Goal: Information Seeking & Learning: Find specific page/section

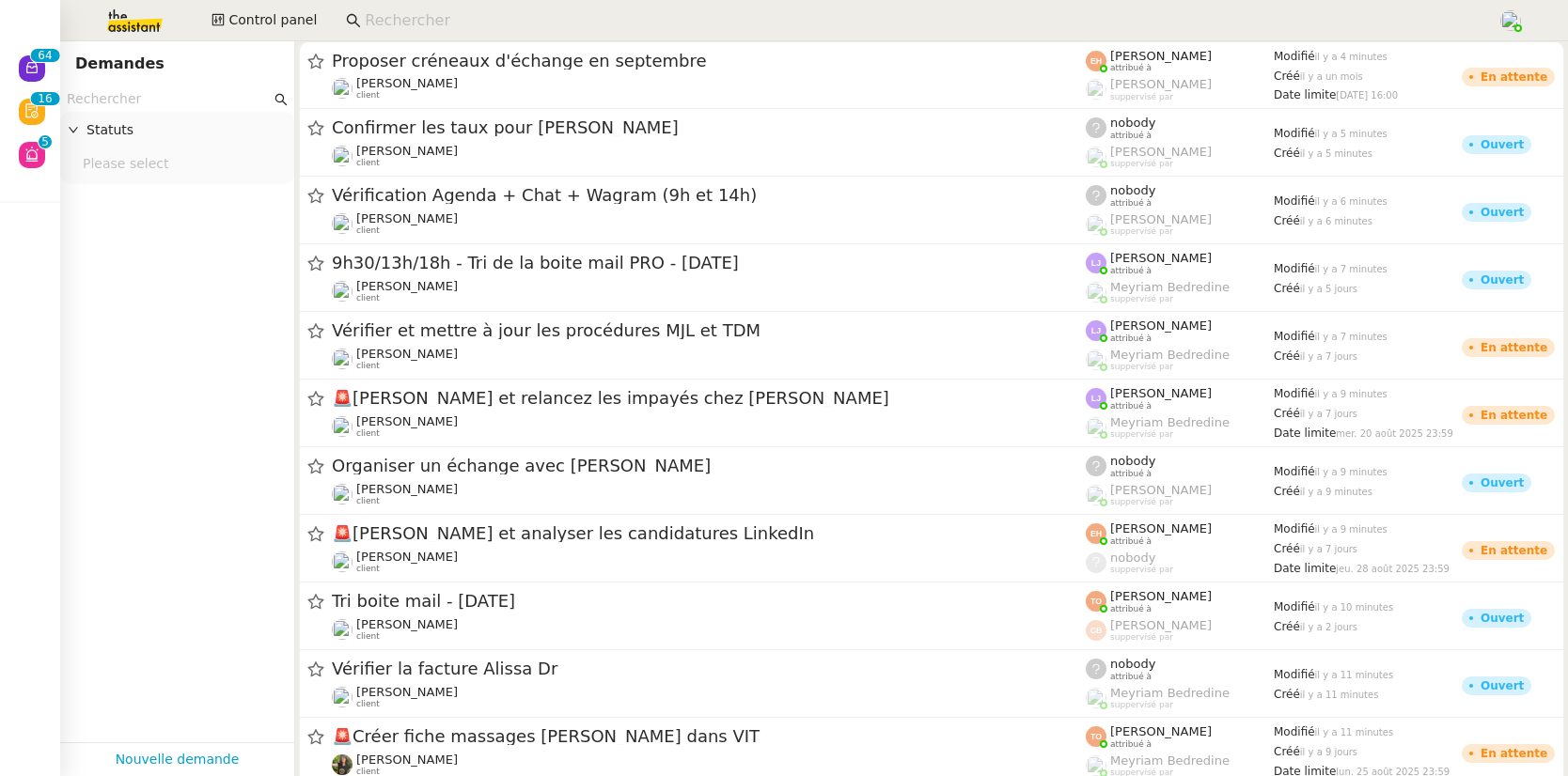
click at [396, 21] on input at bounding box center [922, 22] width 1114 height 26
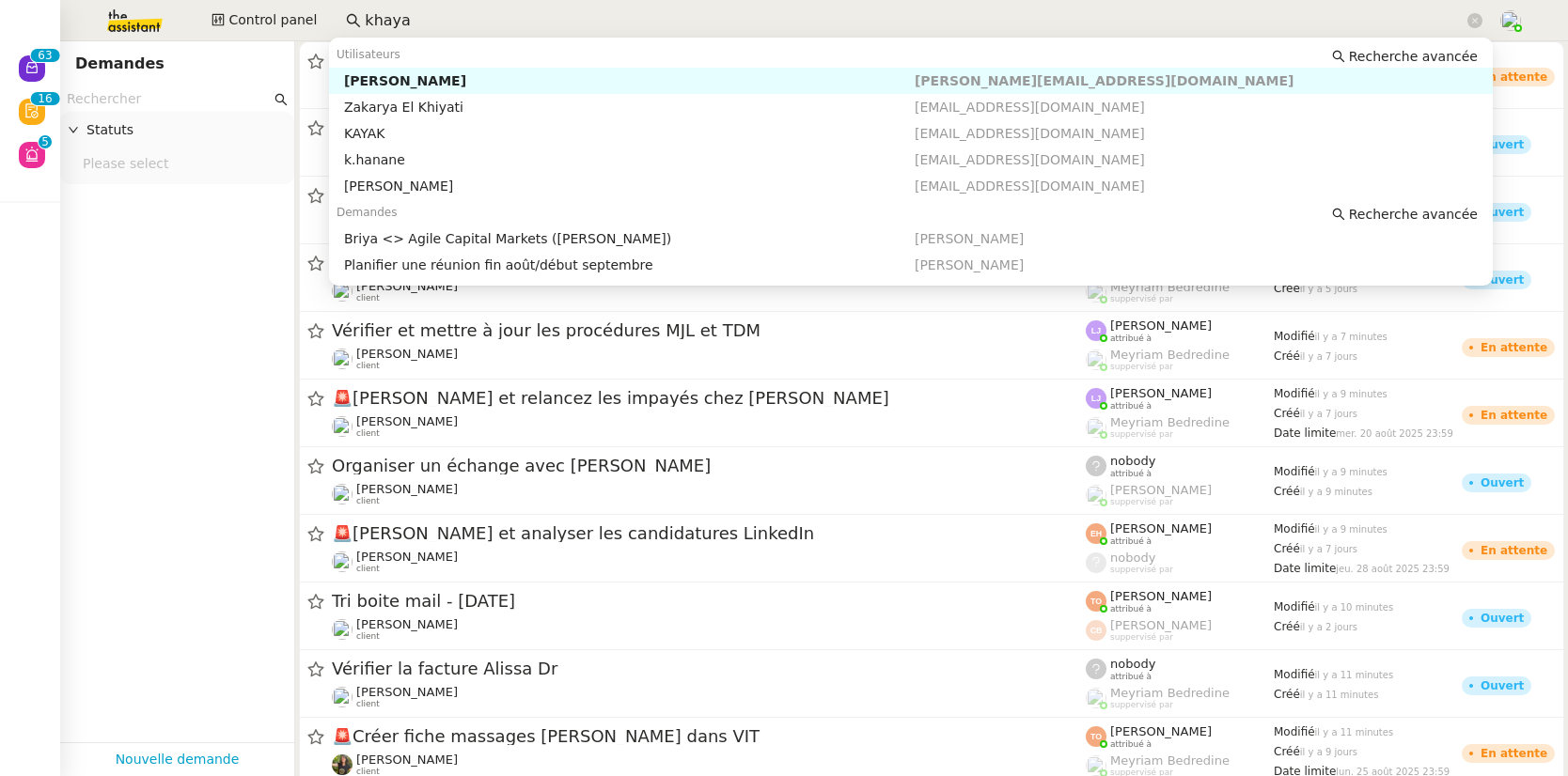
click at [405, 76] on div "Michael Khayat" at bounding box center [629, 80] width 571 height 17
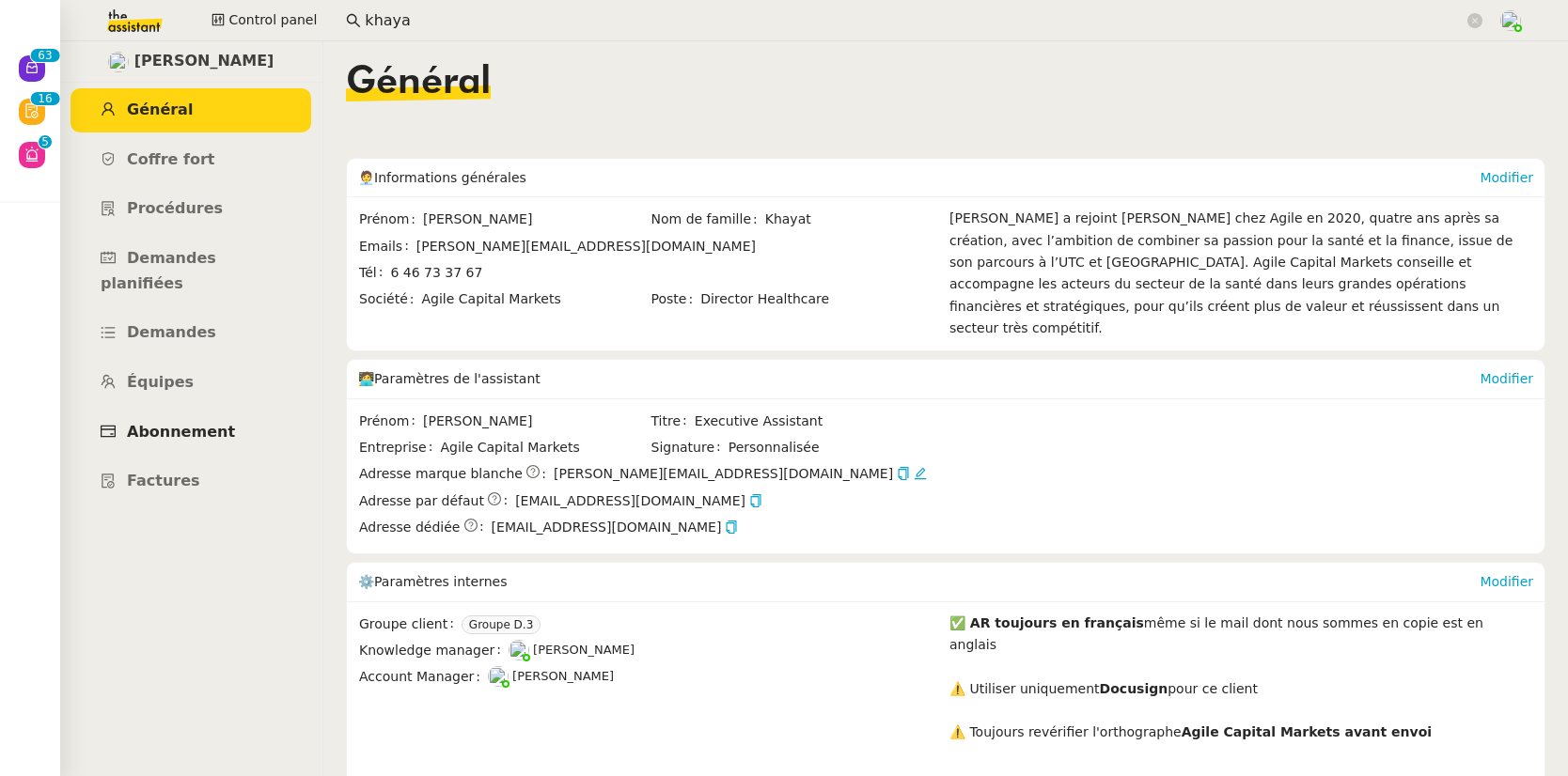
click at [179, 423] on span "Abonnement" at bounding box center [181, 432] width 108 height 18
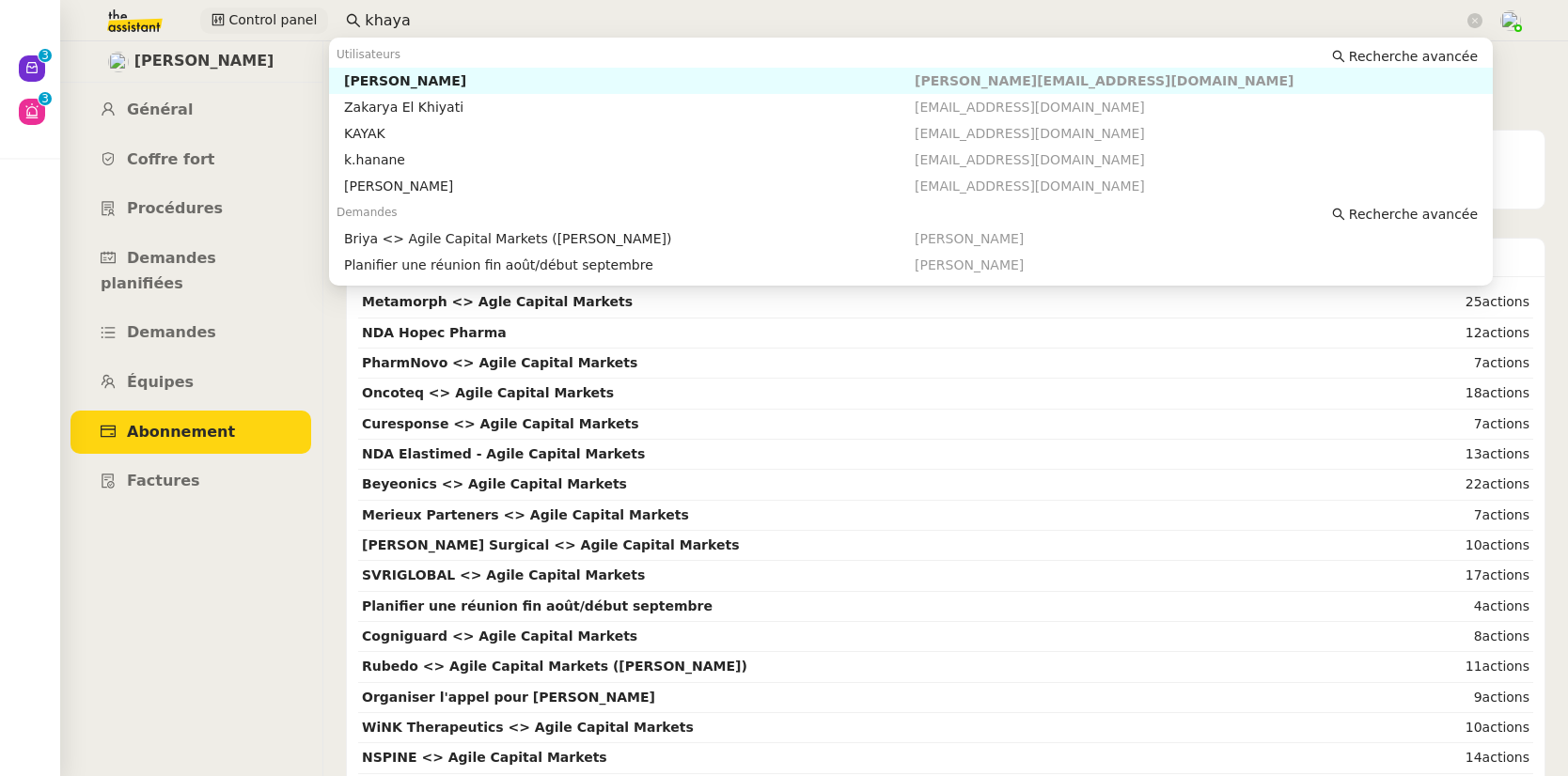
drag, startPoint x: 393, startPoint y: 28, endPoint x: 307, endPoint y: 13, distance: 87.3
click at [307, 13] on div "Control panel khaya" at bounding box center [784, 21] width 1474 height 41
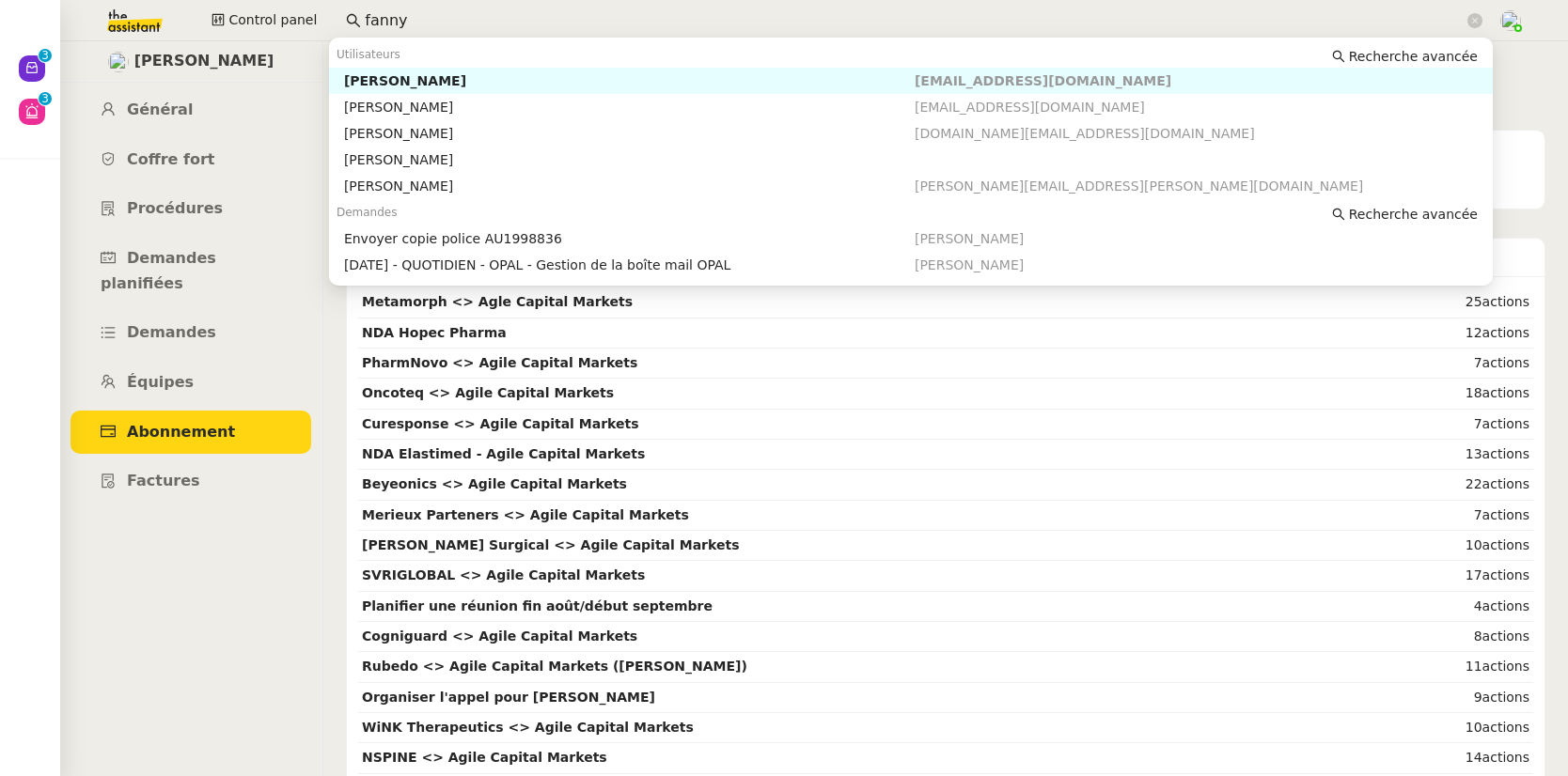
click at [368, 90] on nz-auto-option "Fanny Eyraud fanny@pspi.ch" at bounding box center [911, 81] width 1164 height 27
type input "fanny"
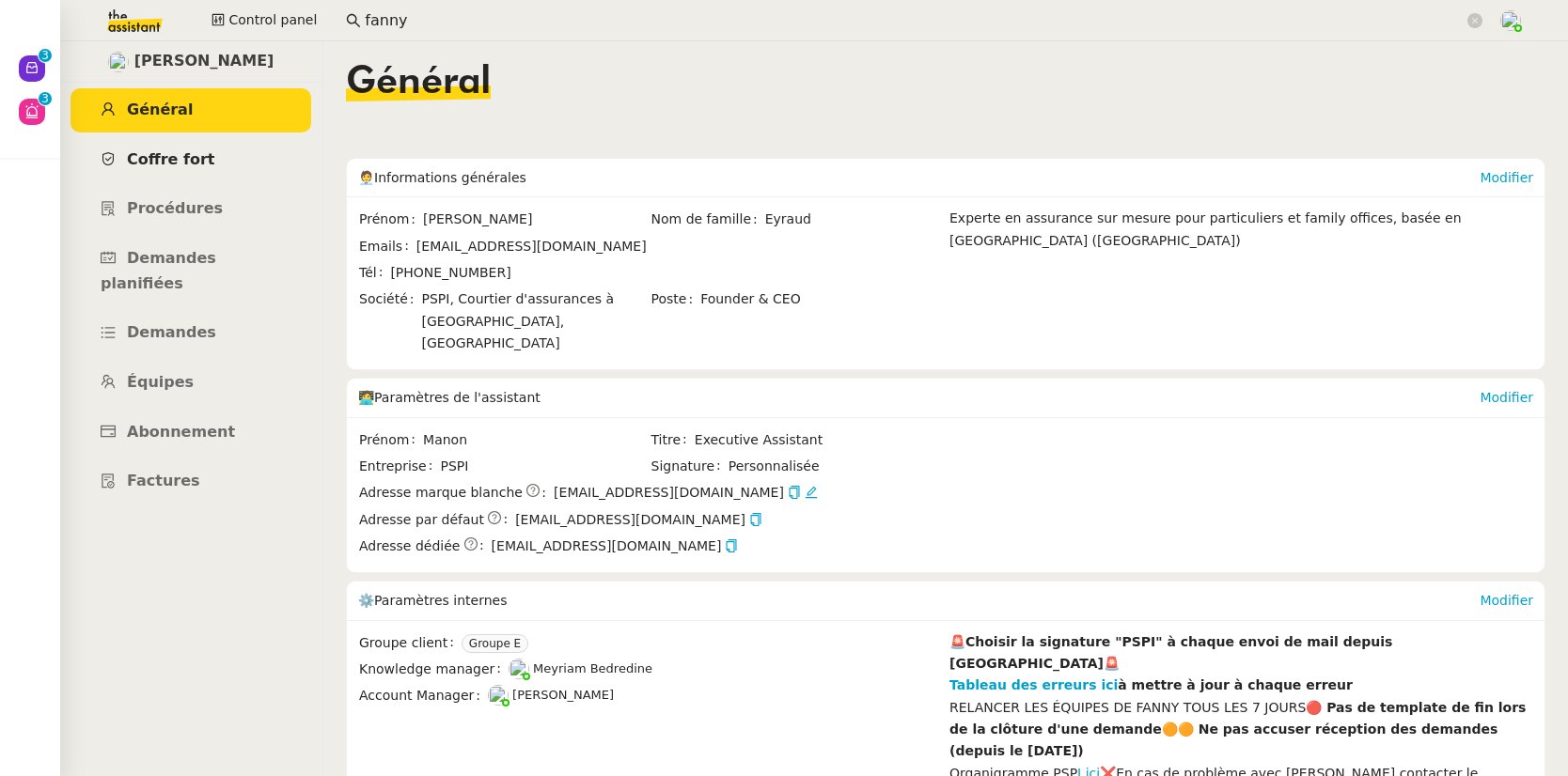
click at [197, 175] on link "Coffre fort" at bounding box center [191, 160] width 241 height 44
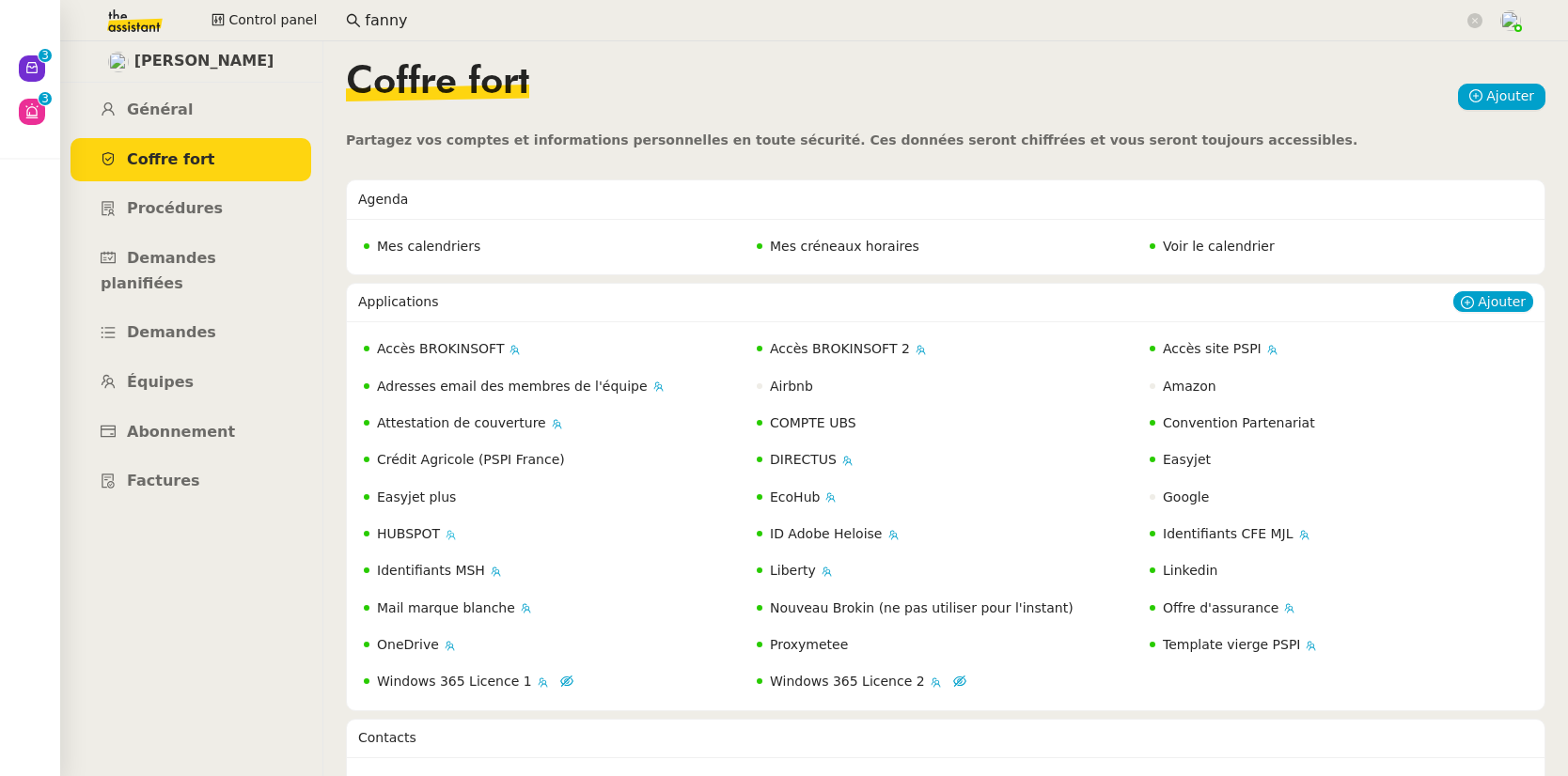
click at [421, 532] on span "HUBSPOT" at bounding box center [408, 533] width 63 height 15
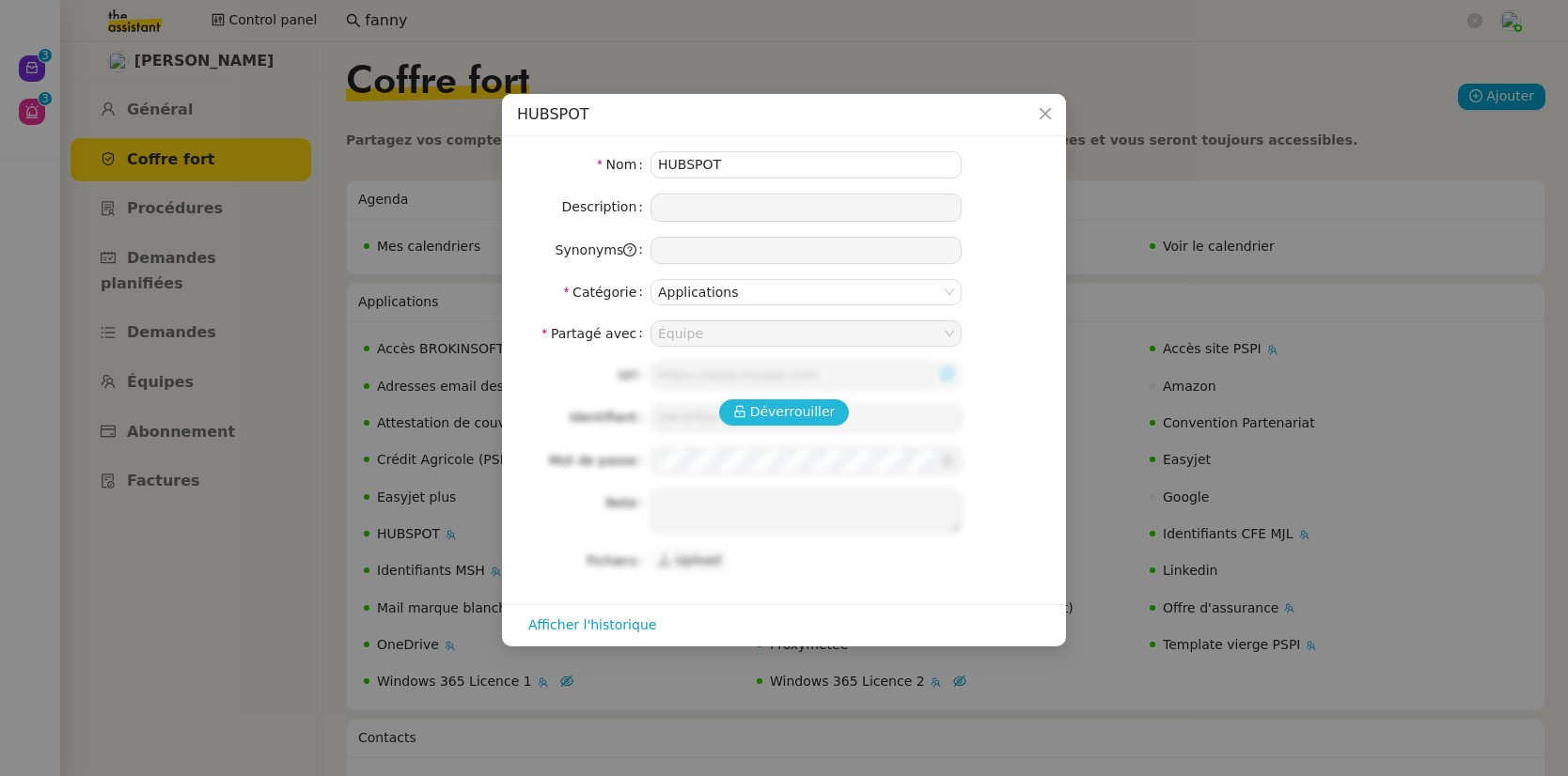
click at [813, 407] on span "Déverrouiller" at bounding box center [793, 412] width 86 height 22
type input "manon@pspi.ch"
type textarea "Connexion a HUBSPOT : Double authentification sur +33 6 66 70 20 74 Codes de ré…"
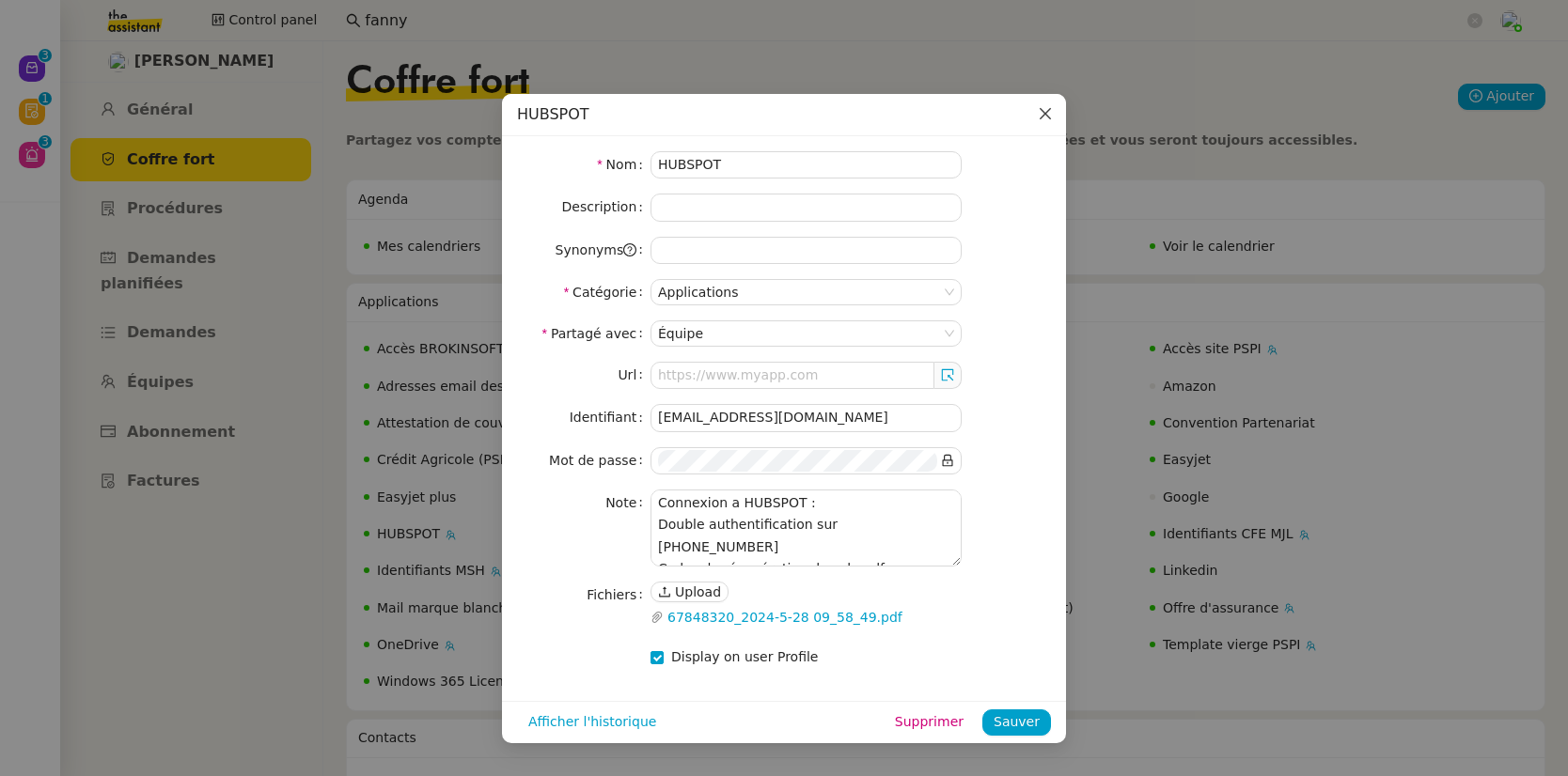
click at [1044, 112] on icon "Close" at bounding box center [1045, 113] width 15 height 15
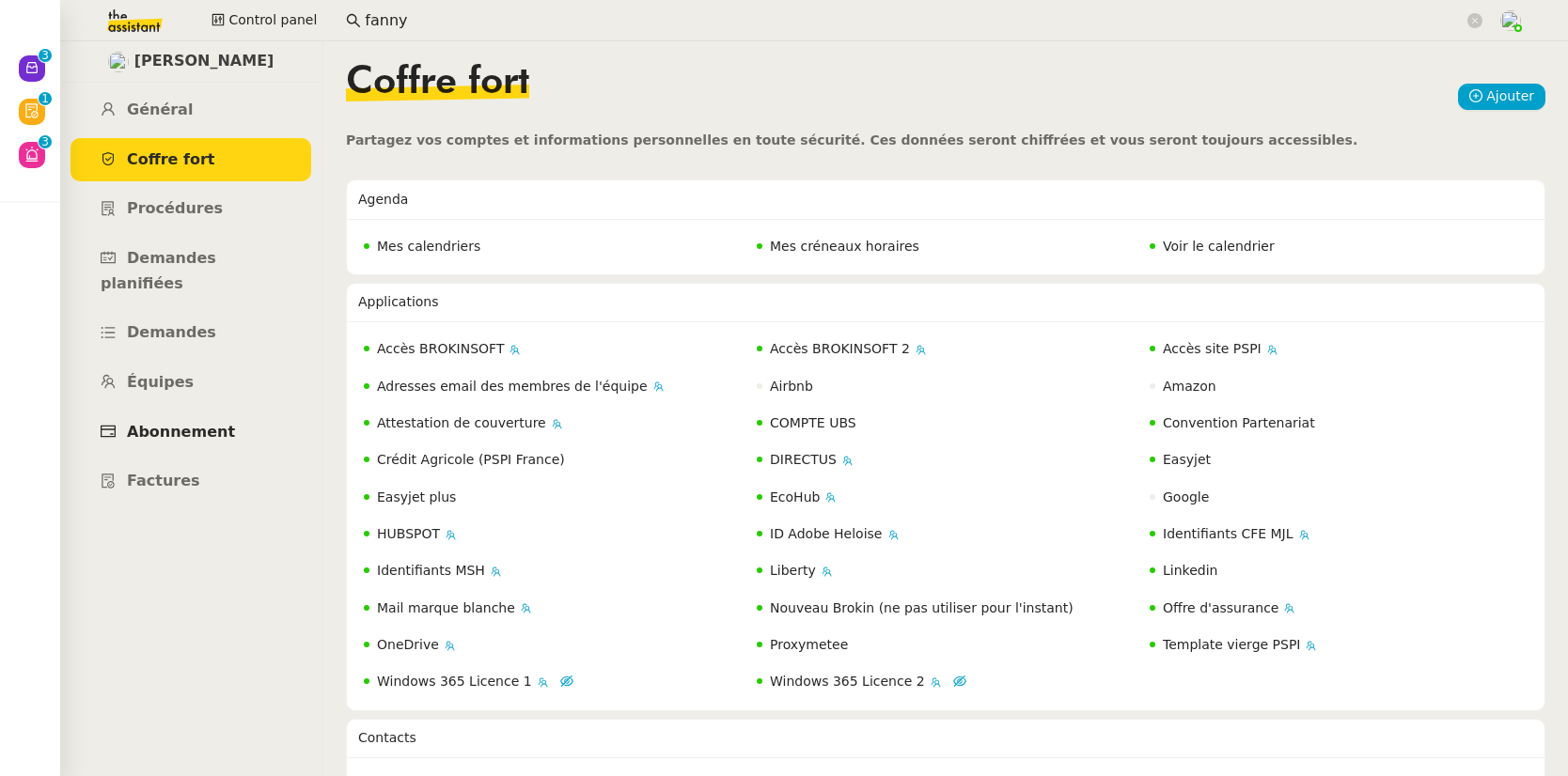
click at [159, 415] on link "Abonnement" at bounding box center [191, 433] width 241 height 44
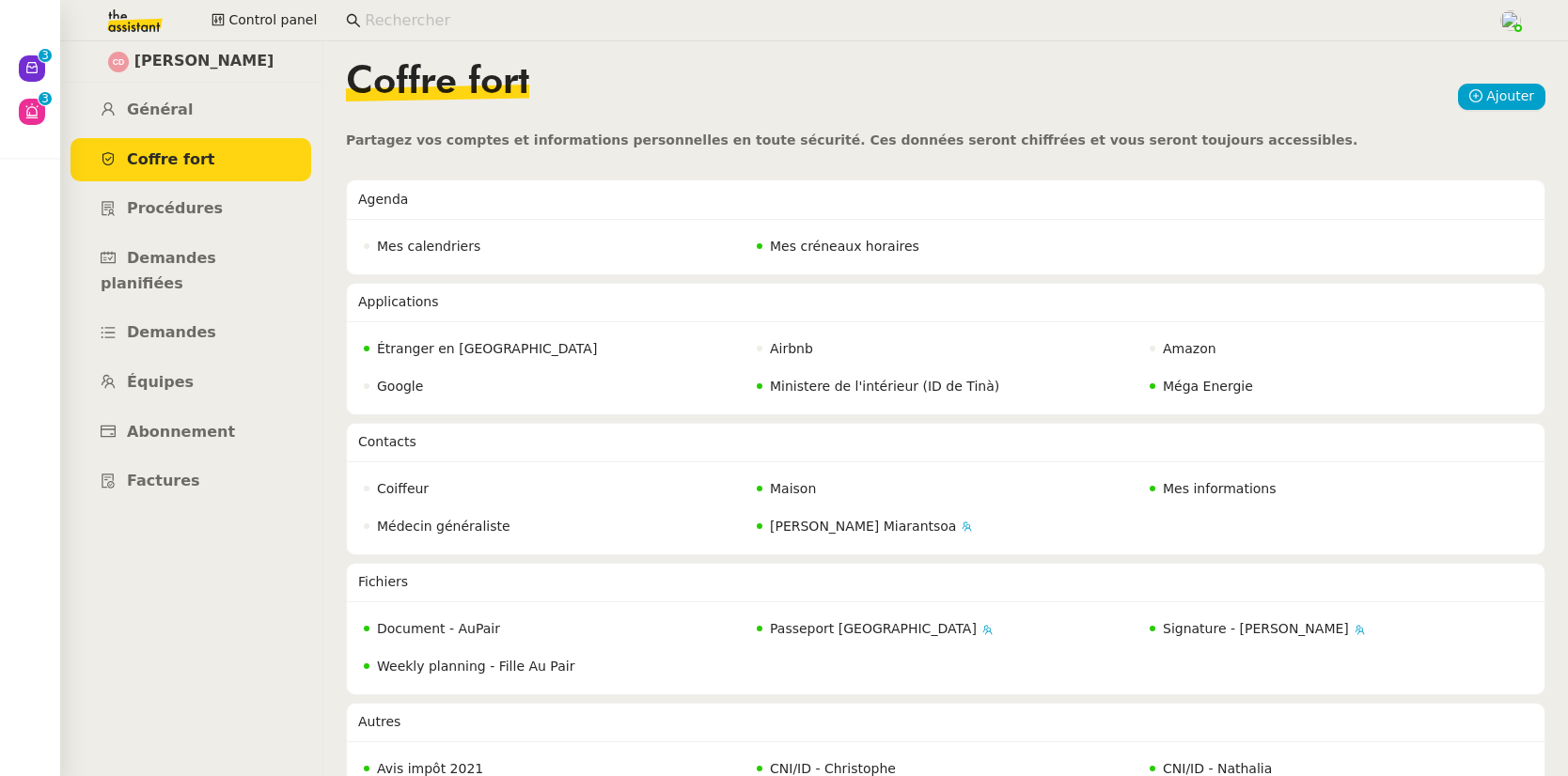
click at [434, 25] on input at bounding box center [922, 22] width 1114 height 26
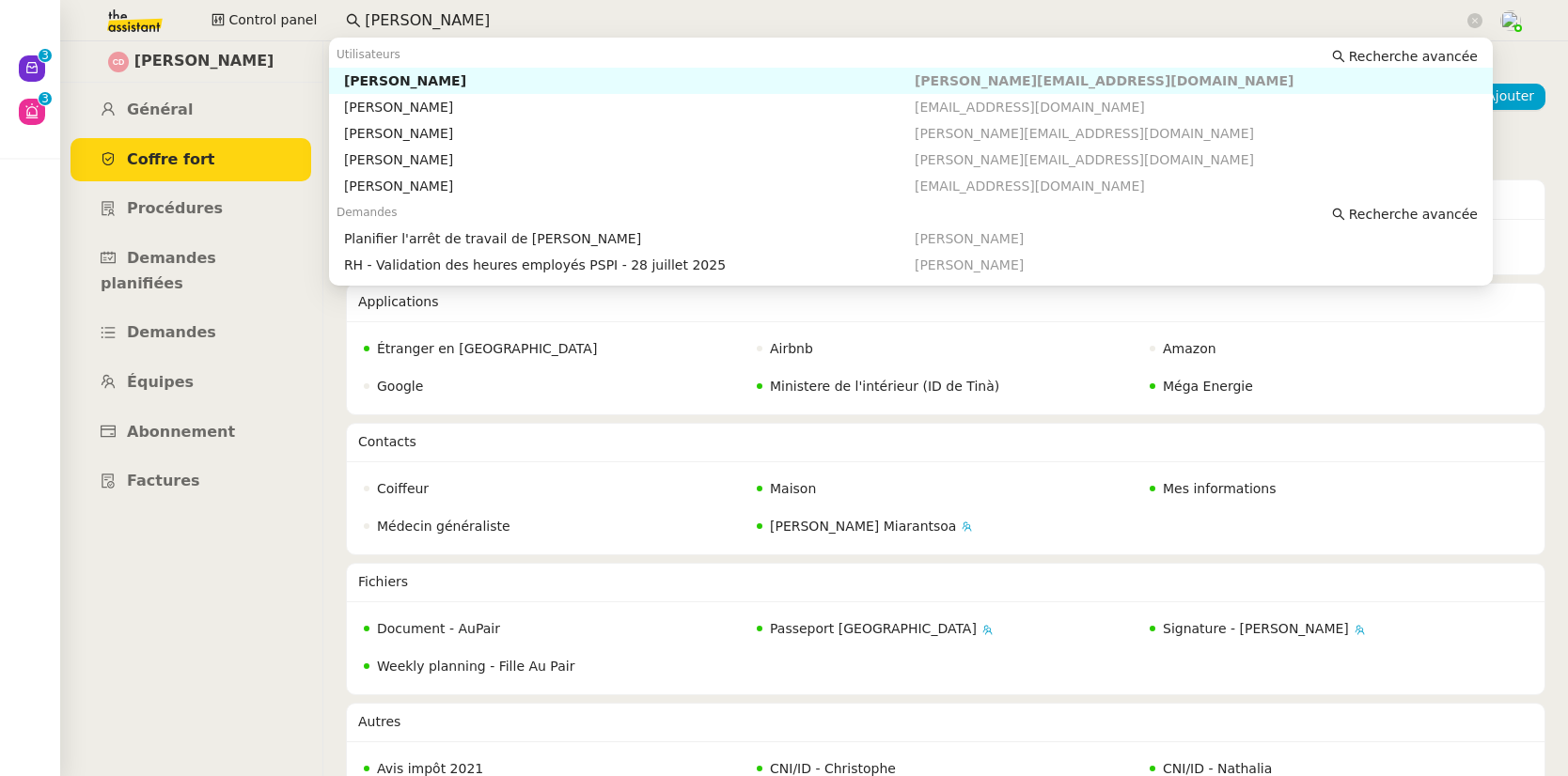
click at [475, 74] on div "Johanna Massa" at bounding box center [629, 80] width 571 height 17
type input "johanna"
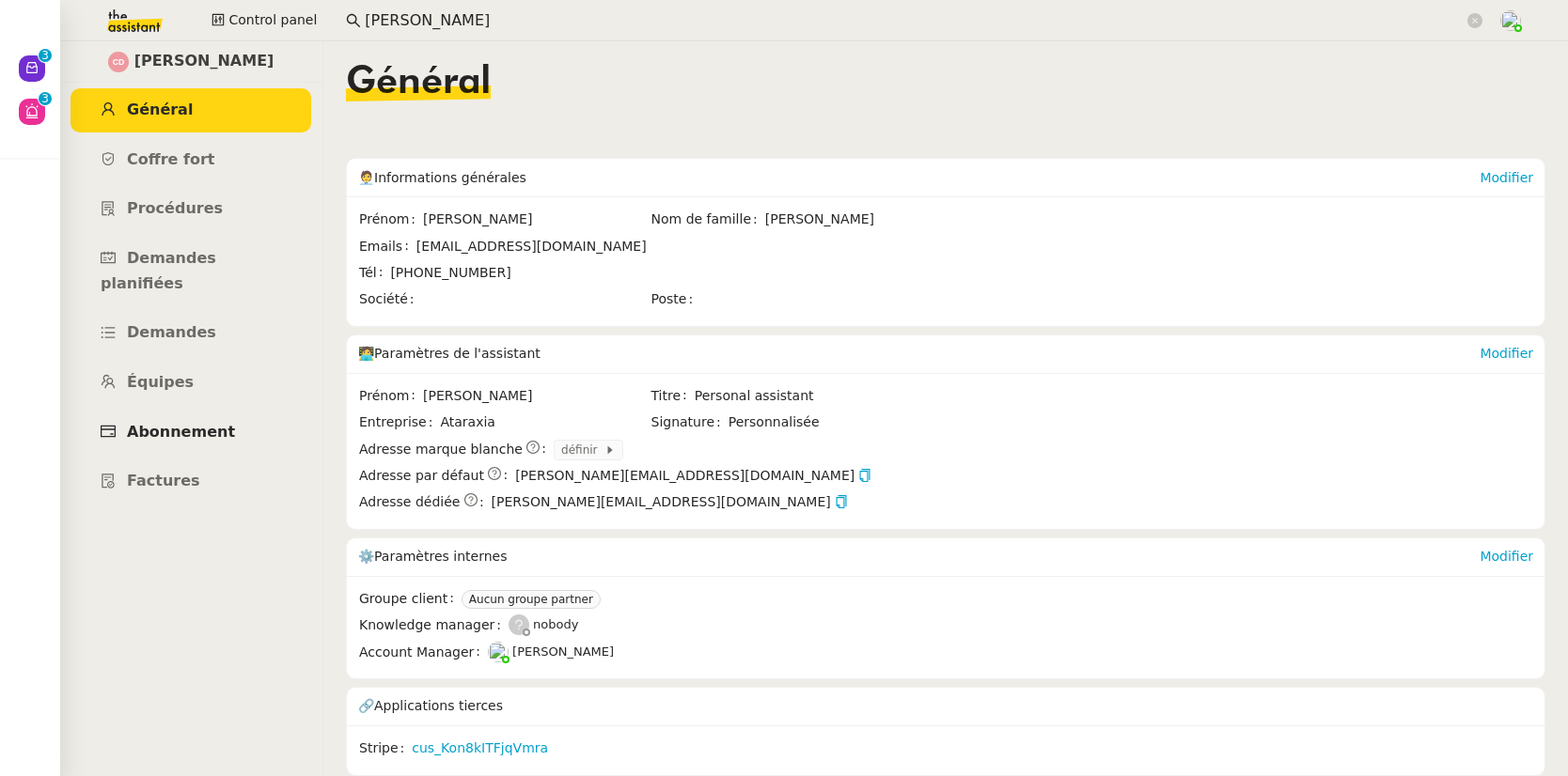
click at [180, 416] on link "Abonnement" at bounding box center [191, 433] width 241 height 44
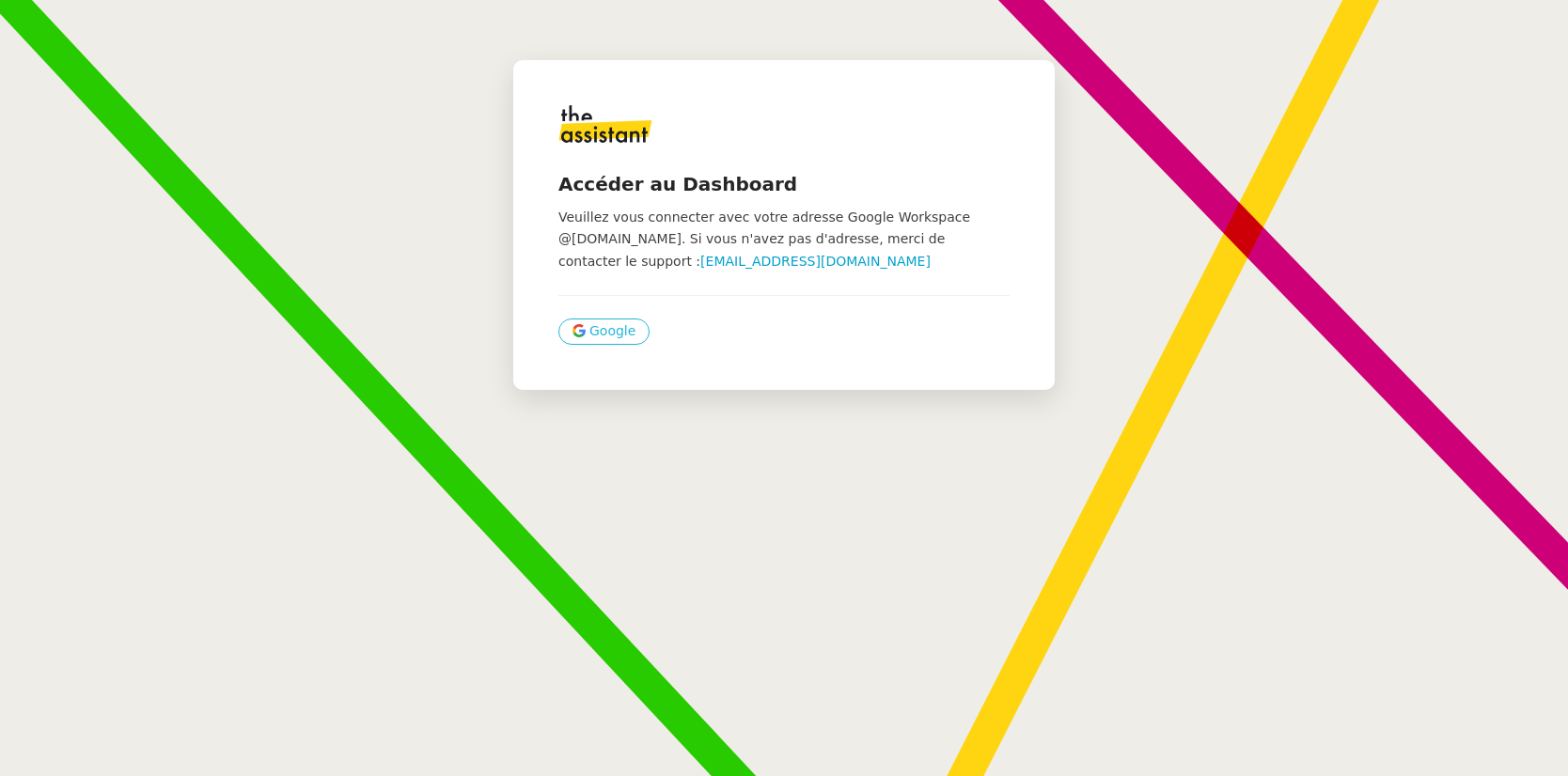
click at [590, 324] on span "Google" at bounding box center [612, 331] width 46 height 22
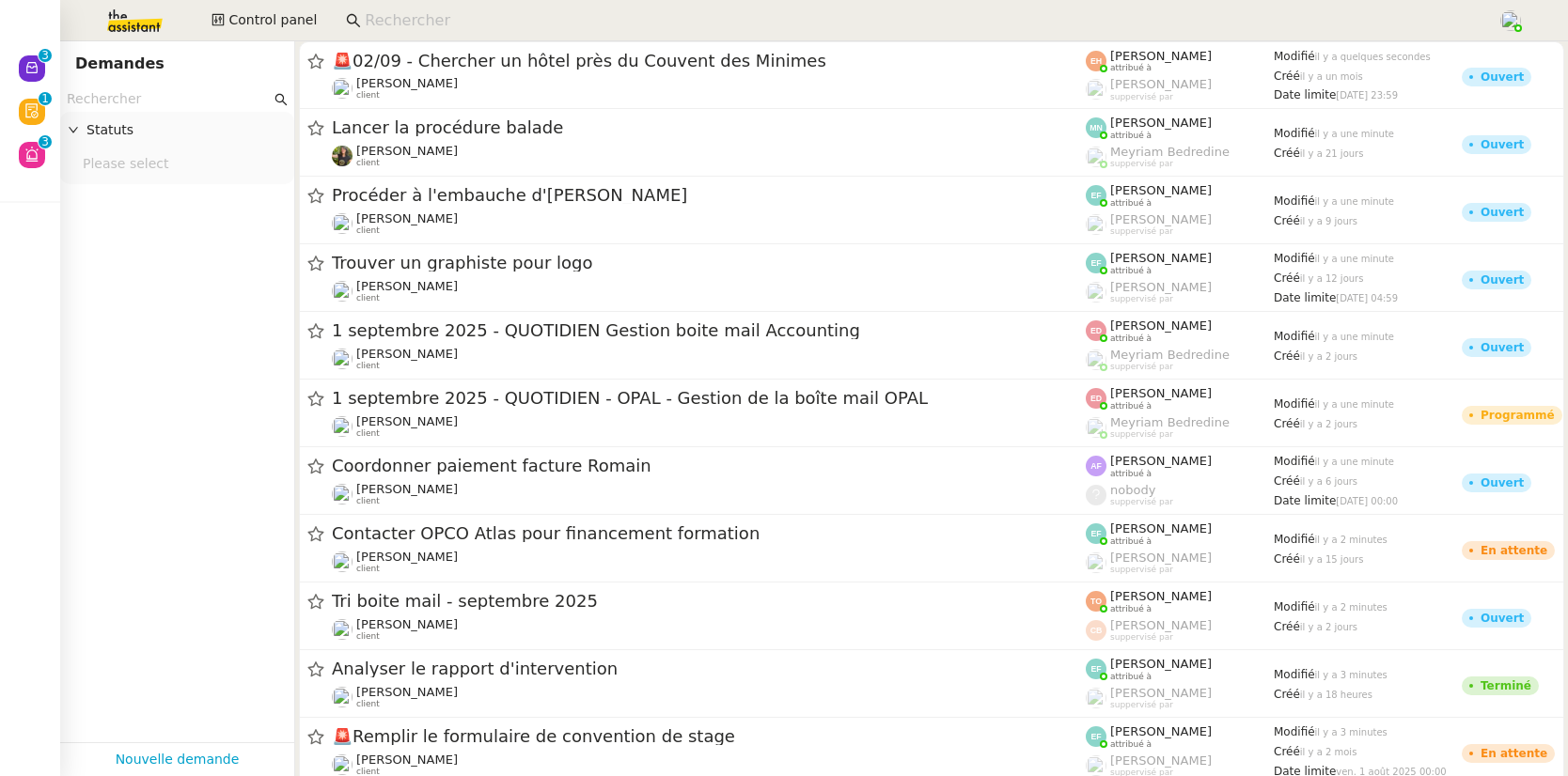
click at [142, 18] on img at bounding box center [120, 21] width 146 height 41
click at [125, 92] on input "text" at bounding box center [169, 100] width 204 height 22
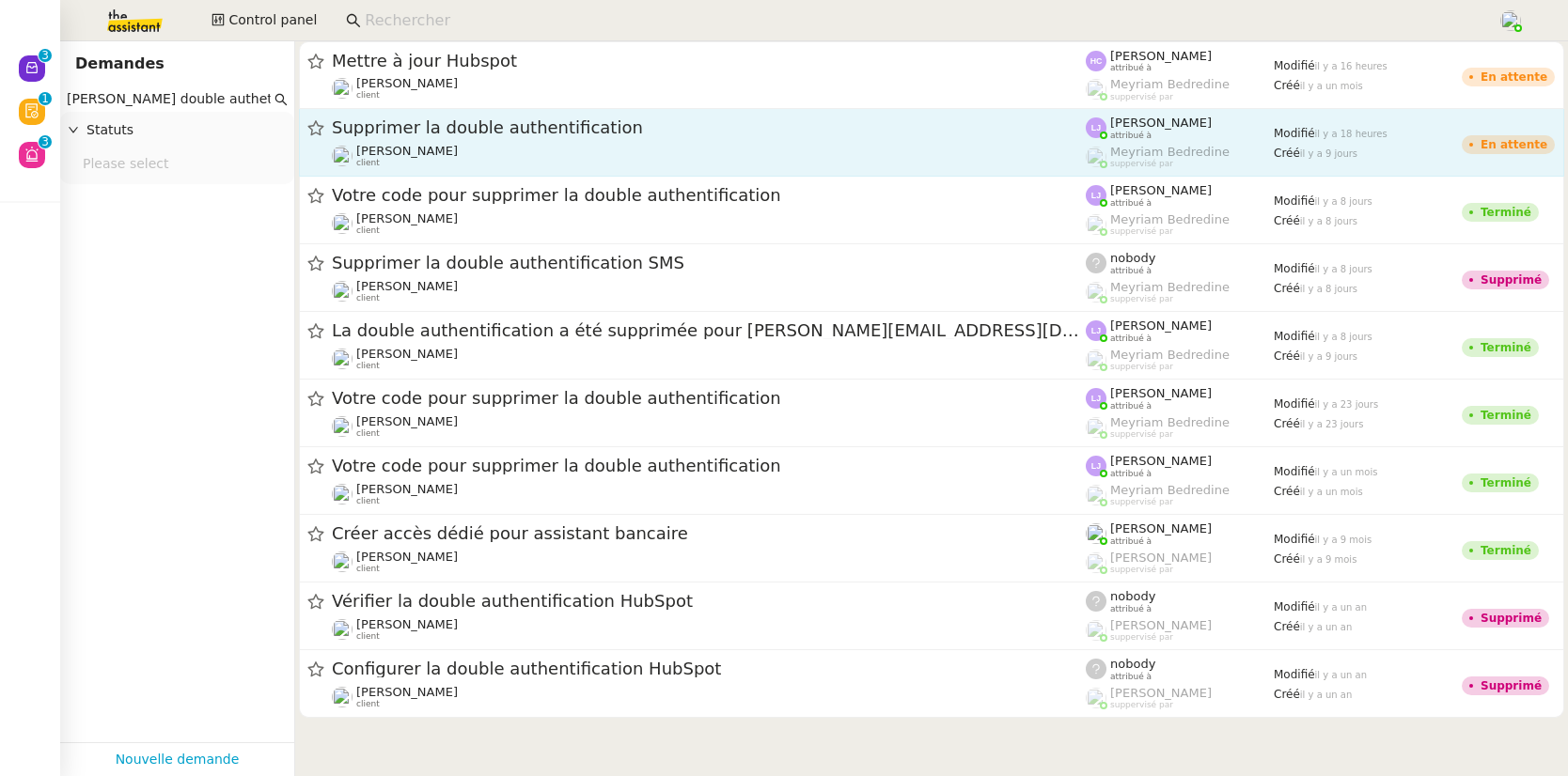
type input "fanny double authetification"
click at [494, 138] on div "Supprimer la double authentification" at bounding box center [709, 128] width 754 height 24
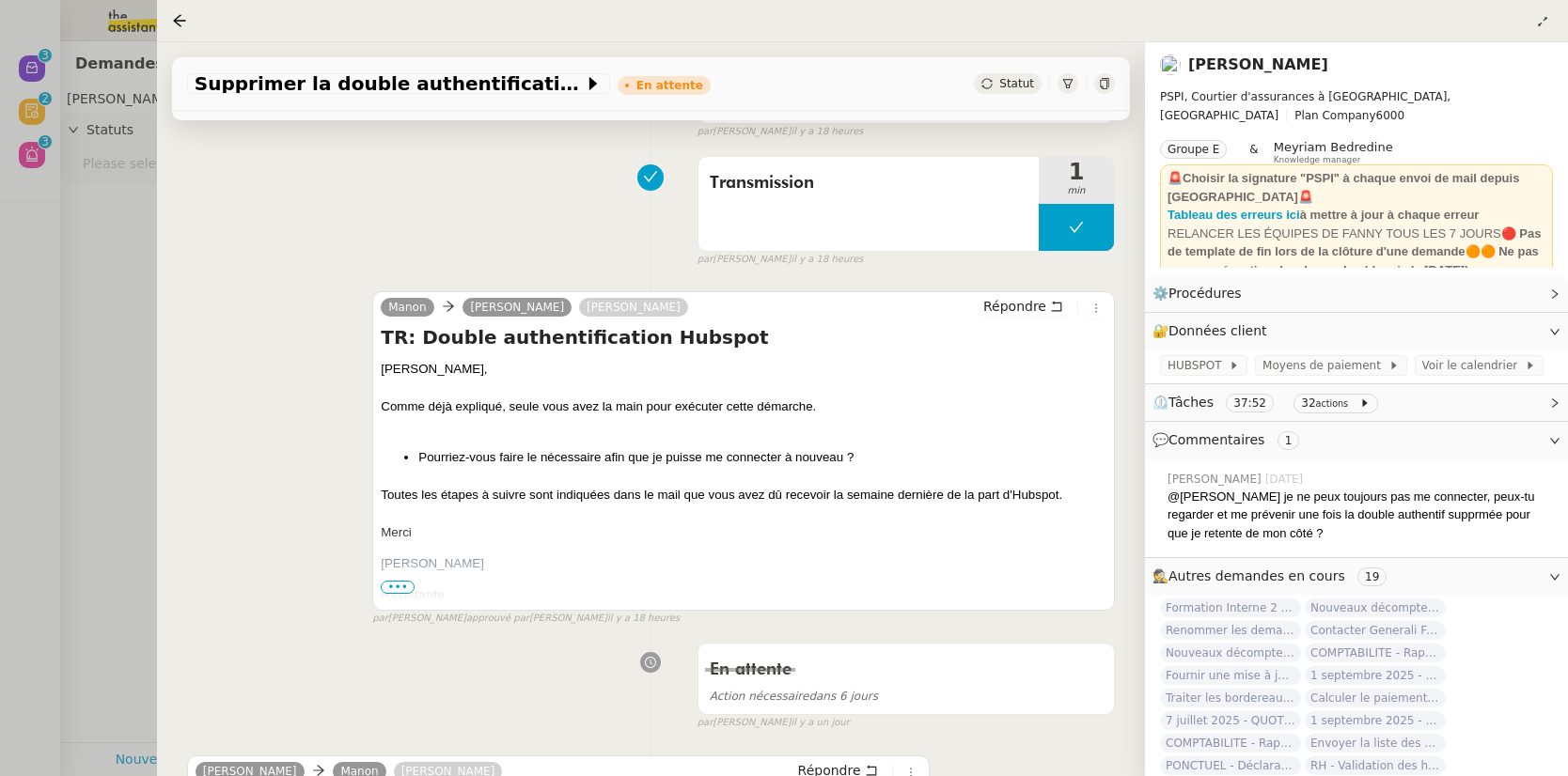
scroll to position [237, 0]
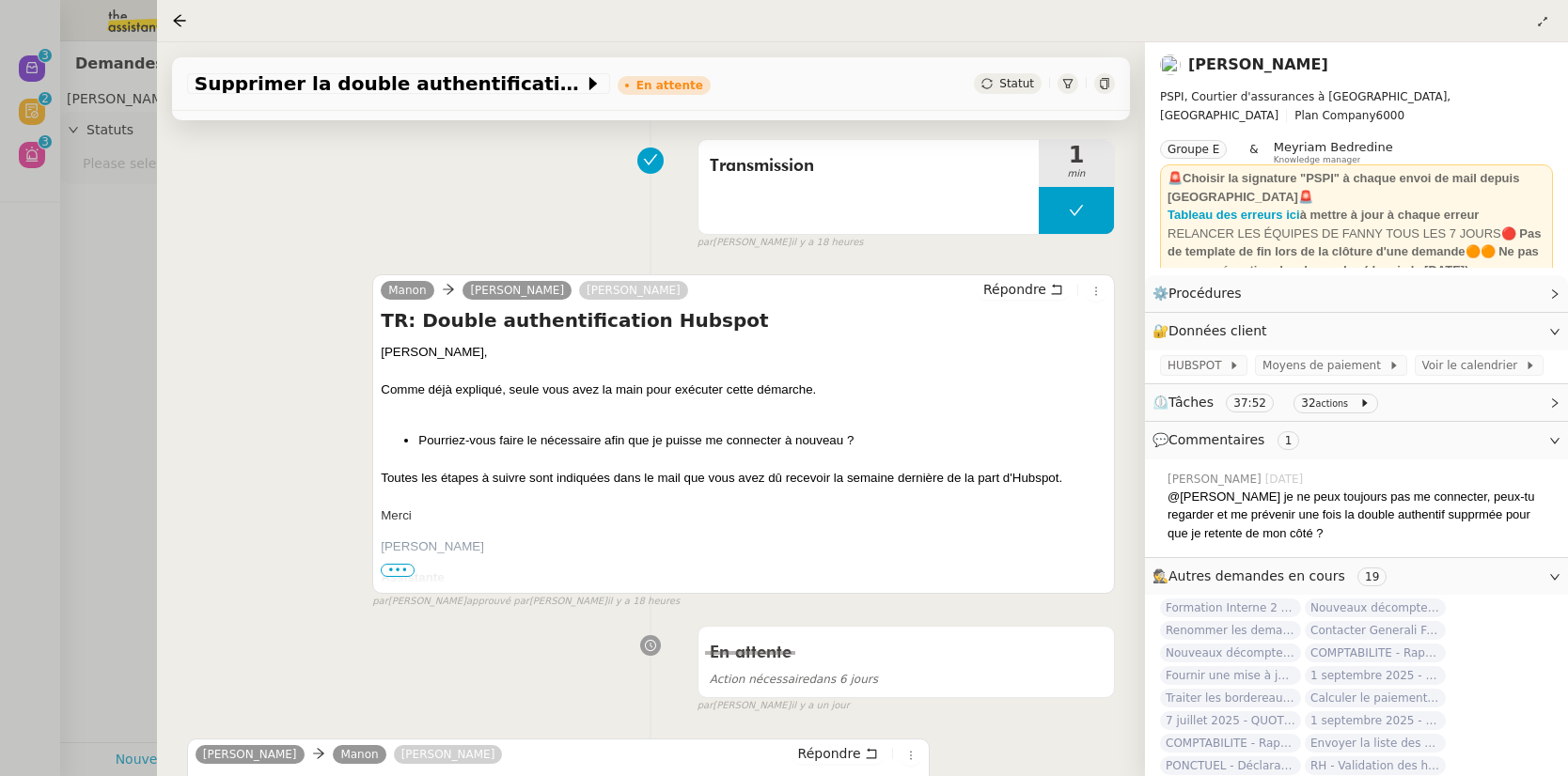
click at [403, 575] on span "•••" at bounding box center [397, 570] width 34 height 13
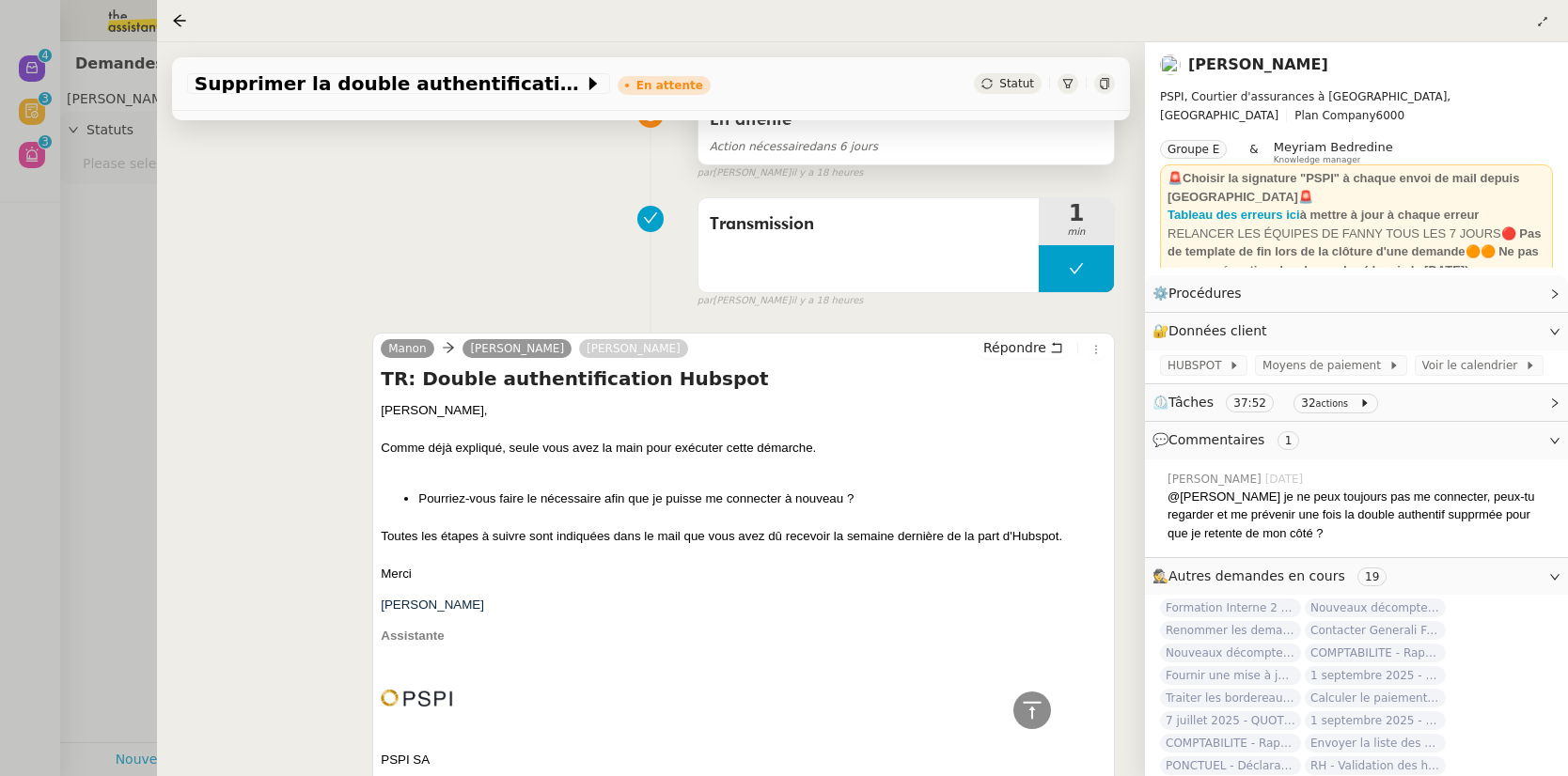
scroll to position [0, 0]
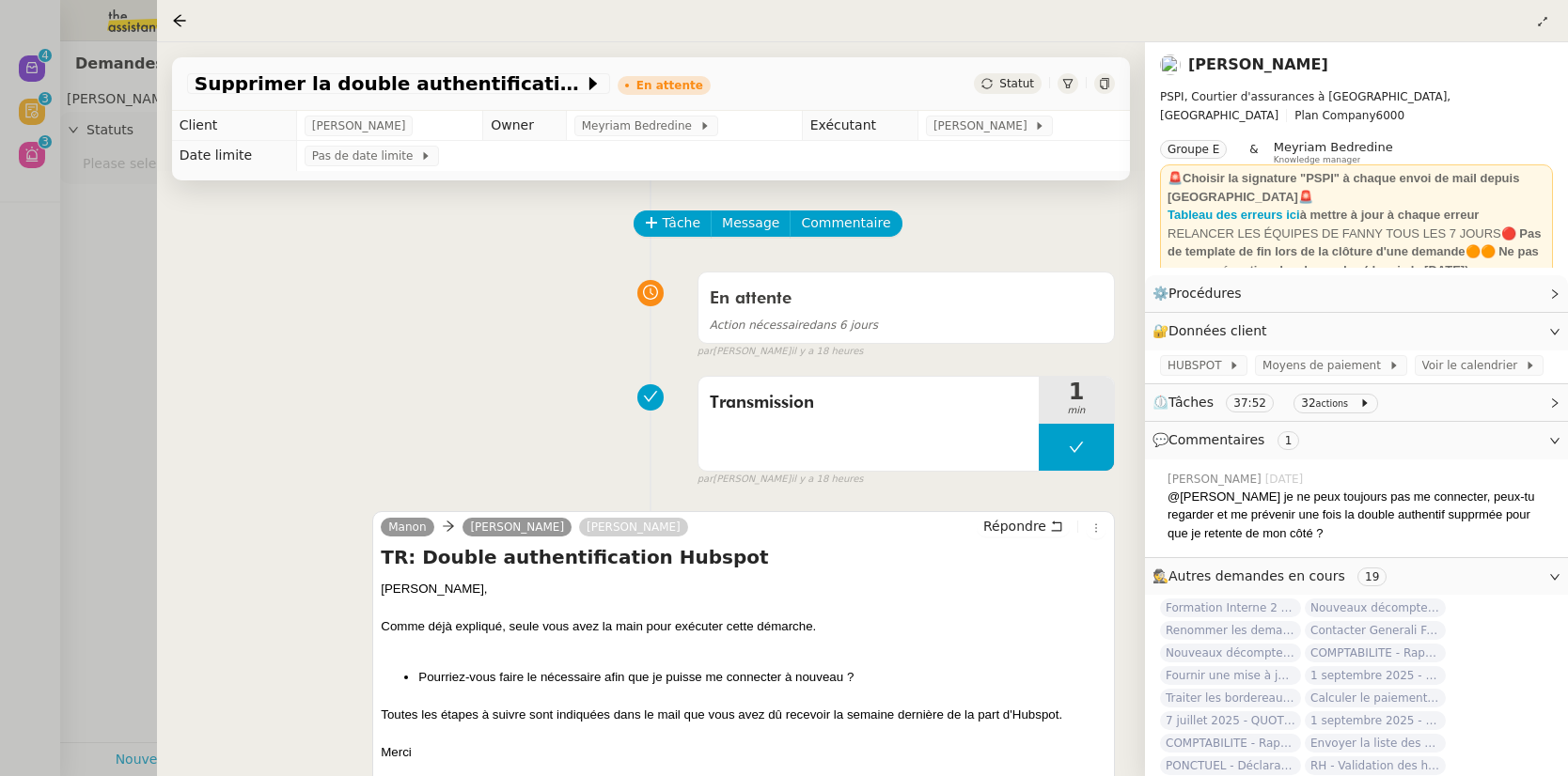
click at [1099, 83] on icon at bounding box center [1104, 83] width 11 height 11
click at [182, 29] on icon at bounding box center [178, 20] width 15 height 15
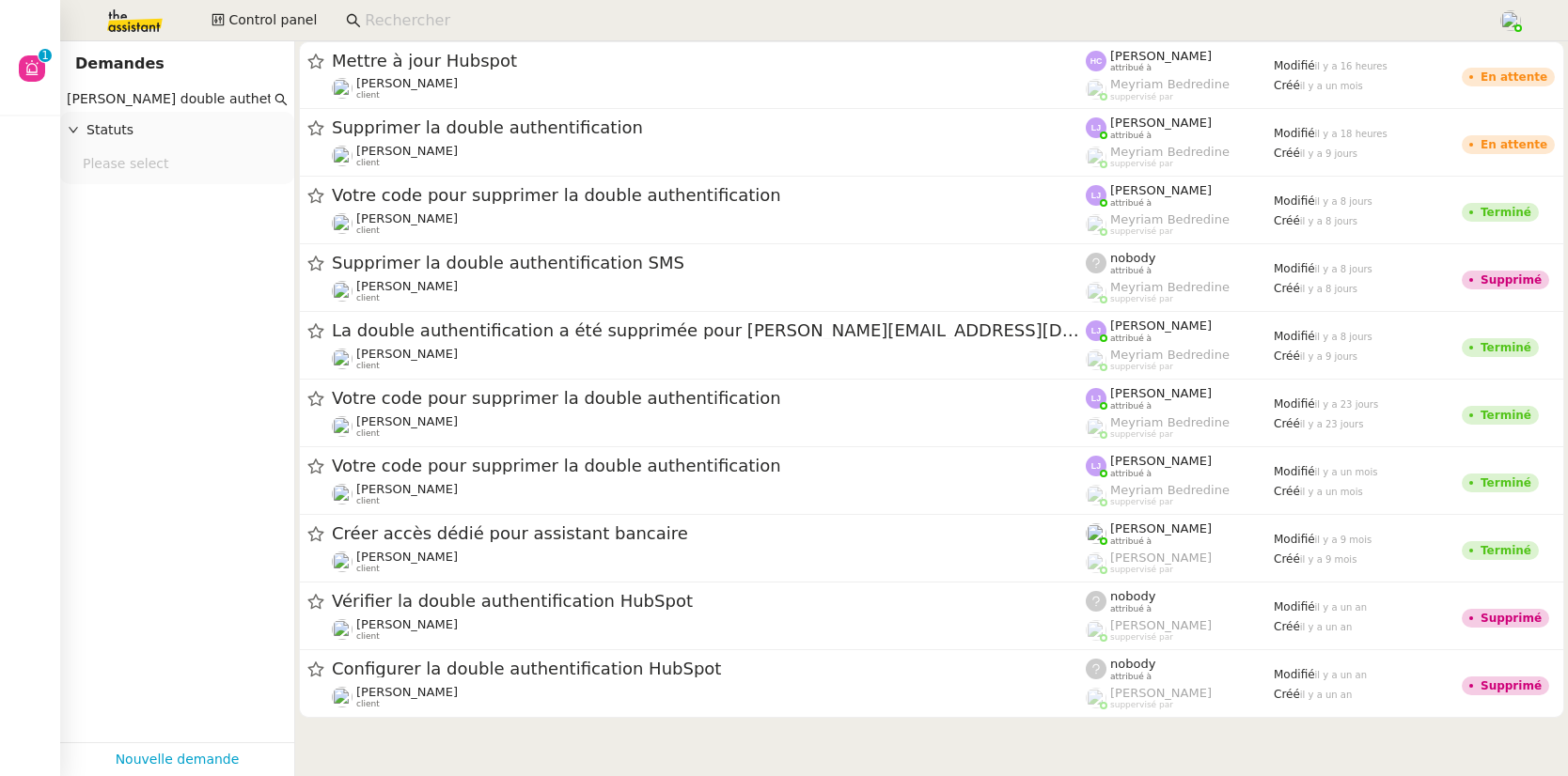
click at [391, 25] on input at bounding box center [922, 22] width 1114 height 26
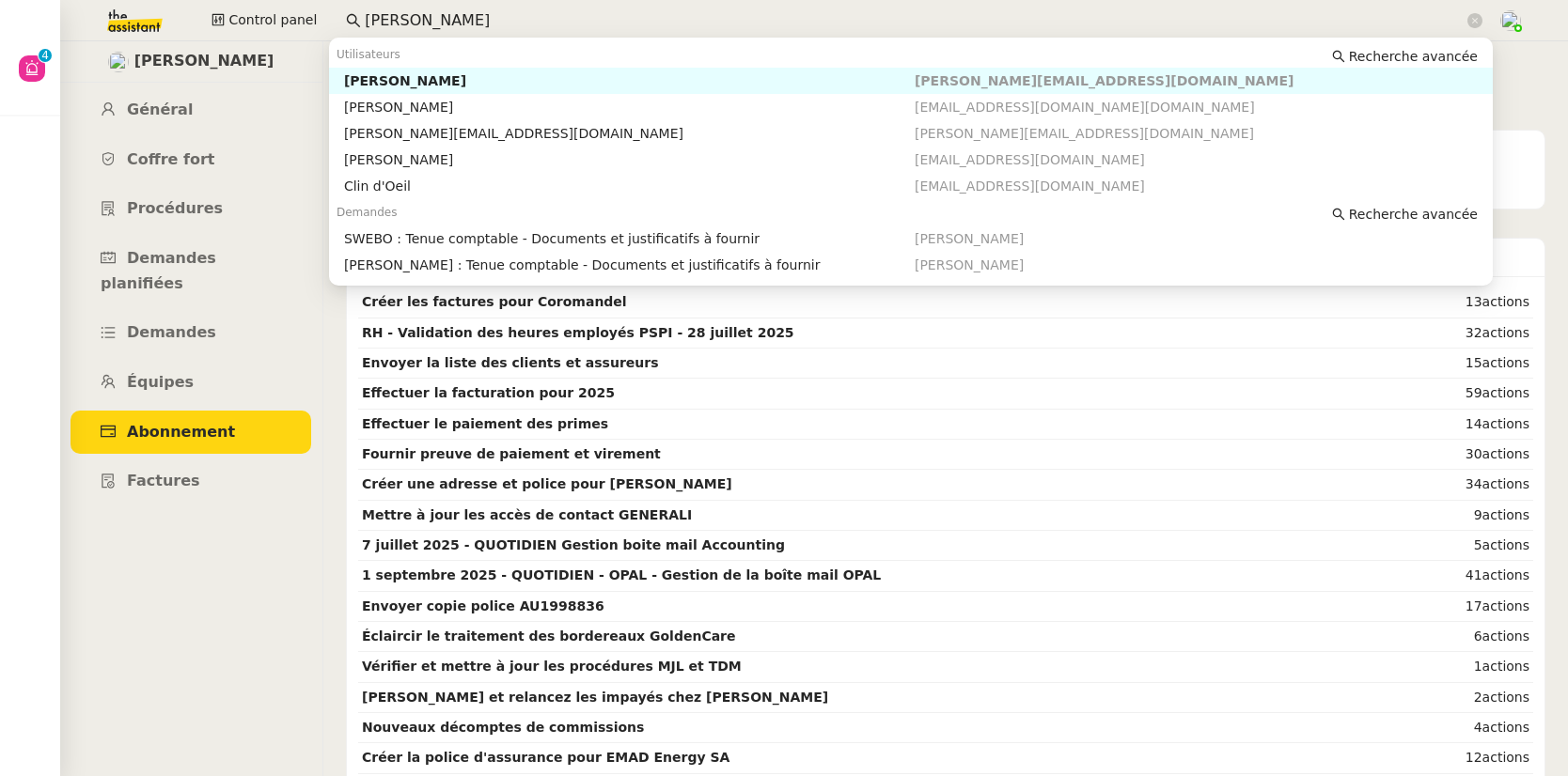
click at [498, 76] on div "[PERSON_NAME]" at bounding box center [629, 80] width 571 height 17
type input "colin ch"
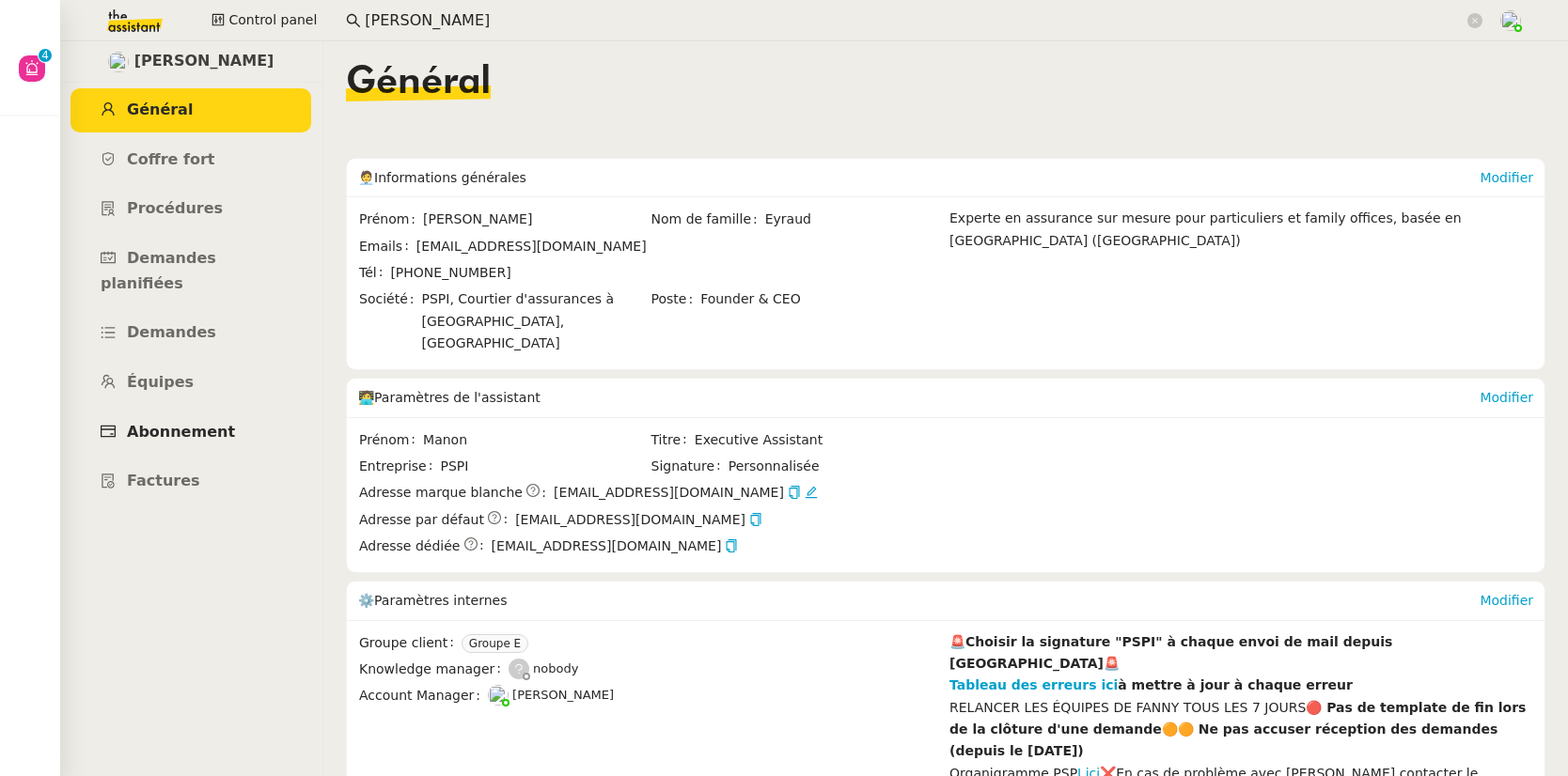
click at [196, 411] on link "Abonnement" at bounding box center [191, 433] width 241 height 44
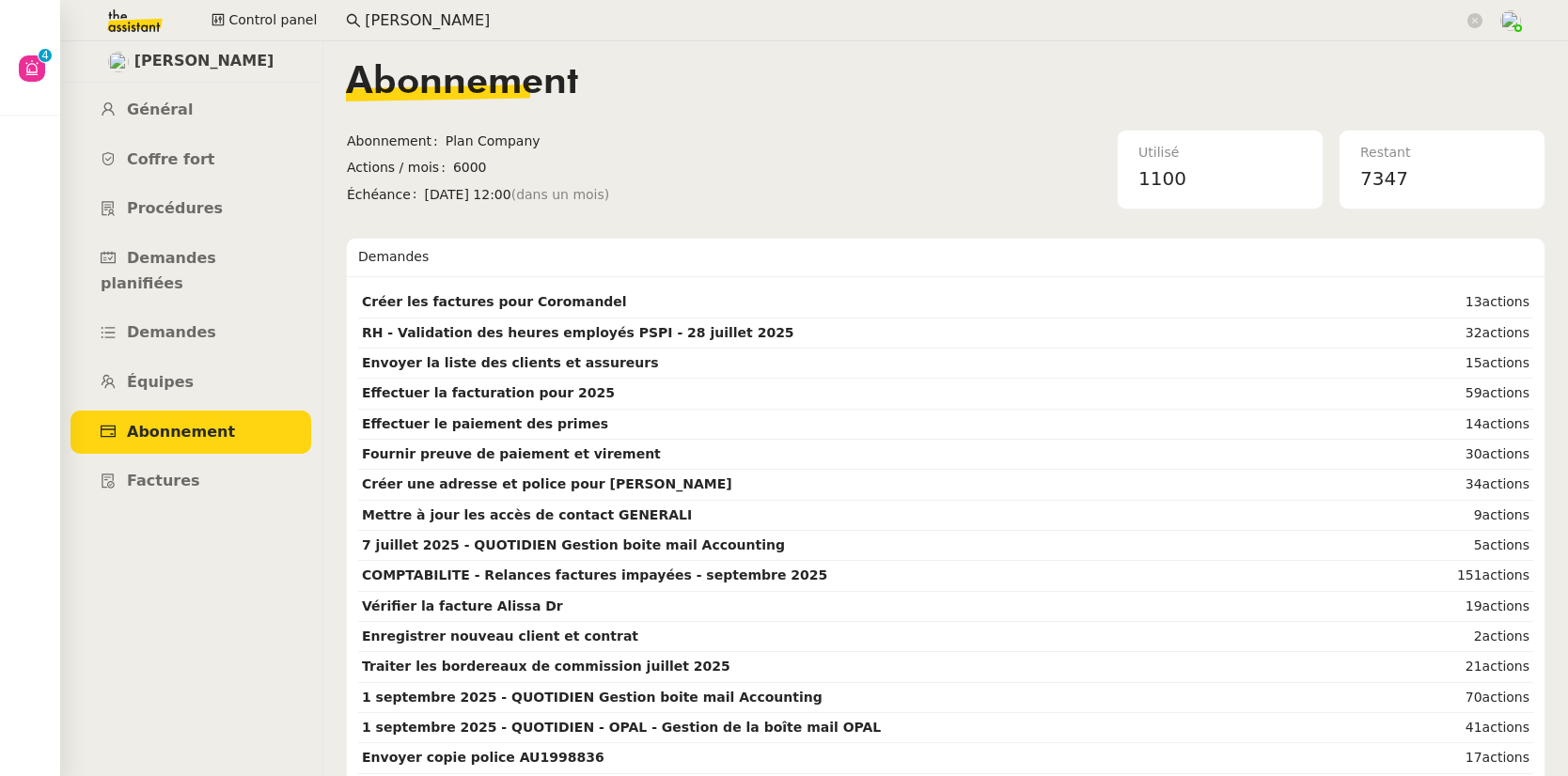
click at [541, 23] on input "colin ch" at bounding box center [914, 22] width 1099 height 26
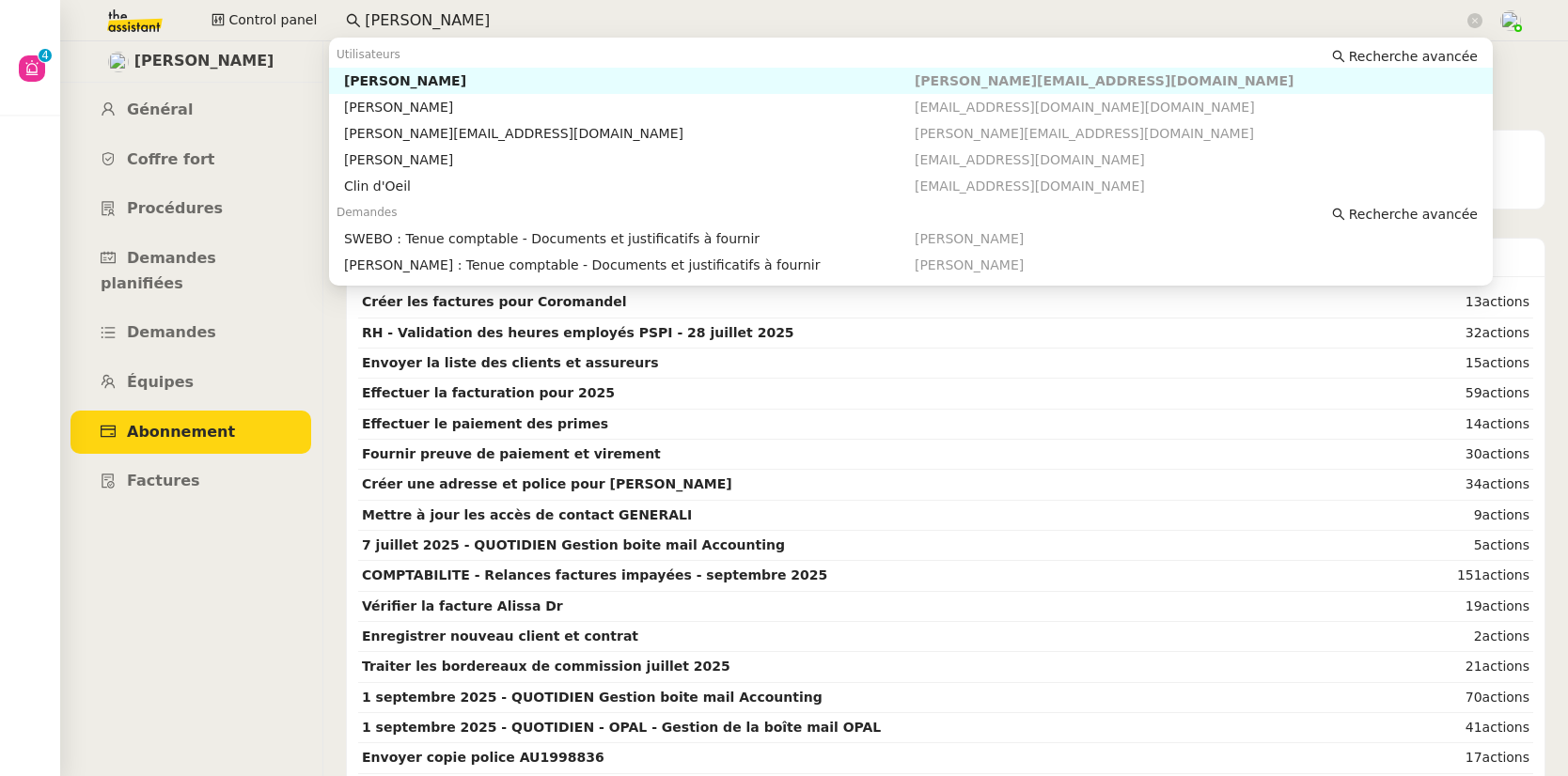
click at [428, 85] on div "Colin Chaffotte" at bounding box center [629, 80] width 571 height 17
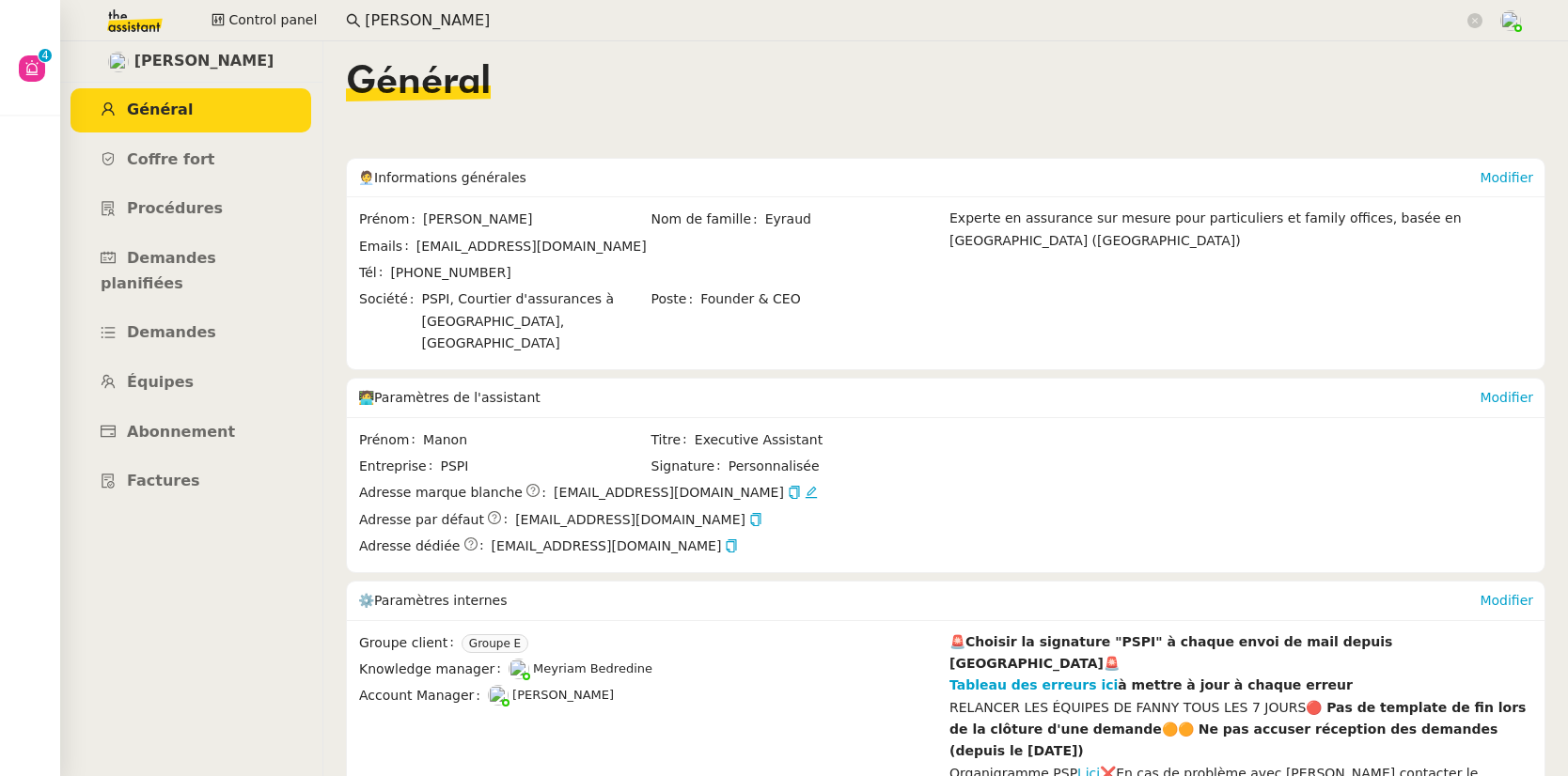
click at [437, 0] on app-search-bar "colin ch" at bounding box center [914, 21] width 1158 height 41
click at [438, 15] on input "colin ch" at bounding box center [914, 22] width 1099 height 26
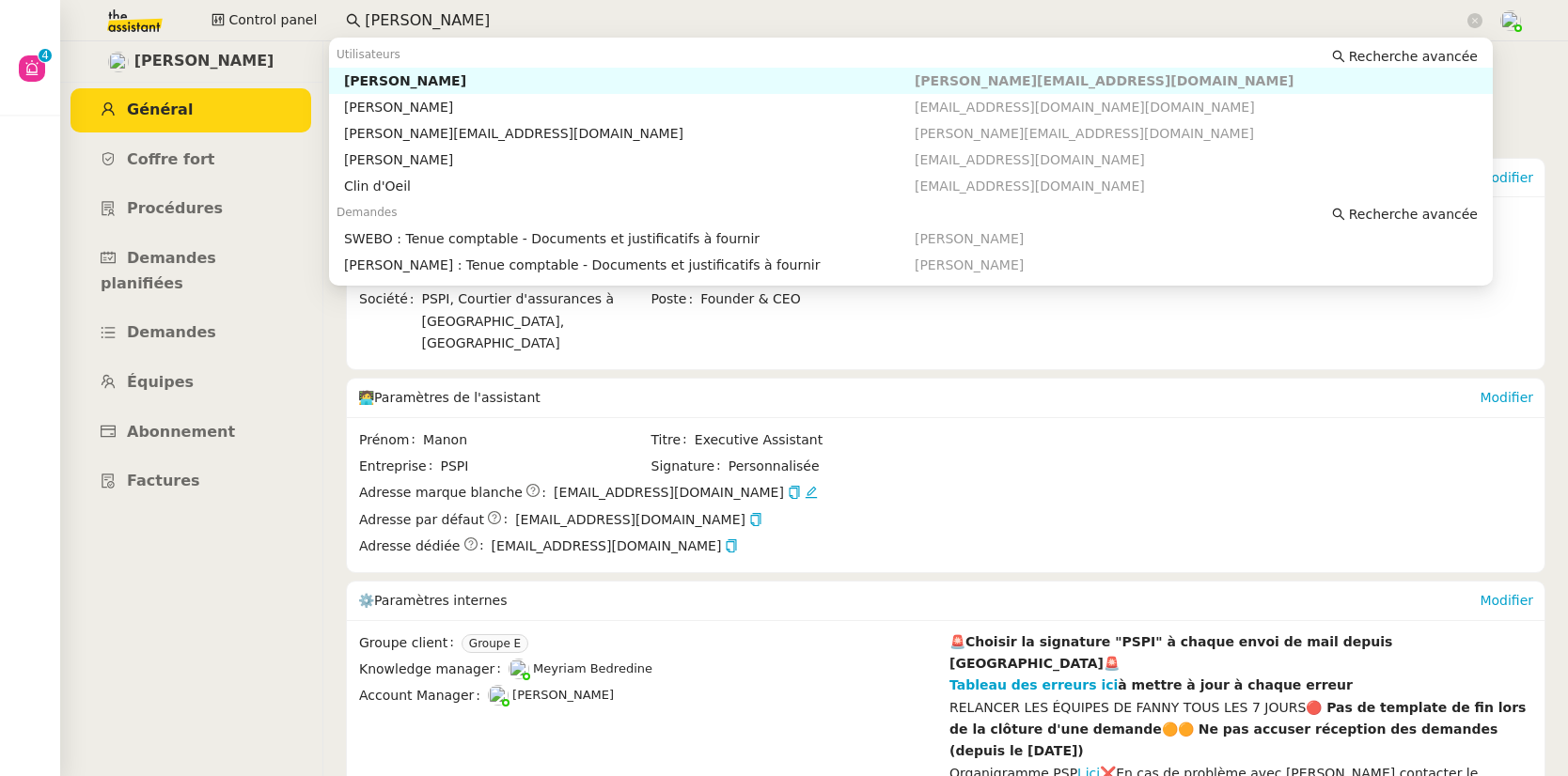
click at [434, 75] on div "Colin Chaffotte" at bounding box center [629, 80] width 571 height 17
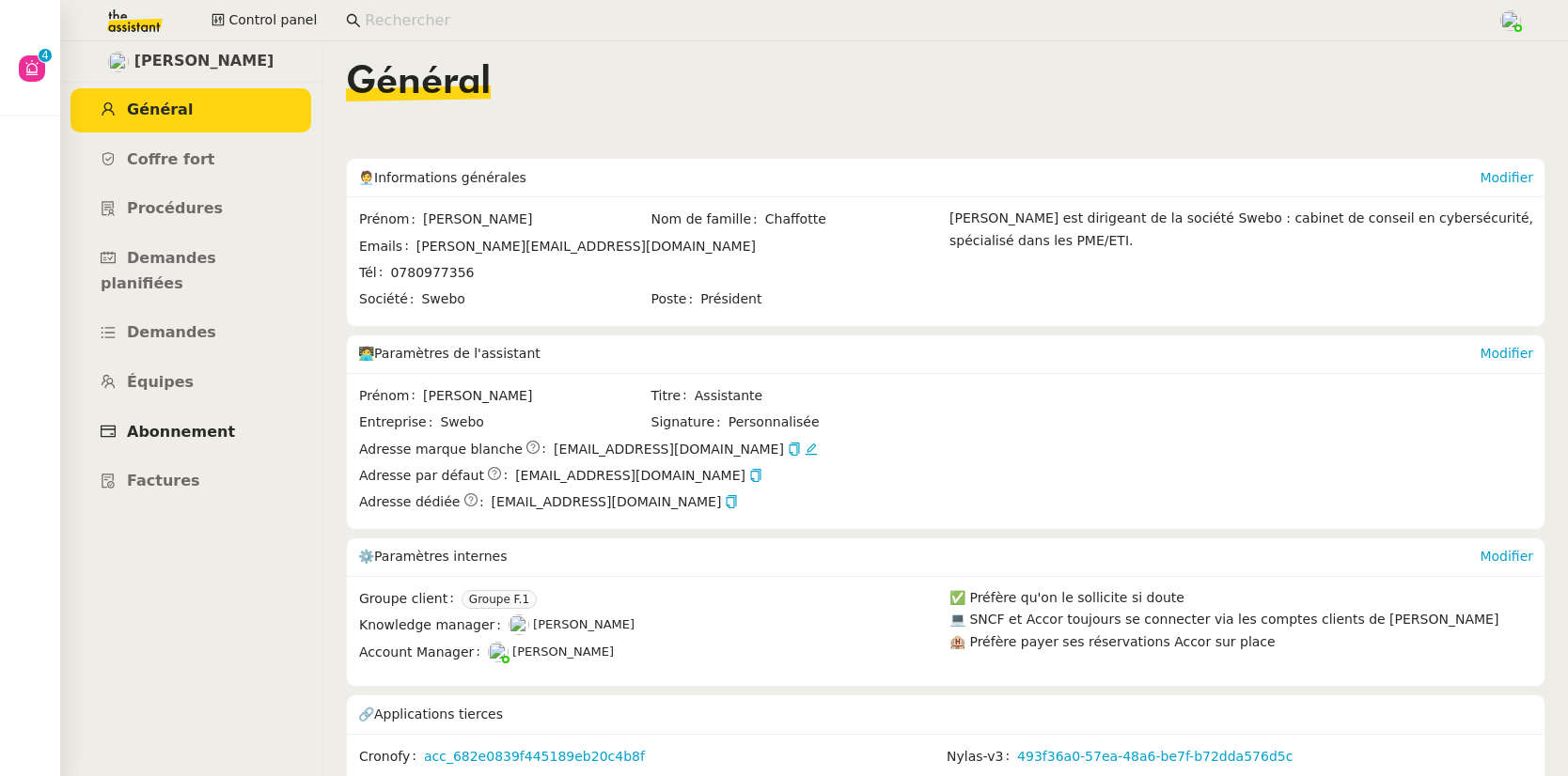
click at [182, 423] on span "Abonnement" at bounding box center [181, 432] width 108 height 18
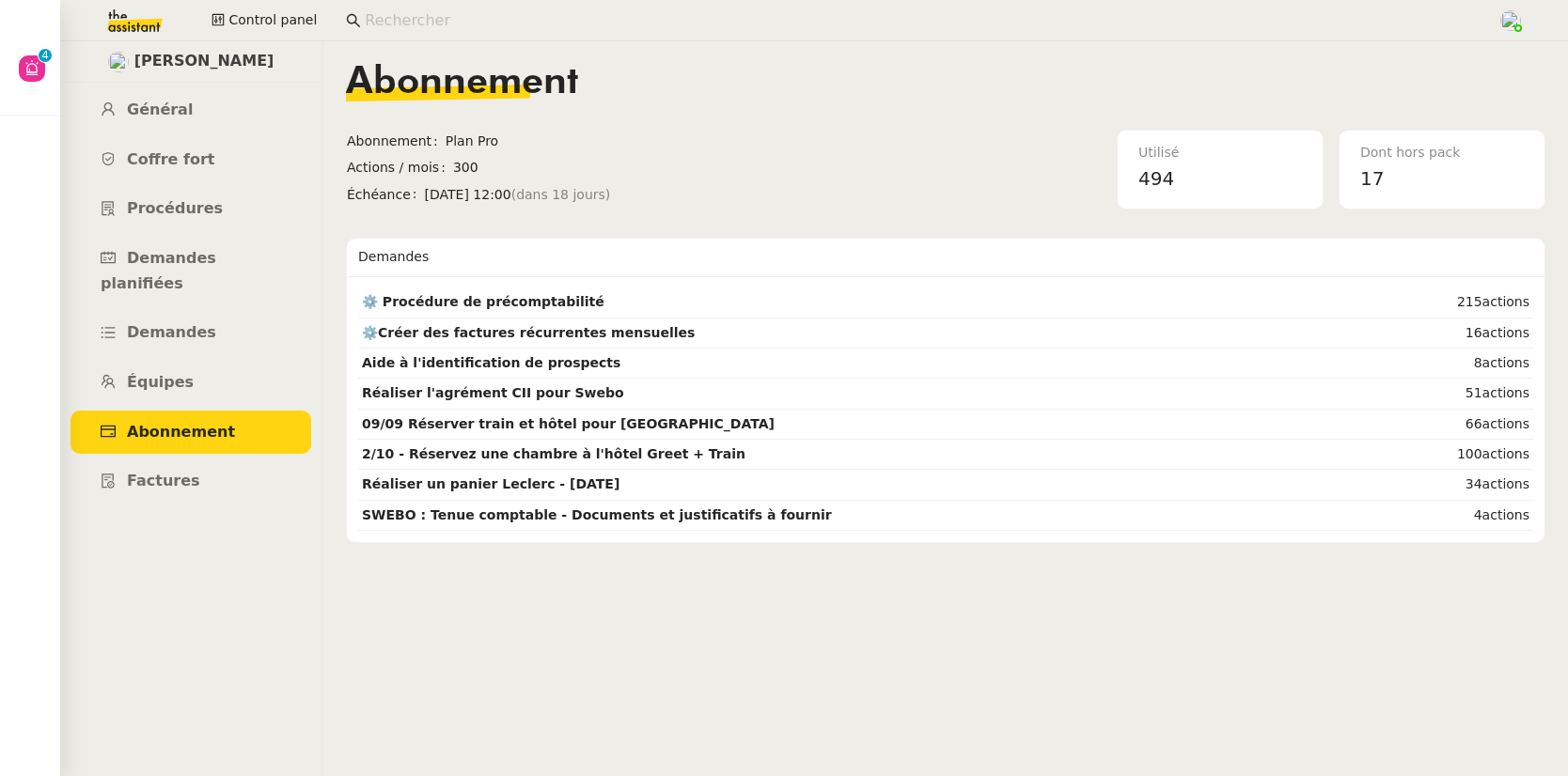
click at [510, 9] on input at bounding box center [922, 22] width 1114 height 26
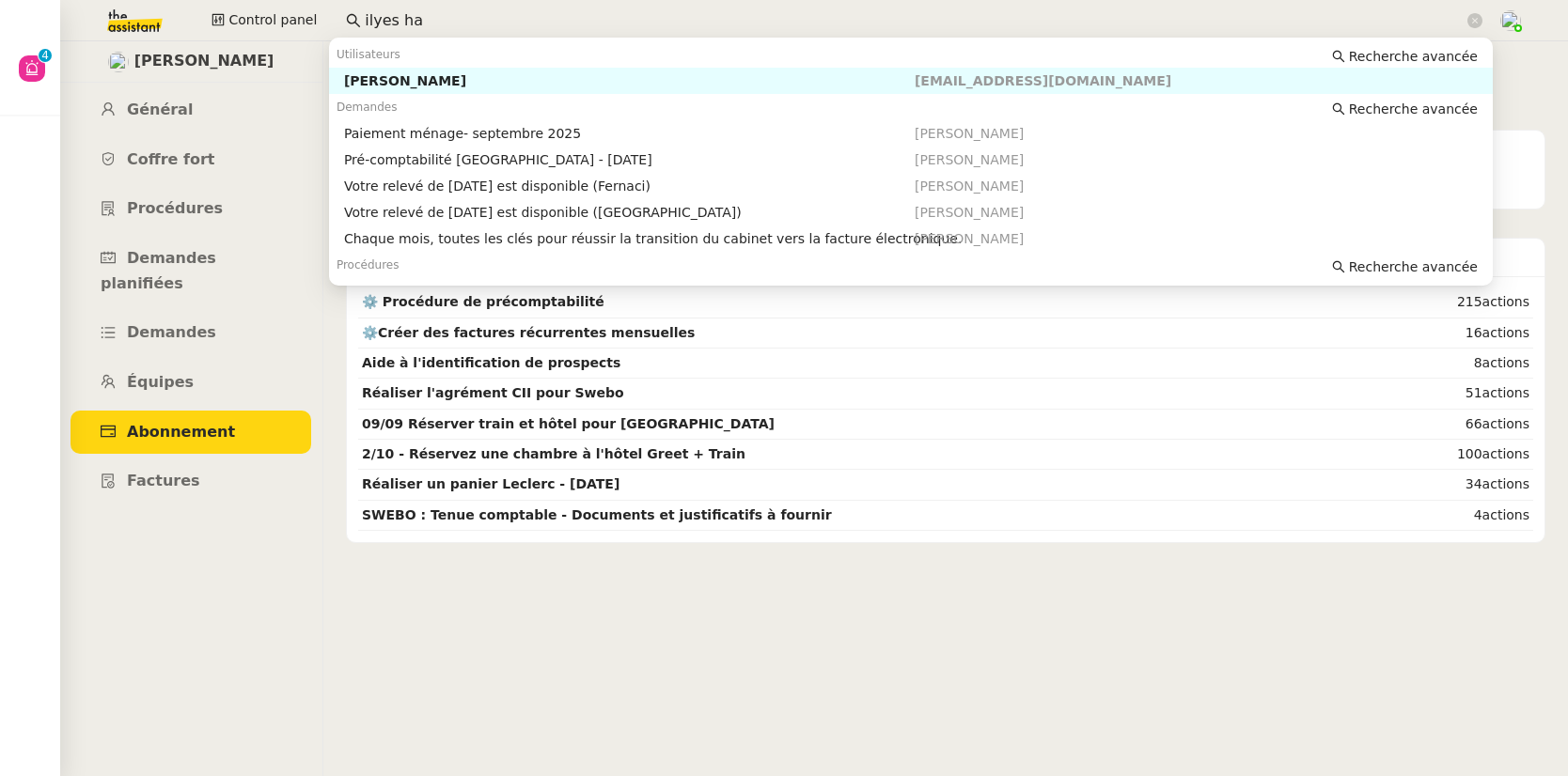
click at [471, 72] on div "[PERSON_NAME]" at bounding box center [629, 80] width 571 height 17
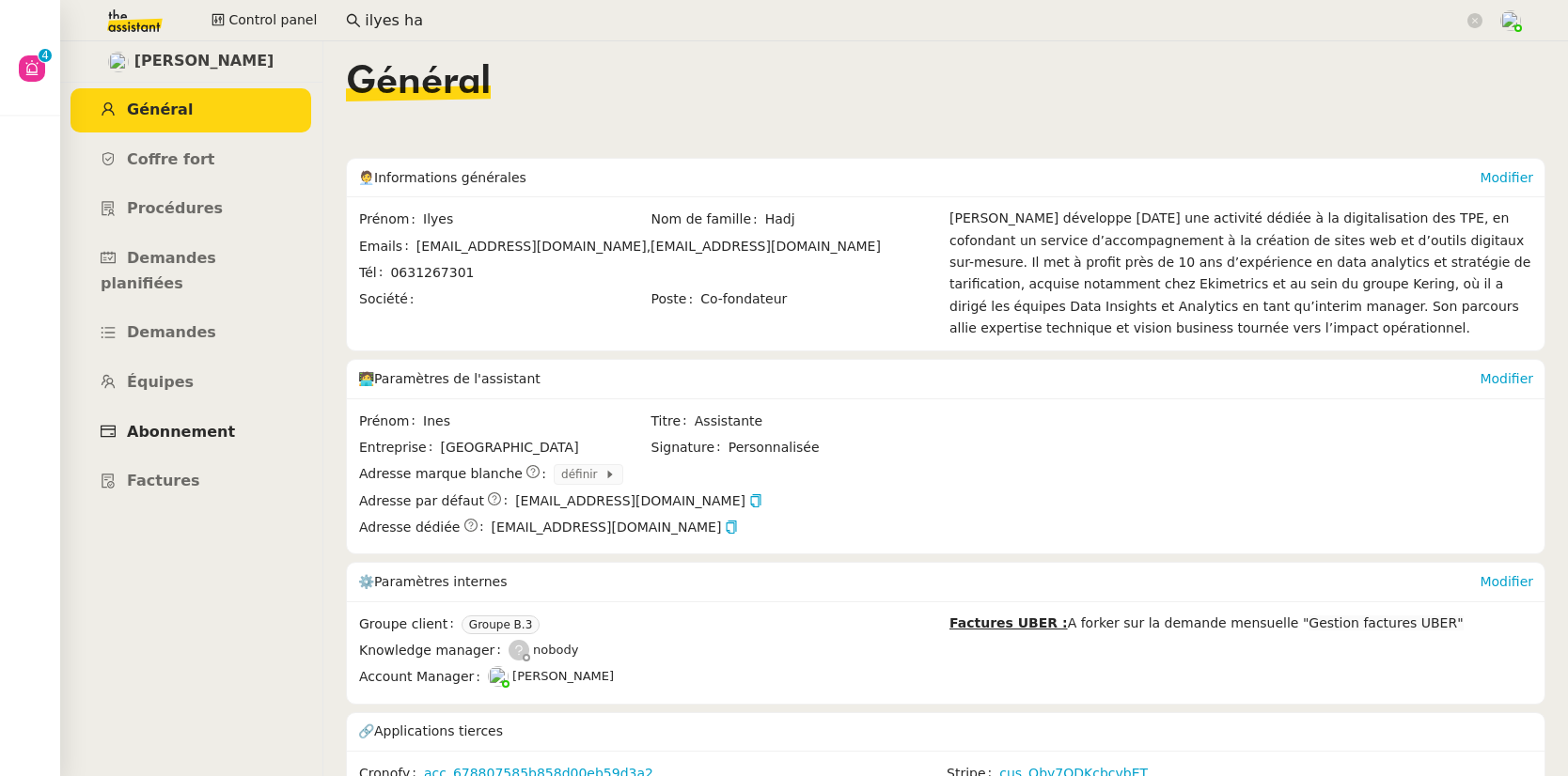
click at [195, 423] on span "Abonnement" at bounding box center [181, 432] width 108 height 18
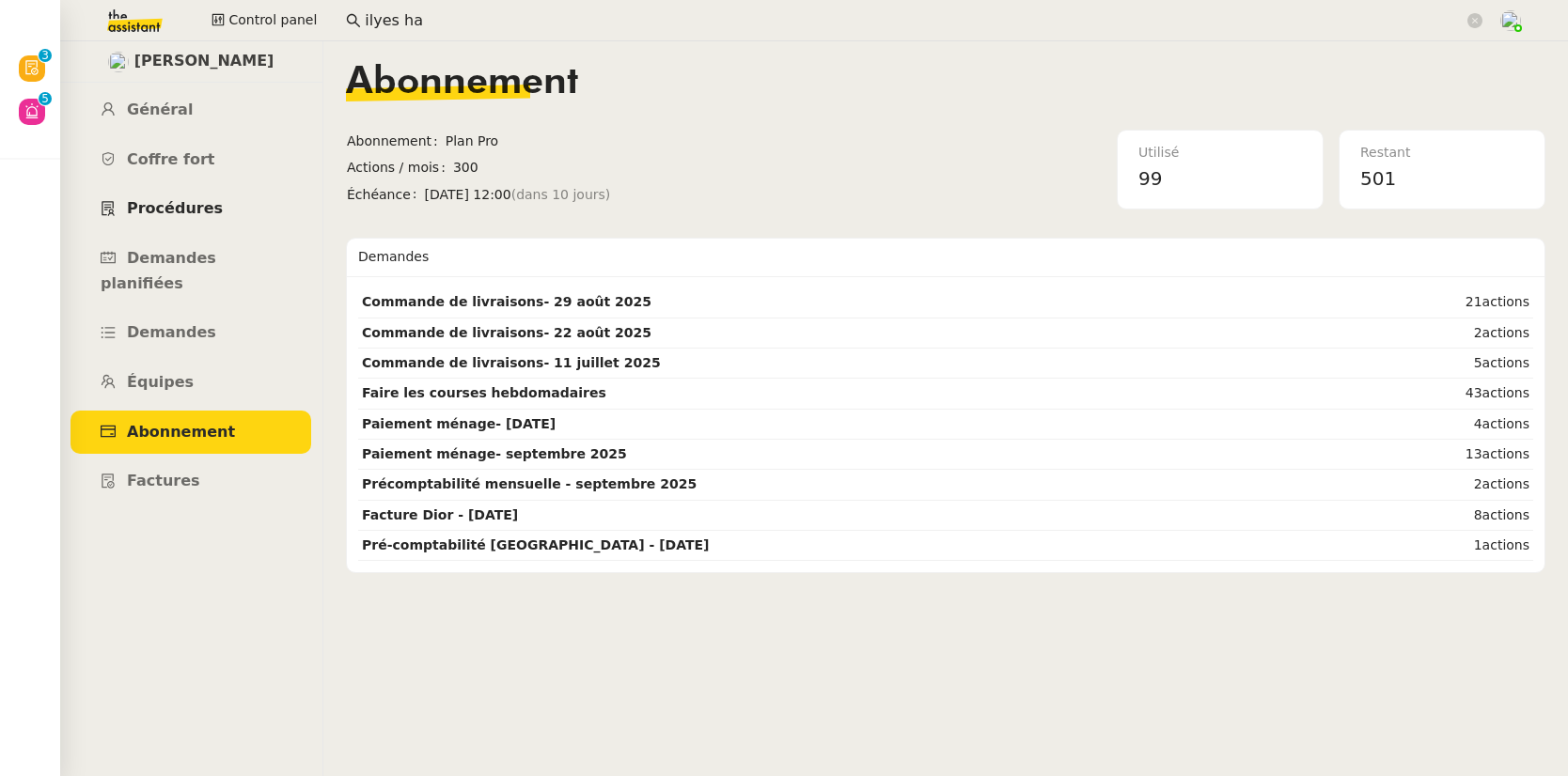
click at [166, 203] on span "Procédures" at bounding box center [175, 208] width 96 height 18
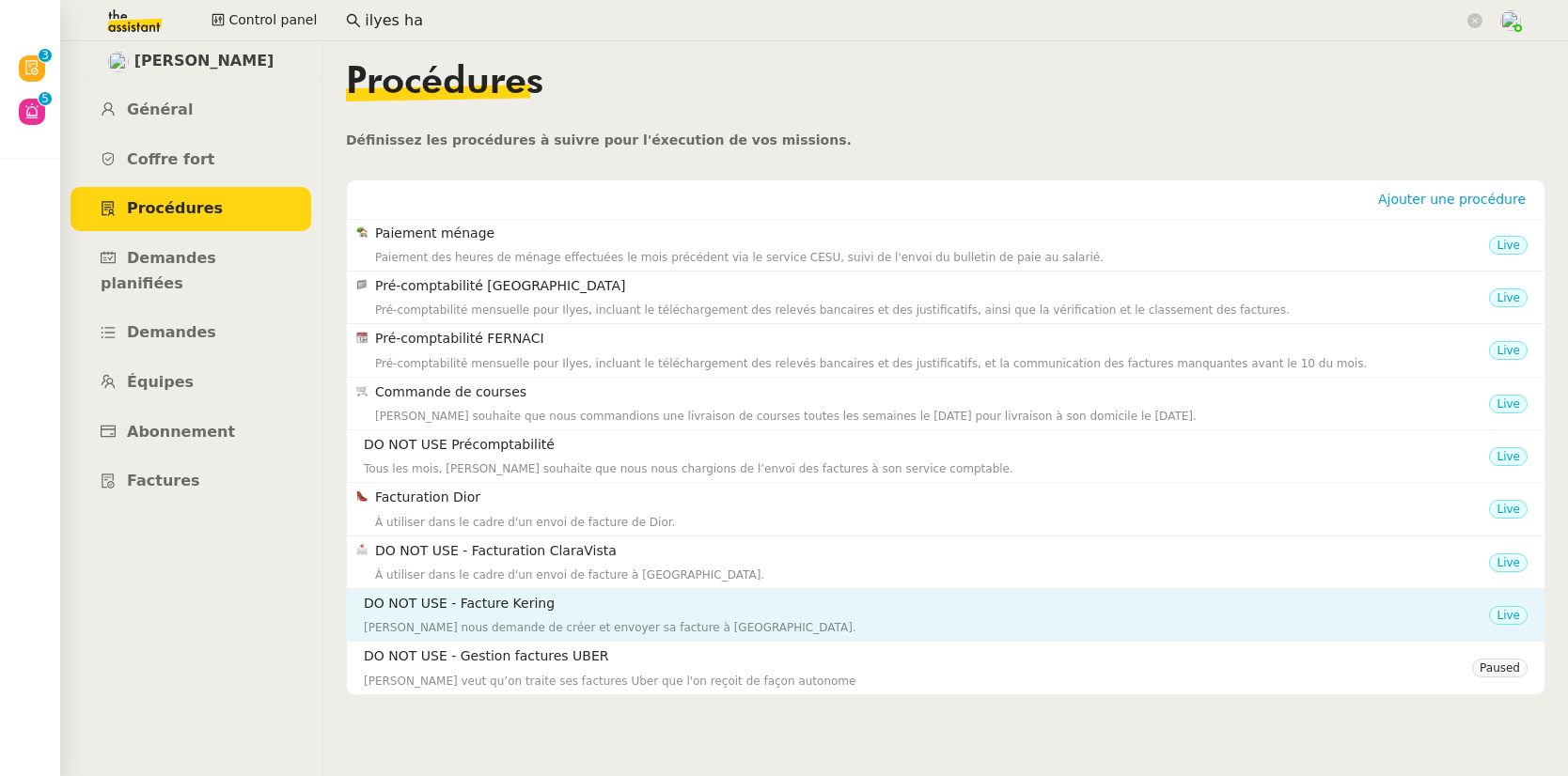
click at [574, 618] on div "Ilyes nous demande de créer et envoyer sa facture à Kering." at bounding box center [926, 627] width 1125 height 19
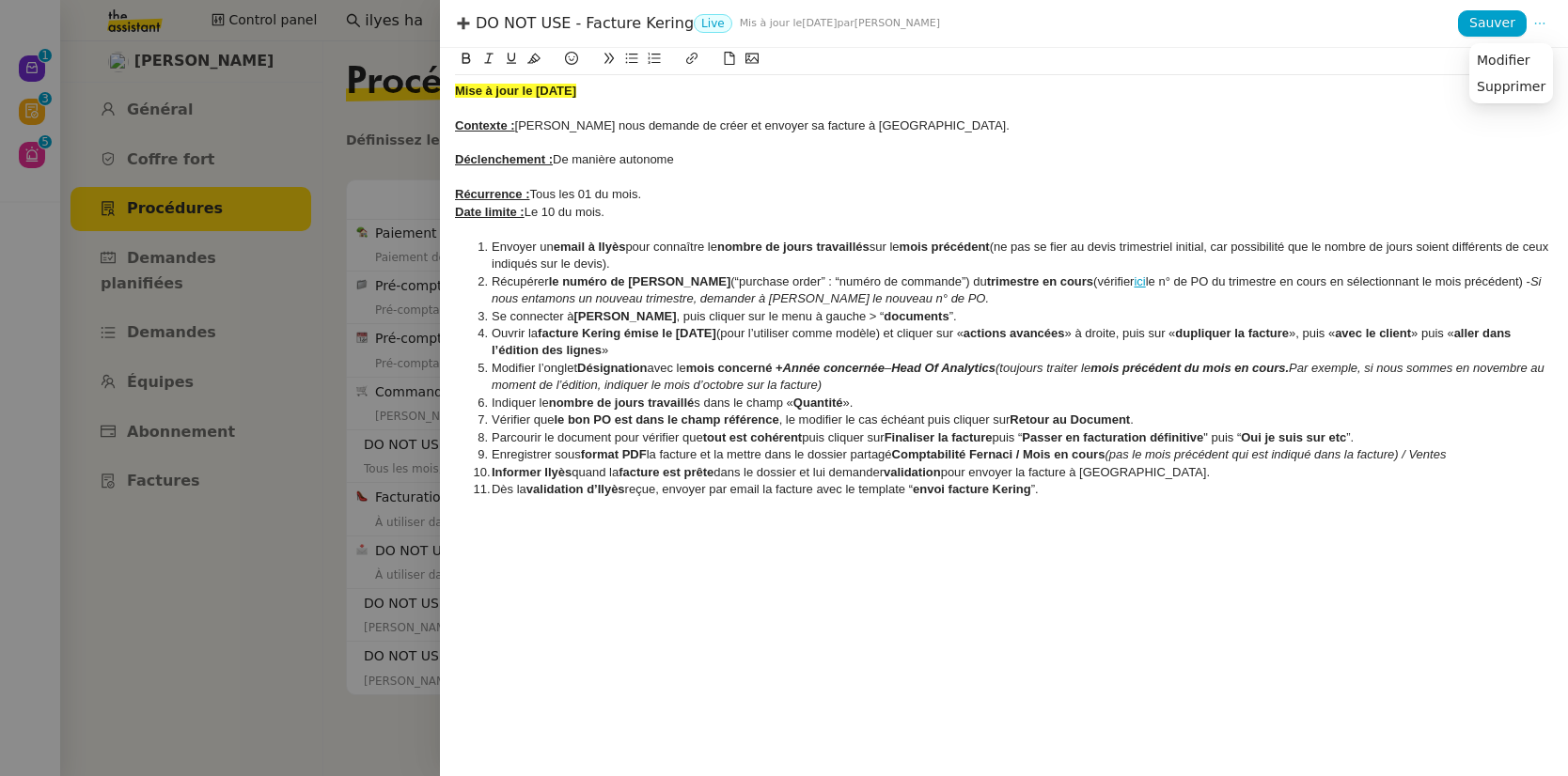
click at [1544, 23] on icon at bounding box center [1539, 23] width 13 height 13
click at [289, 147] on div at bounding box center [784, 388] width 1568 height 776
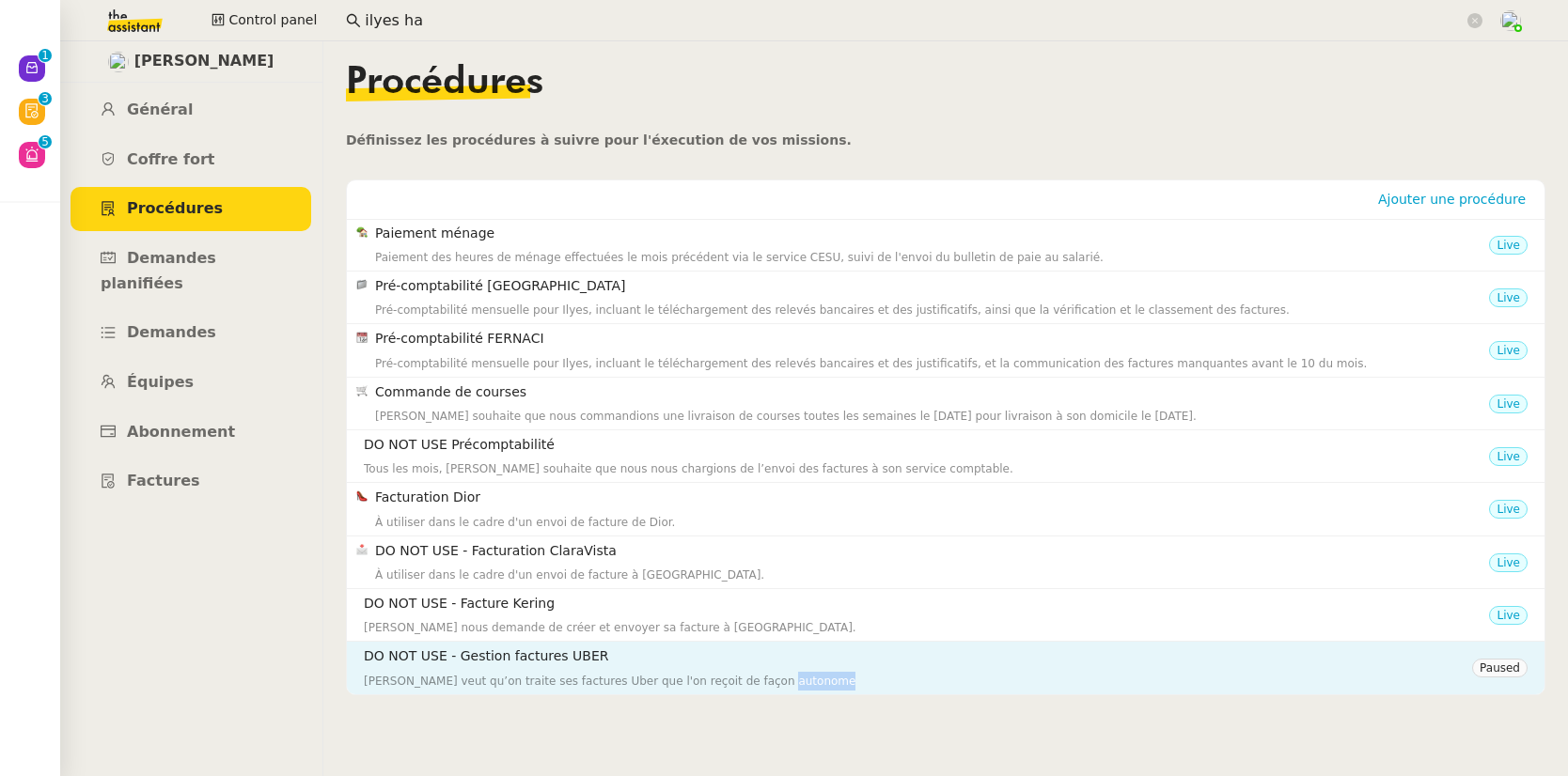
click at [820, 681] on div "Ilyes veut qu’on traite ses factures Uber que l'on reçoit de façon autonome" at bounding box center [918, 681] width 1108 height 19
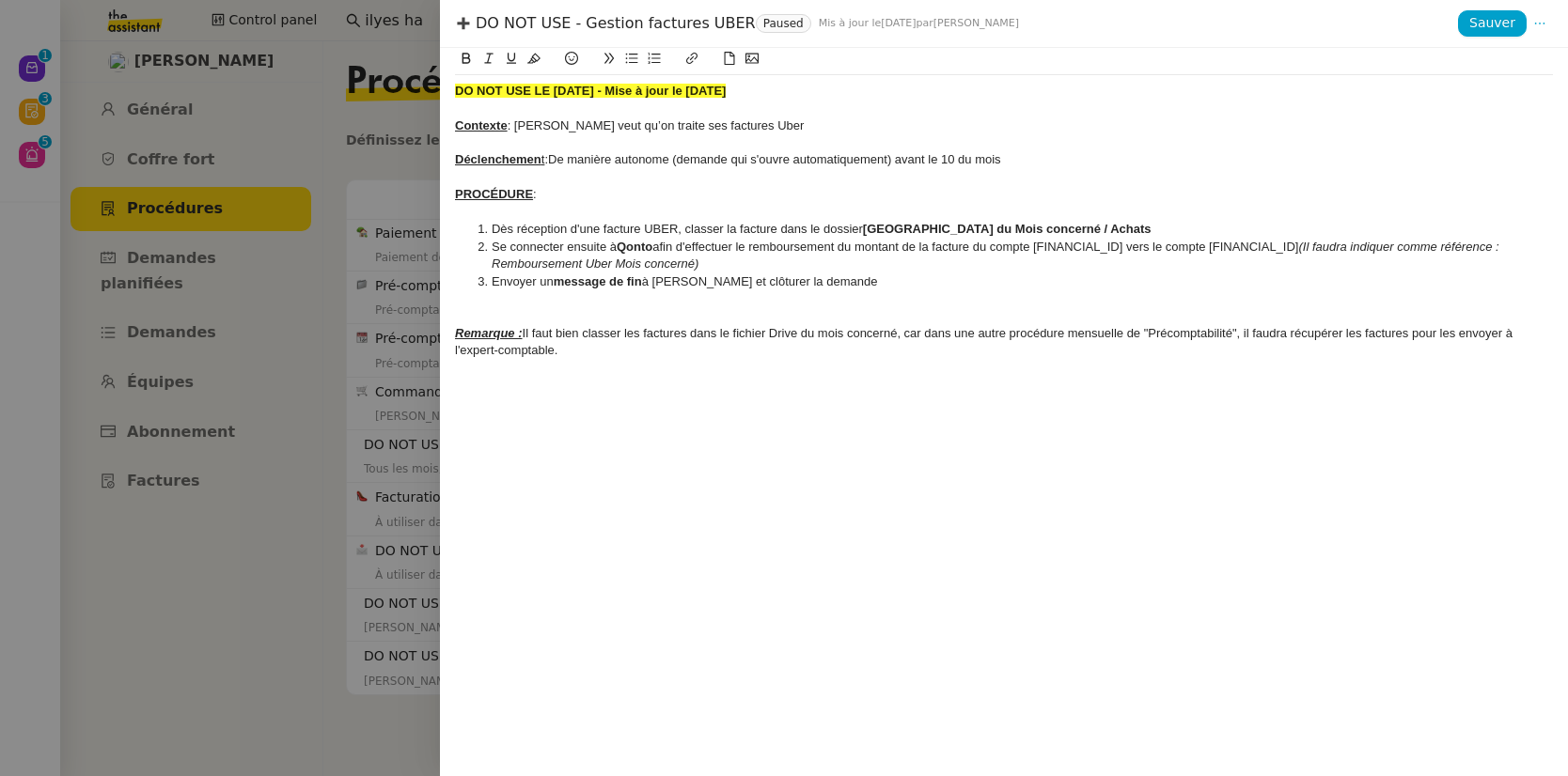
click at [330, 162] on div at bounding box center [784, 388] width 1568 height 776
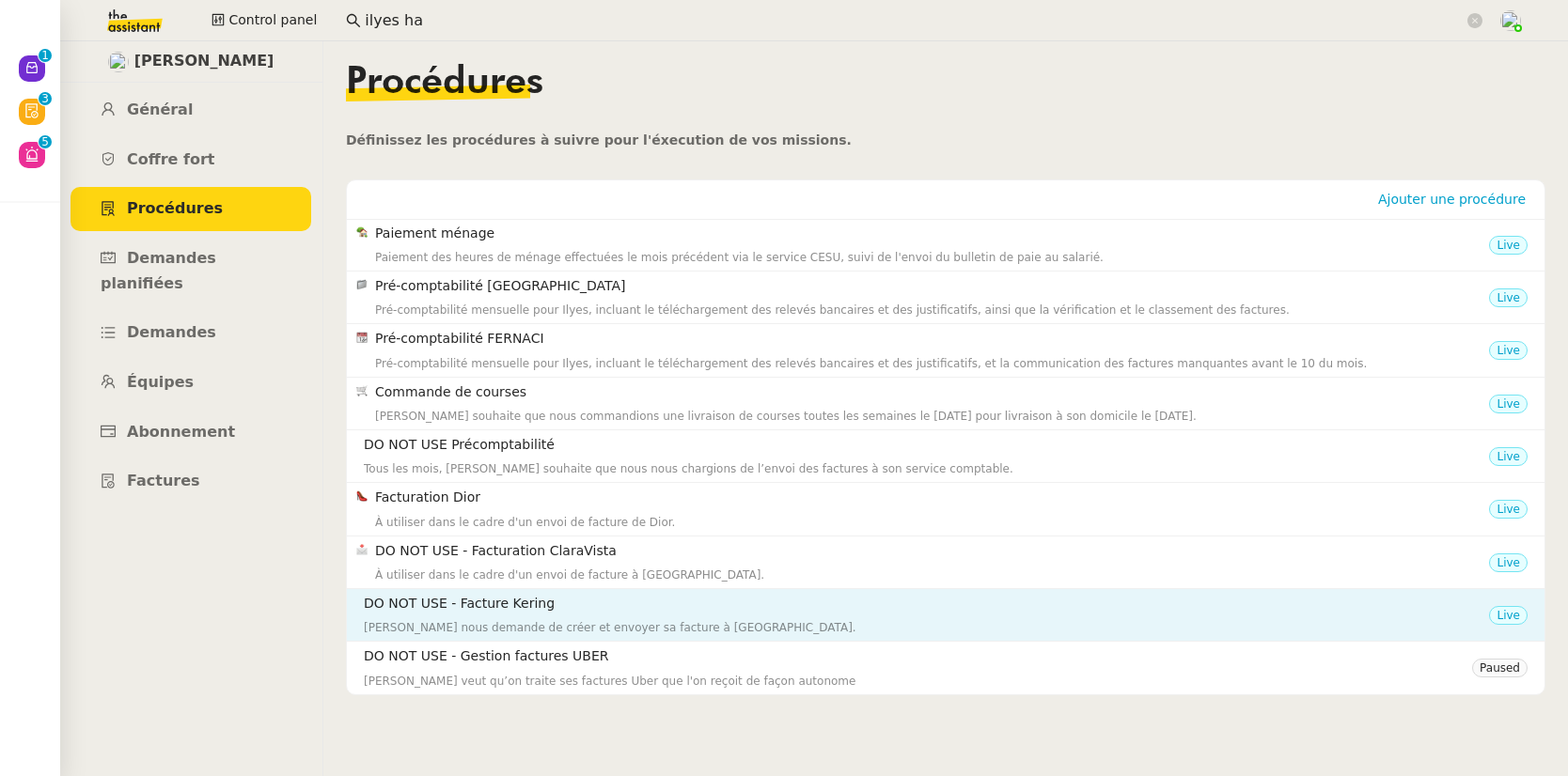
click at [1259, 615] on div "DO NOT USE - Facture Kering Ilyes nous demande de créer et envoyer sa facture à…" at bounding box center [926, 615] width 1125 height 44
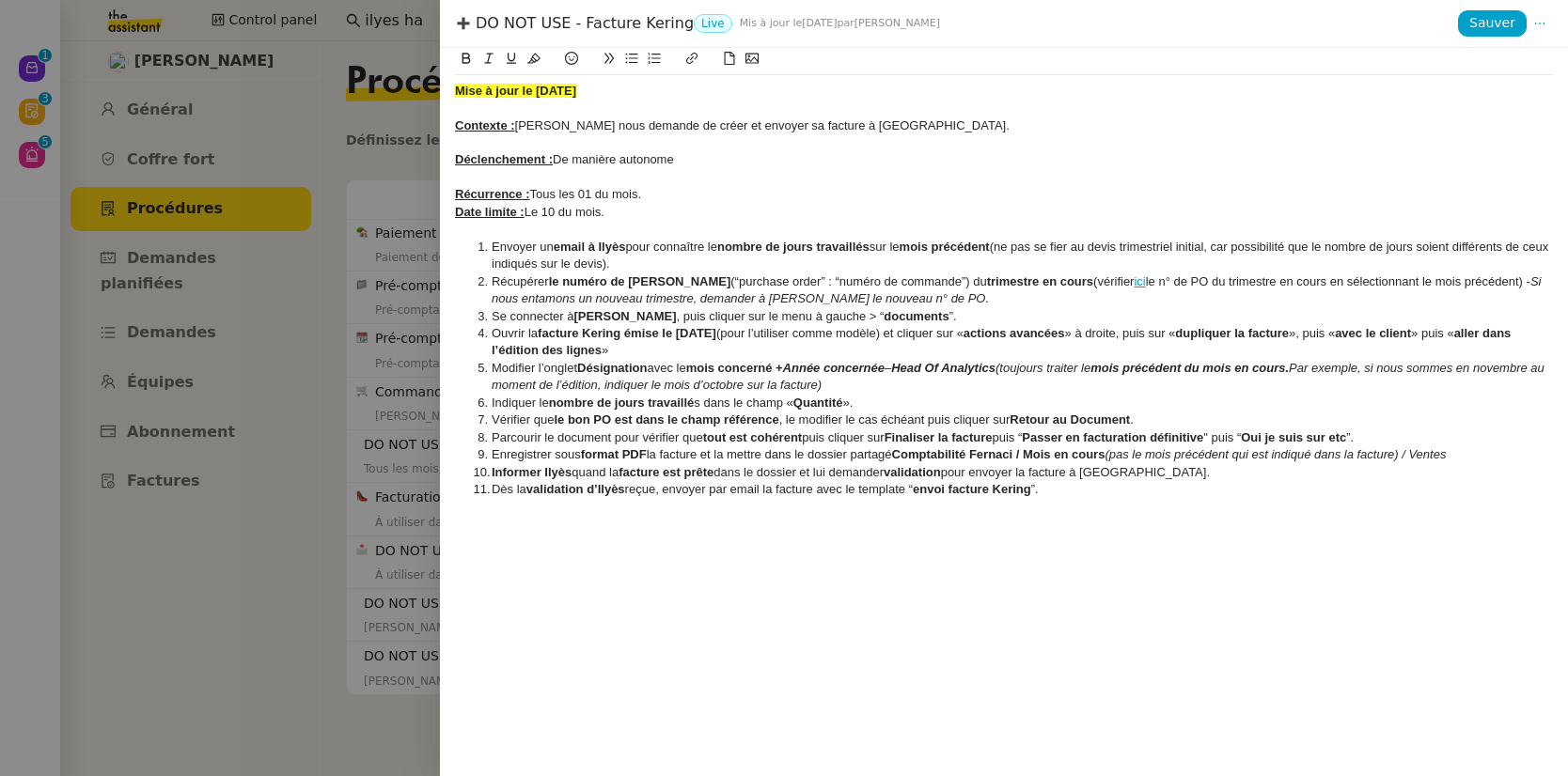
click at [702, 30] on nz-tag "Live" at bounding box center [713, 23] width 38 height 19
click at [705, 27] on nz-tag "Live" at bounding box center [713, 23] width 38 height 19
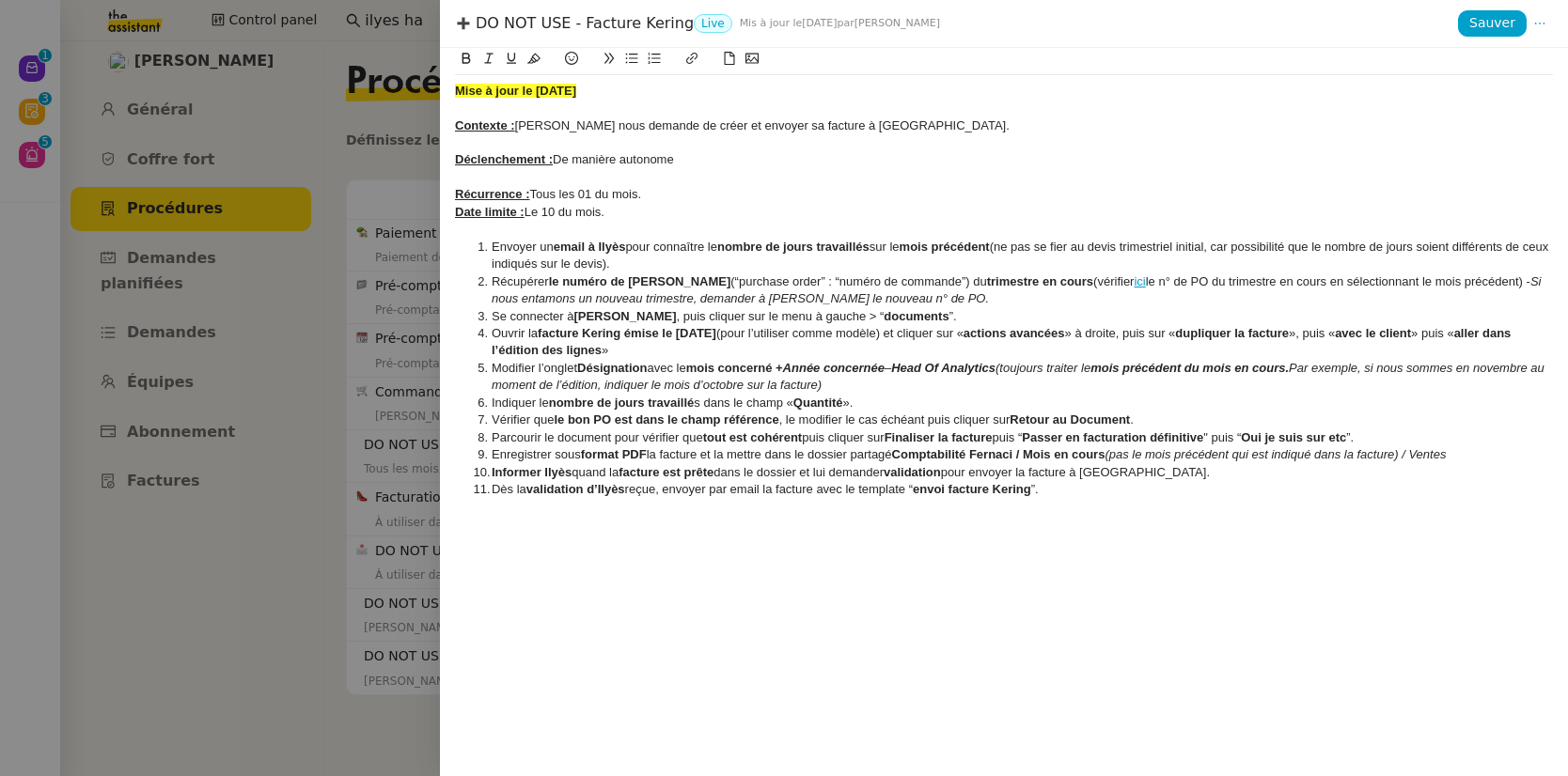
click at [362, 163] on div at bounding box center [784, 388] width 1568 height 776
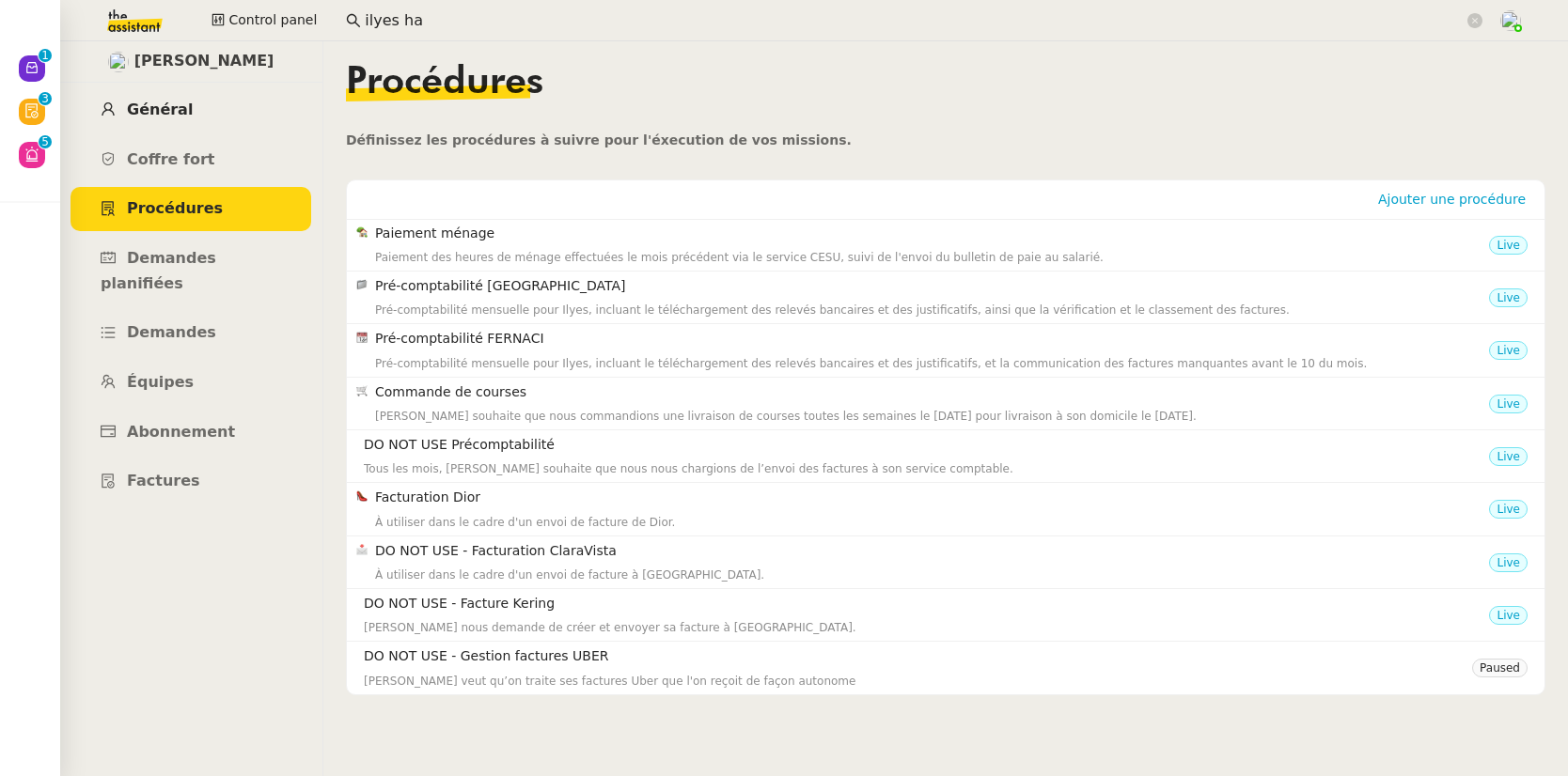
click at [133, 114] on span "Général" at bounding box center [160, 109] width 66 height 18
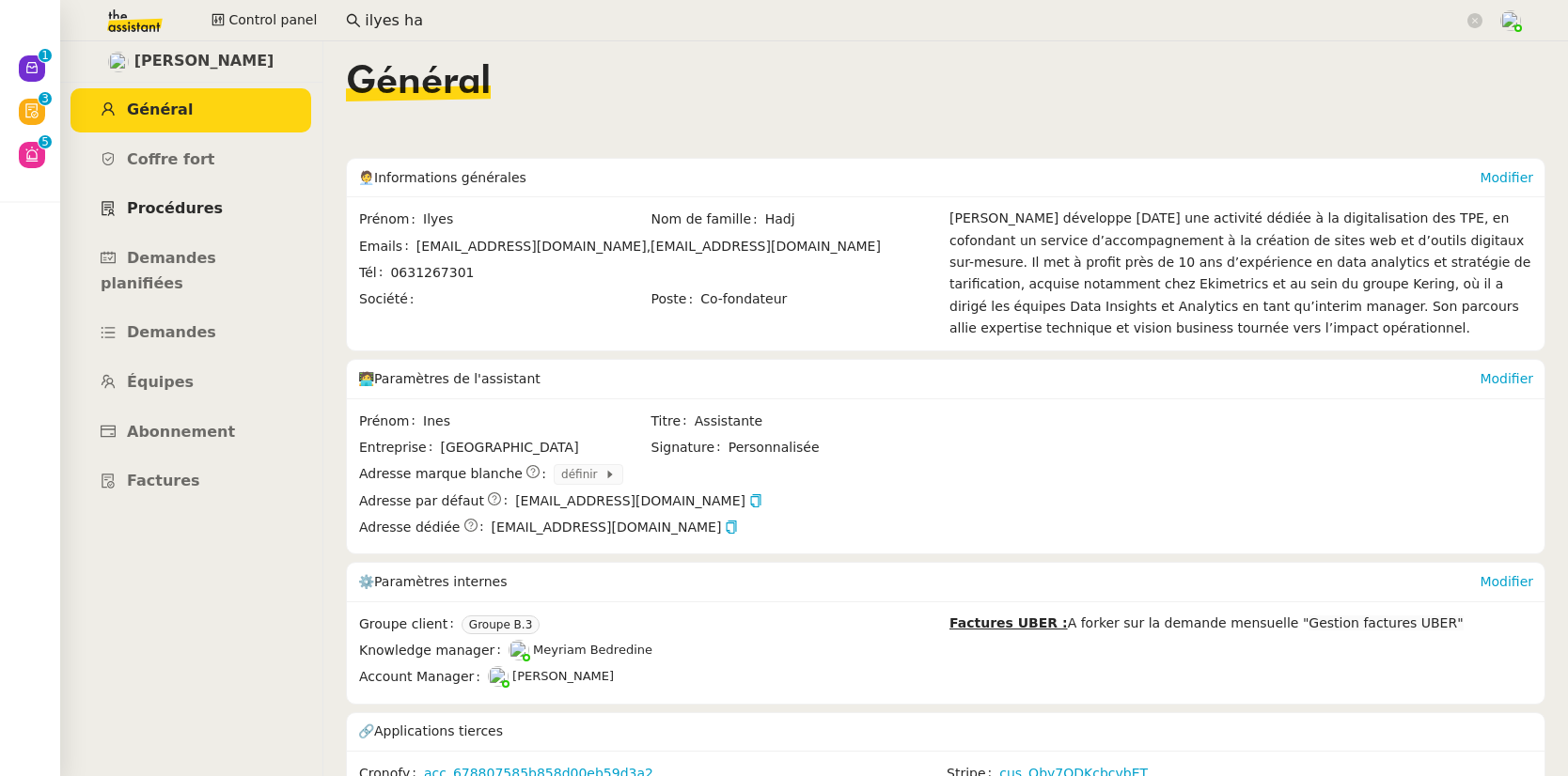
click at [170, 214] on span "Procédures" at bounding box center [175, 208] width 96 height 18
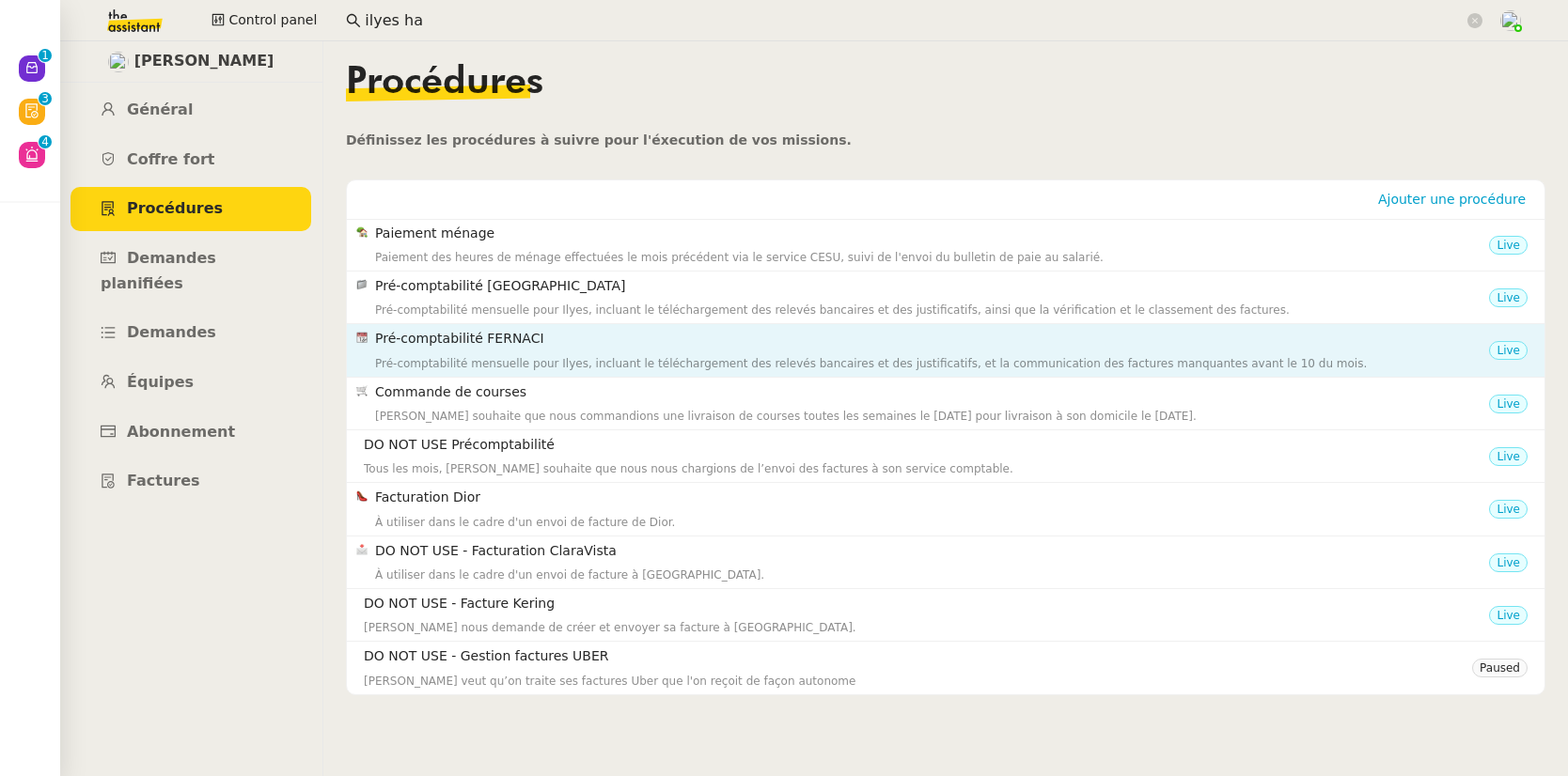
click at [514, 357] on div "Pré-comptabilité mensuelle pour Ilyes, incluant le téléchargement des relevés b…" at bounding box center [932, 363] width 1114 height 19
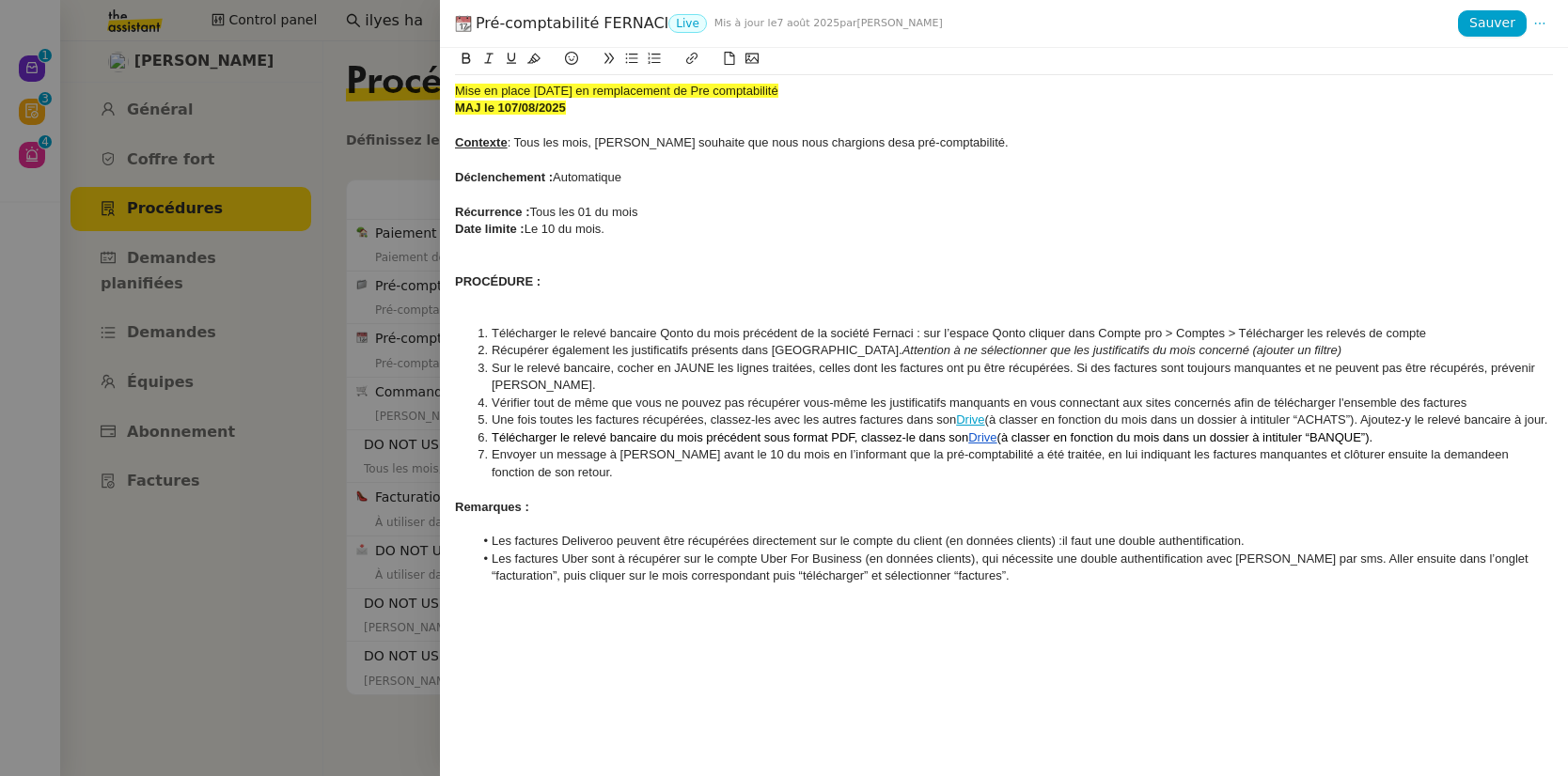
click at [324, 486] on div at bounding box center [784, 388] width 1568 height 776
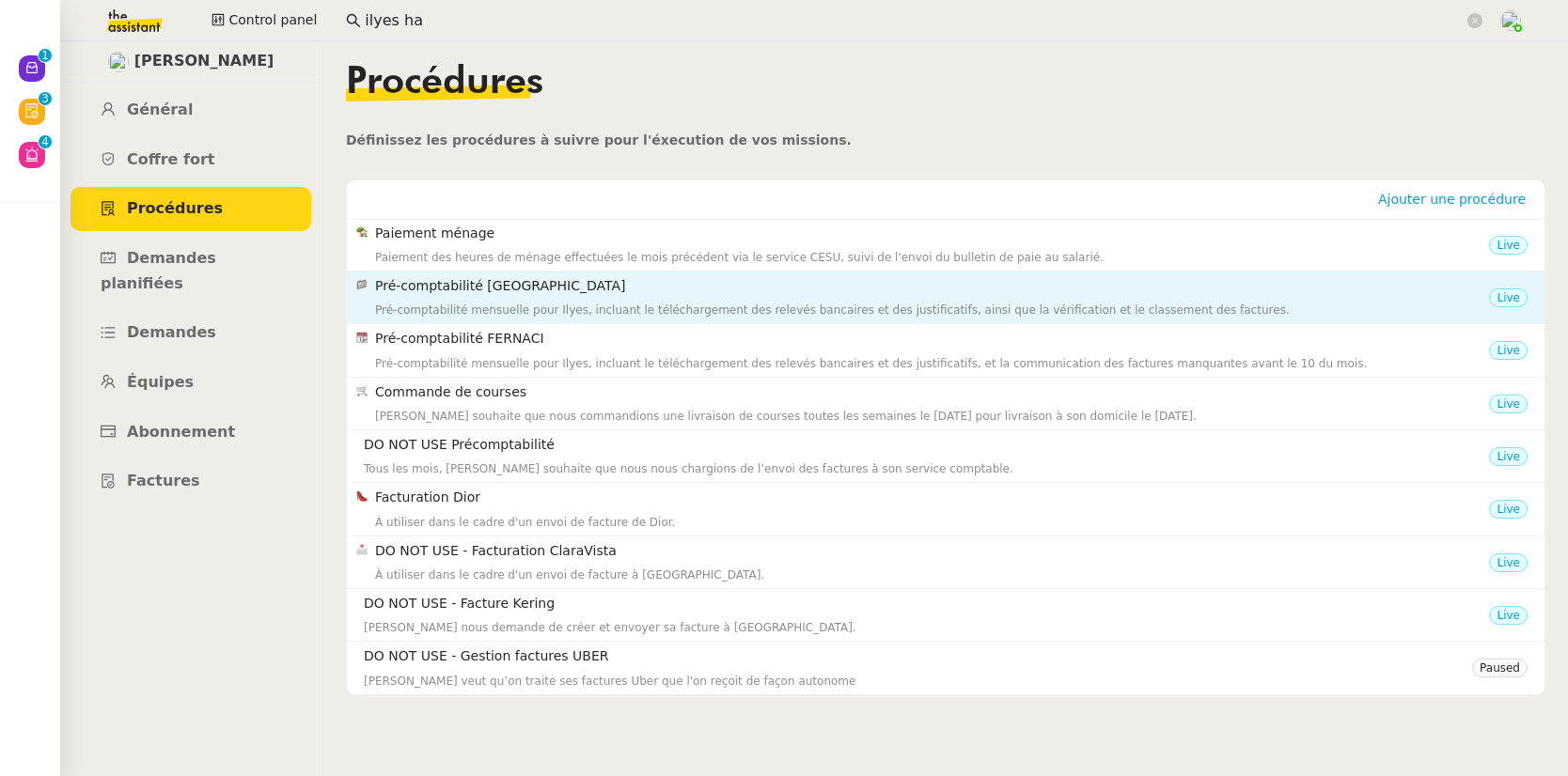
click at [503, 308] on div "Pré-comptabilité mensuelle pour Ilyes, incluant le téléchargement des relevés b…" at bounding box center [932, 310] width 1114 height 19
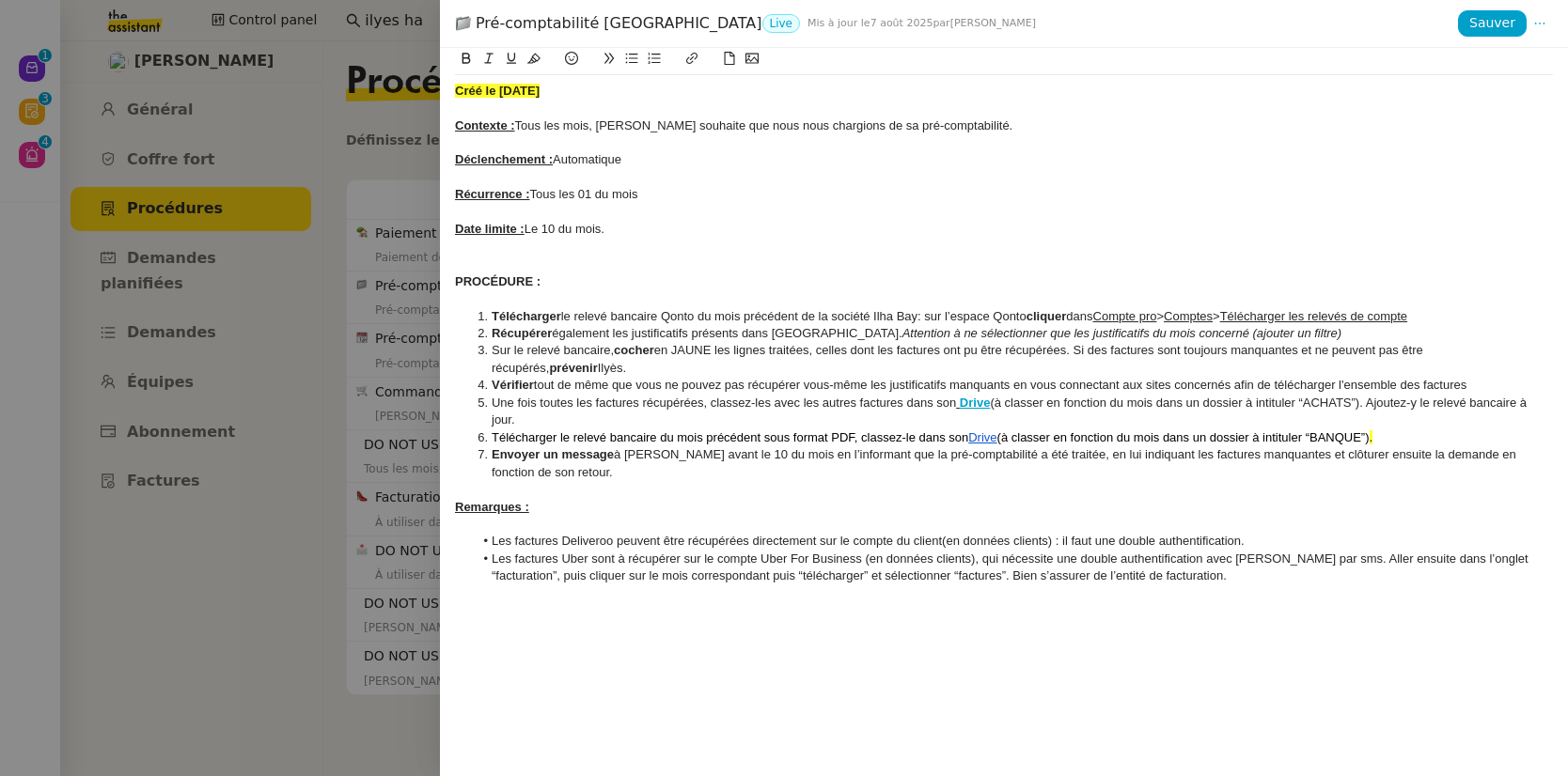
click at [319, 395] on div at bounding box center [784, 388] width 1568 height 776
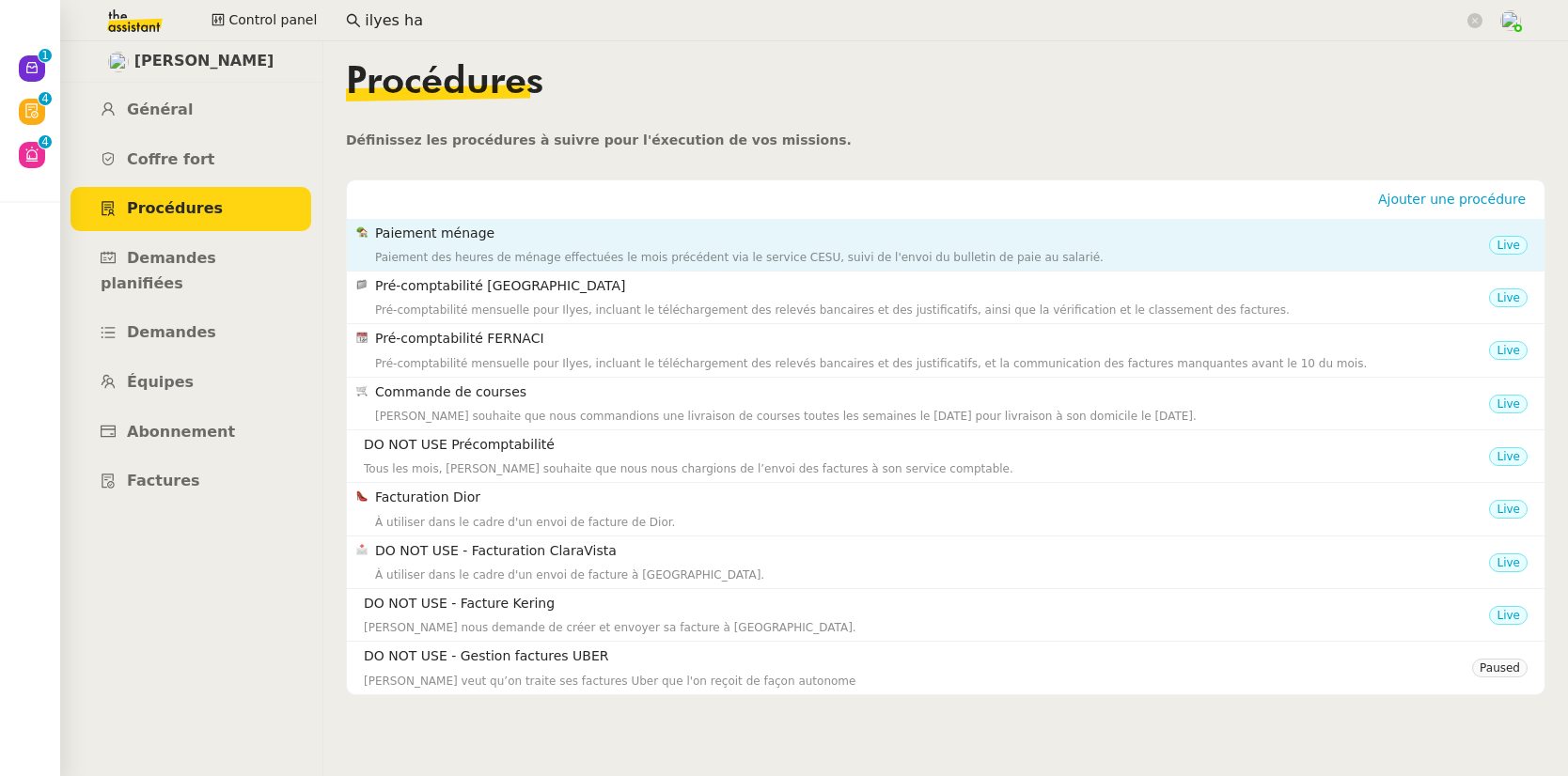
click at [467, 230] on h4 "Paiement ménage" at bounding box center [932, 234] width 1114 height 22
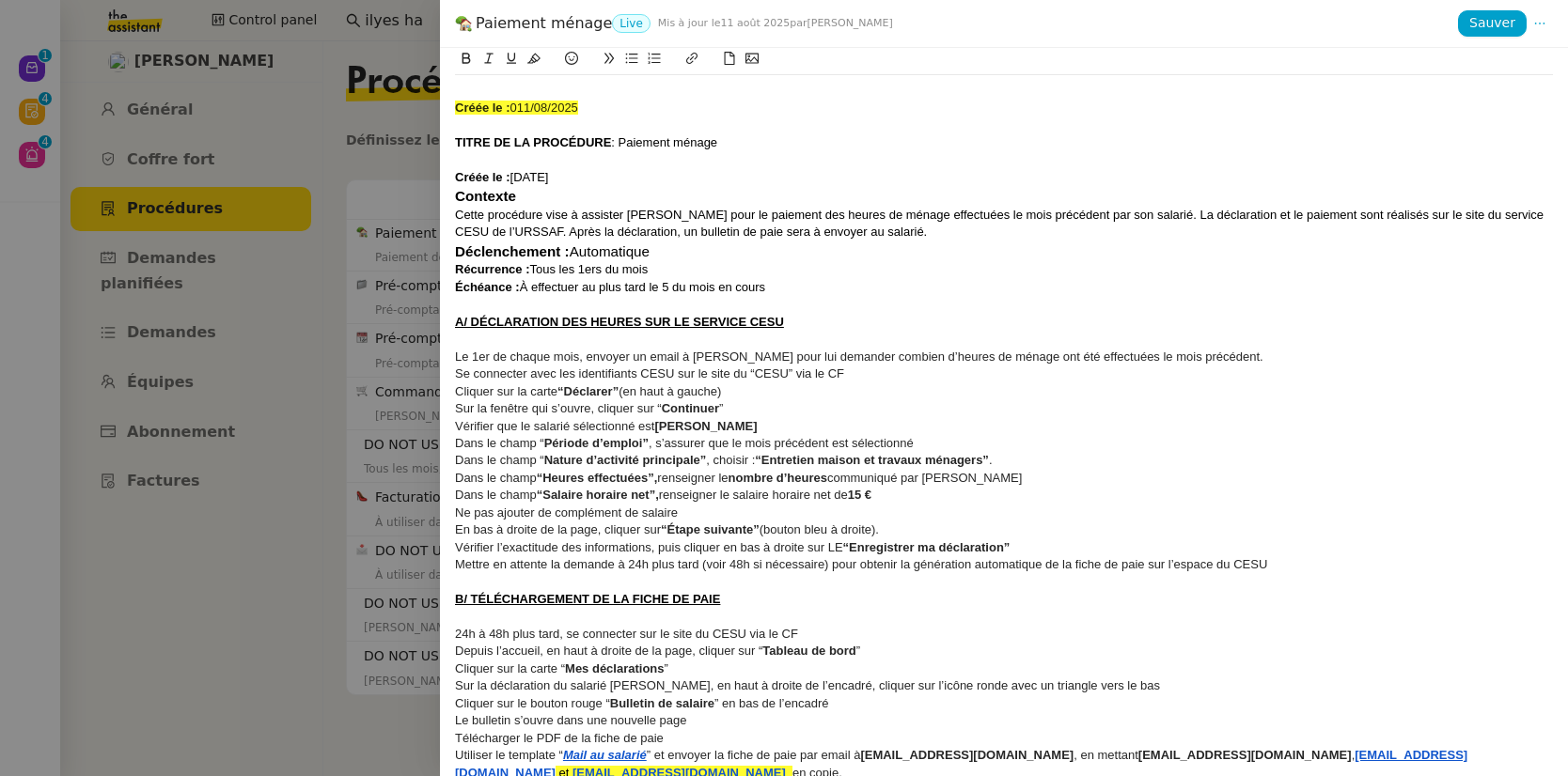
click at [302, 436] on div at bounding box center [784, 388] width 1568 height 776
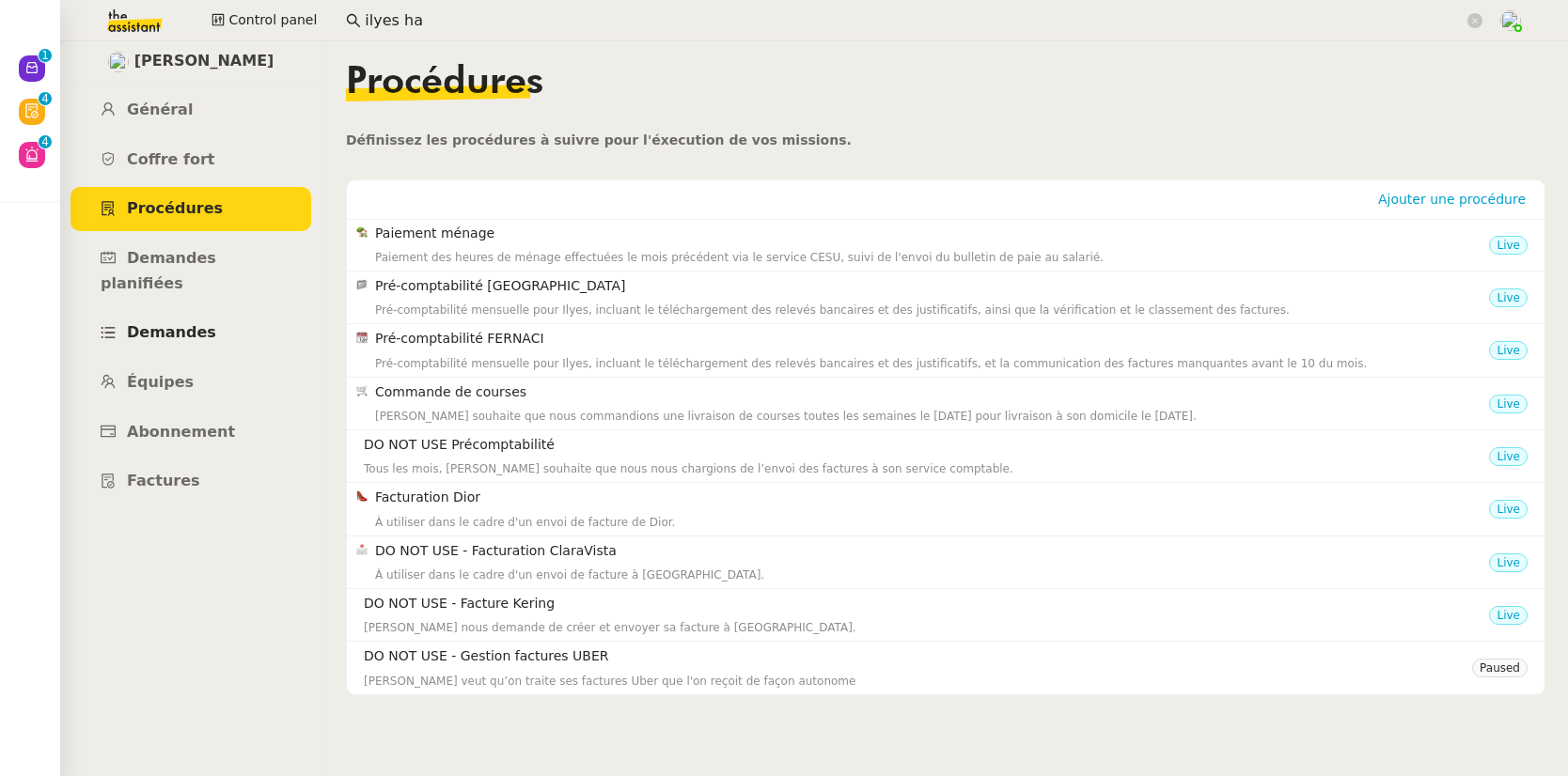
click at [154, 323] on span "Demandes" at bounding box center [172, 332] width 90 height 18
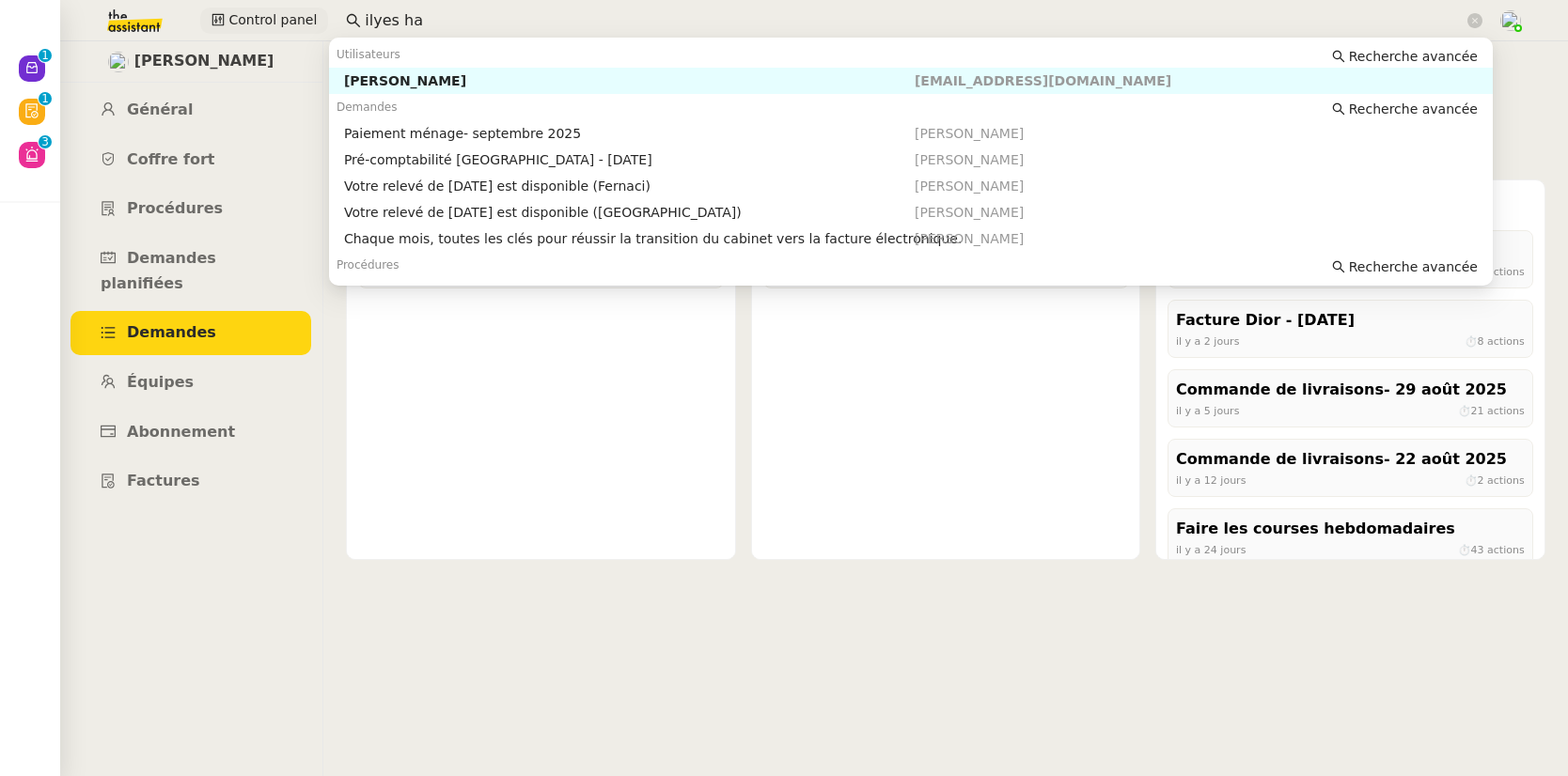
drag, startPoint x: 443, startPoint y: 8, endPoint x: 293, endPoint y: 9, distance: 150.0
click at [293, 9] on div "Control panel ilyes ha" at bounding box center [784, 21] width 1474 height 41
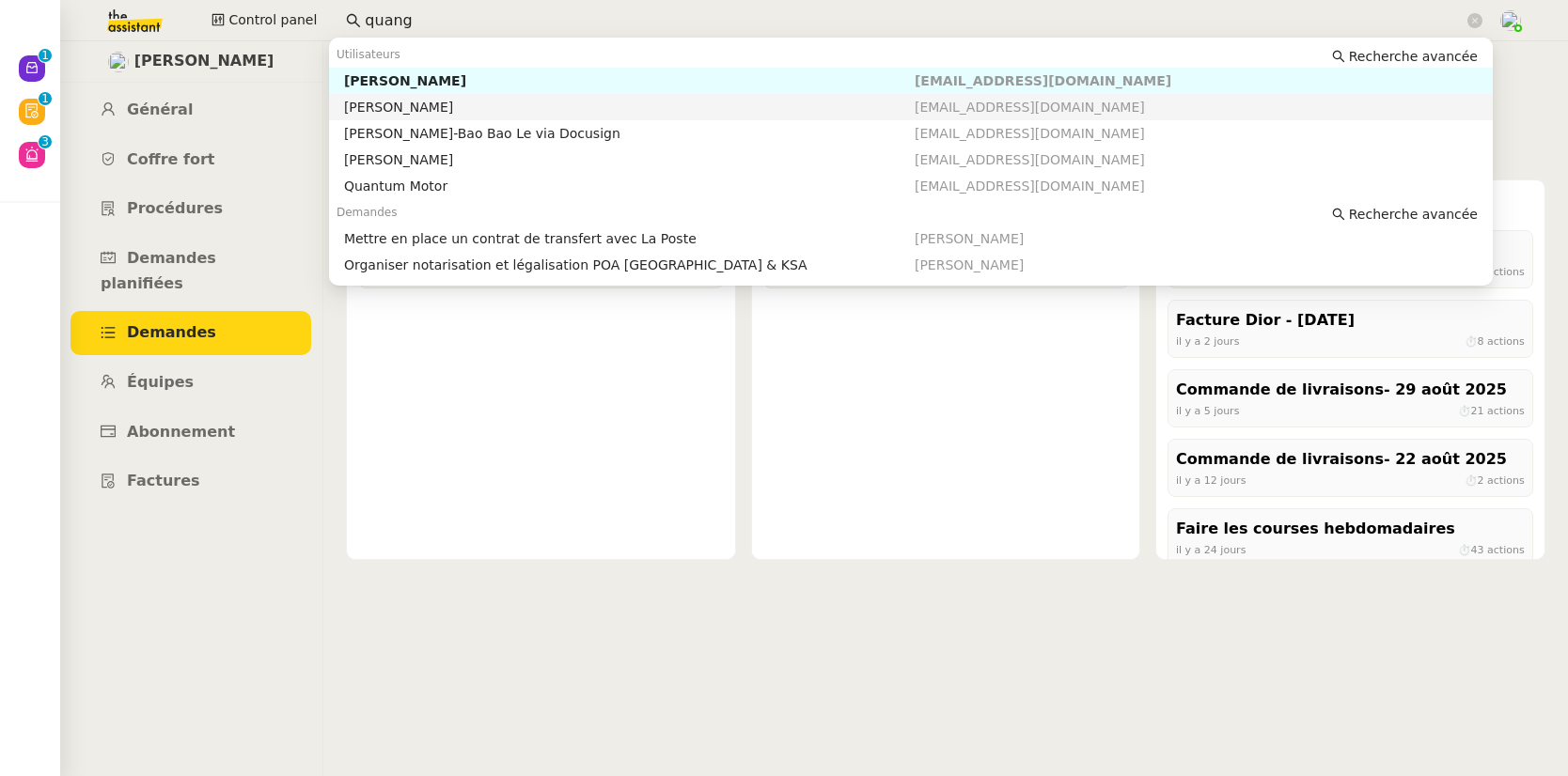
click at [408, 105] on div "Quang Tam NGUYEN" at bounding box center [629, 106] width 571 height 17
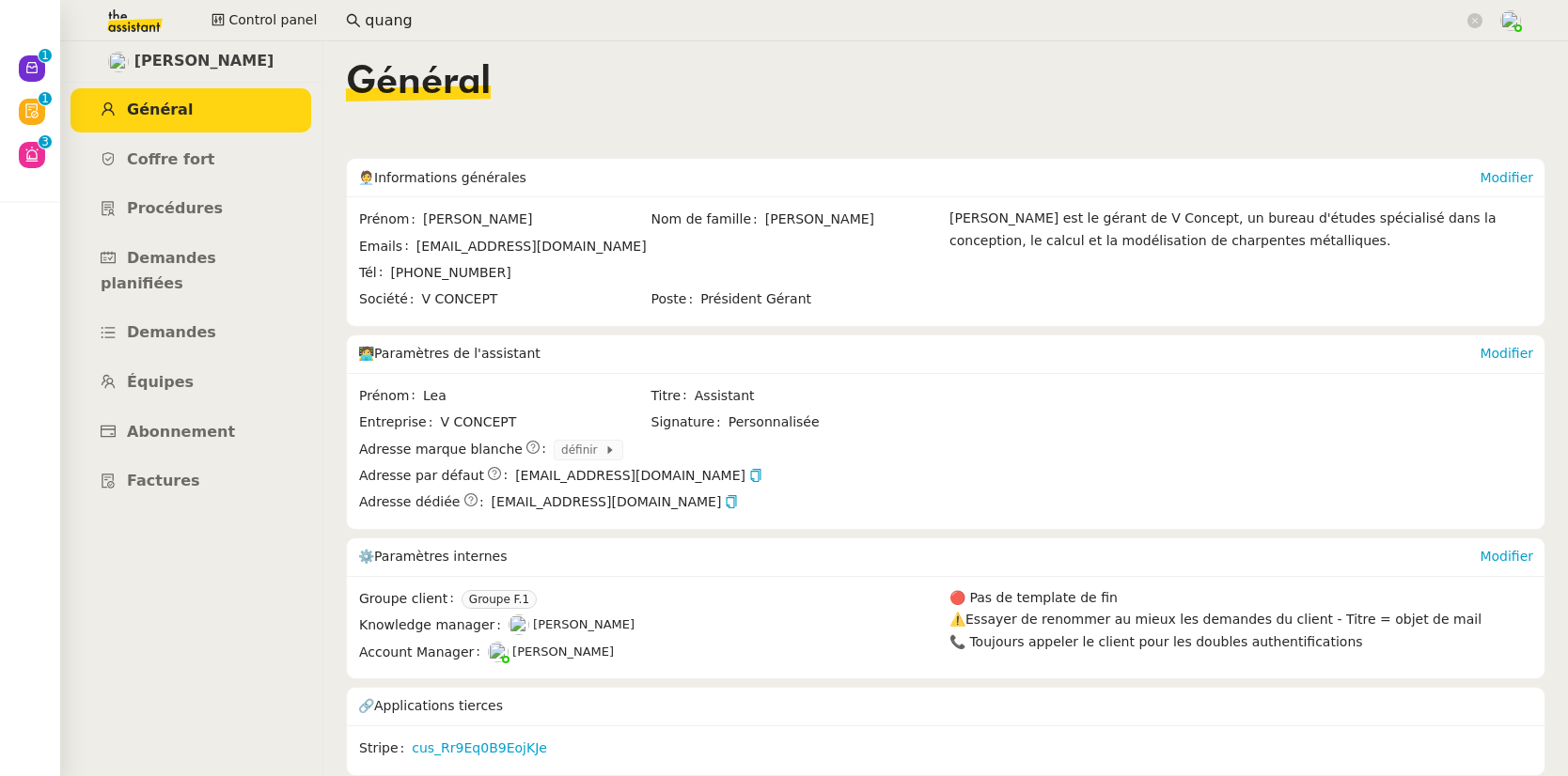
scroll to position [11, 0]
click at [501, 738] on link "cus_Rr9Eq0B9EojKJe" at bounding box center [479, 748] width 135 height 22
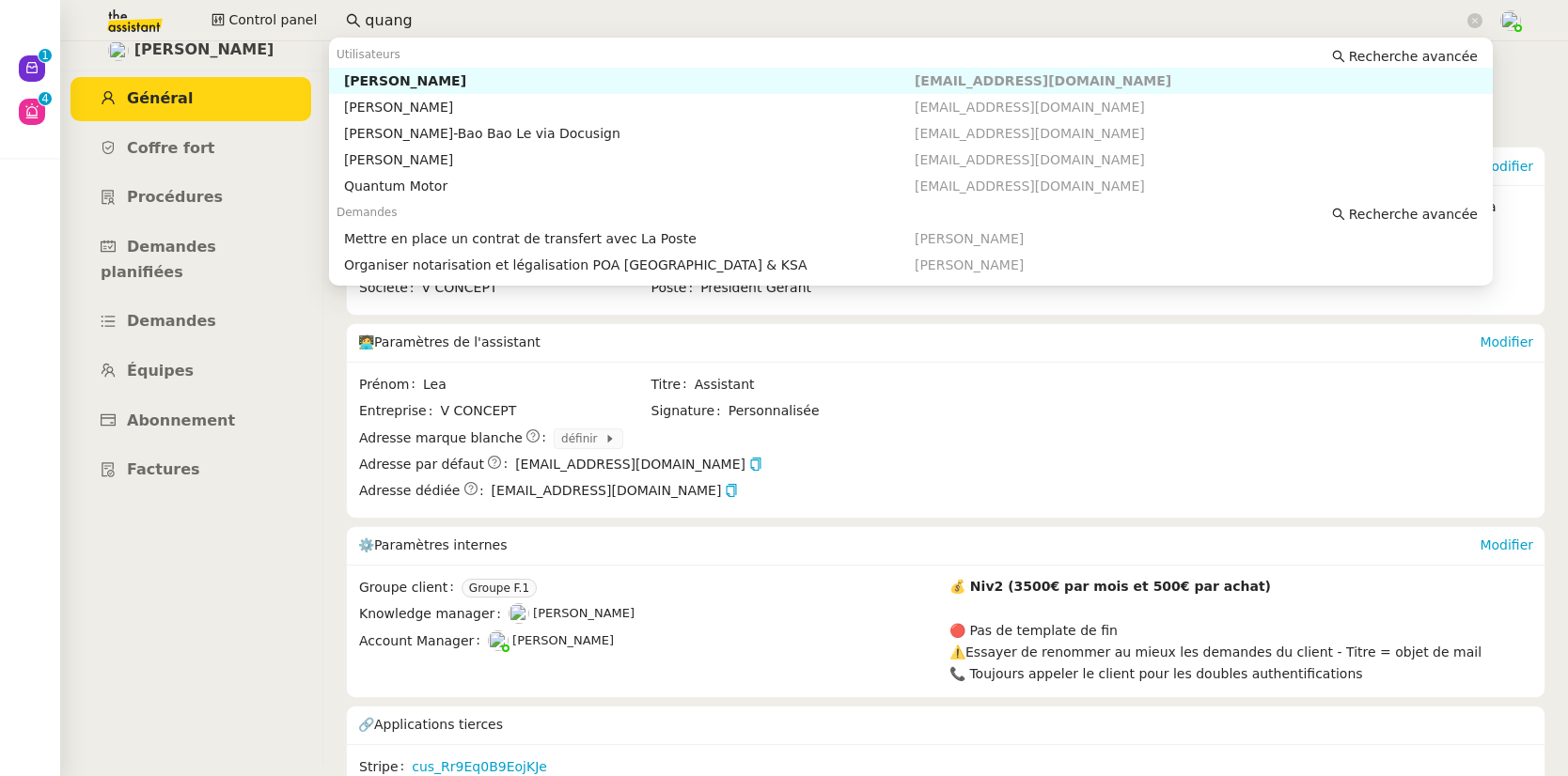
drag, startPoint x: 458, startPoint y: 17, endPoint x: 325, endPoint y: 16, distance: 133.0
click at [325, 16] on div "Control panel quang" at bounding box center [784, 21] width 1474 height 41
click at [431, 91] on nz-auto-option "Margaux Ducat margaux@vendredi.agency" at bounding box center [911, 81] width 1164 height 27
type input "ducat"
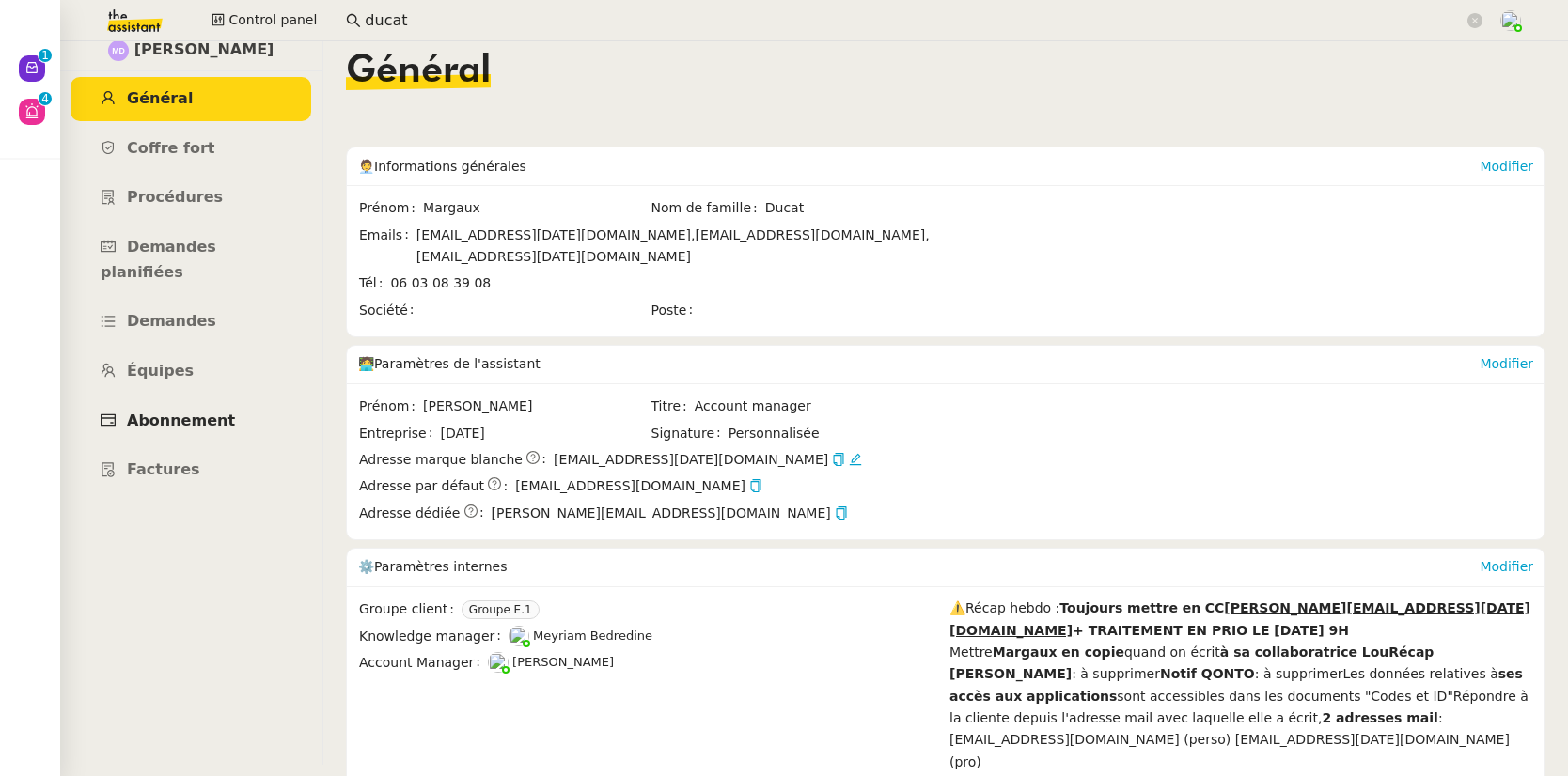
click at [213, 412] on span "Abonnement" at bounding box center [181, 421] width 108 height 18
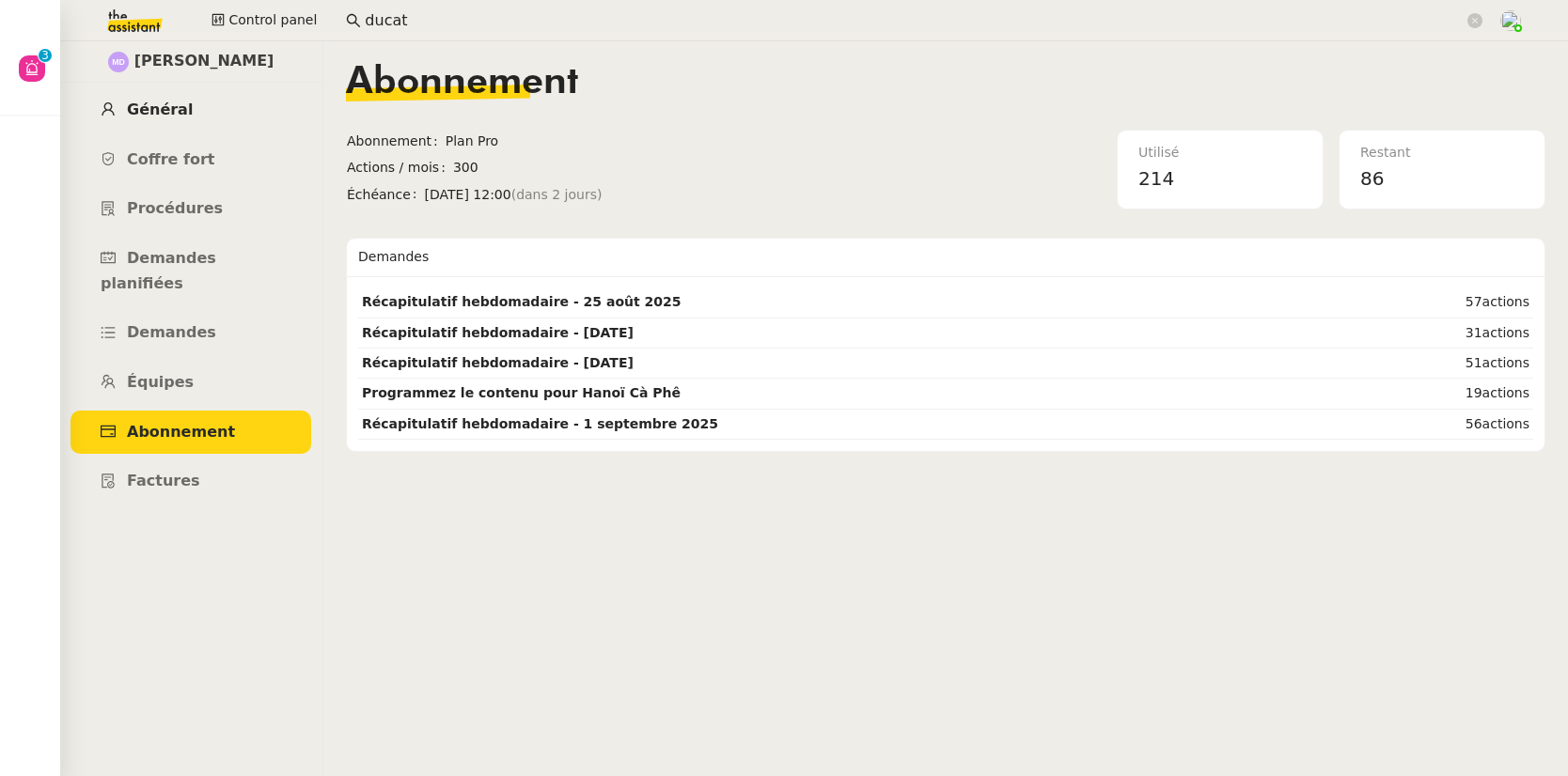
click at [164, 128] on link "Général" at bounding box center [191, 110] width 241 height 44
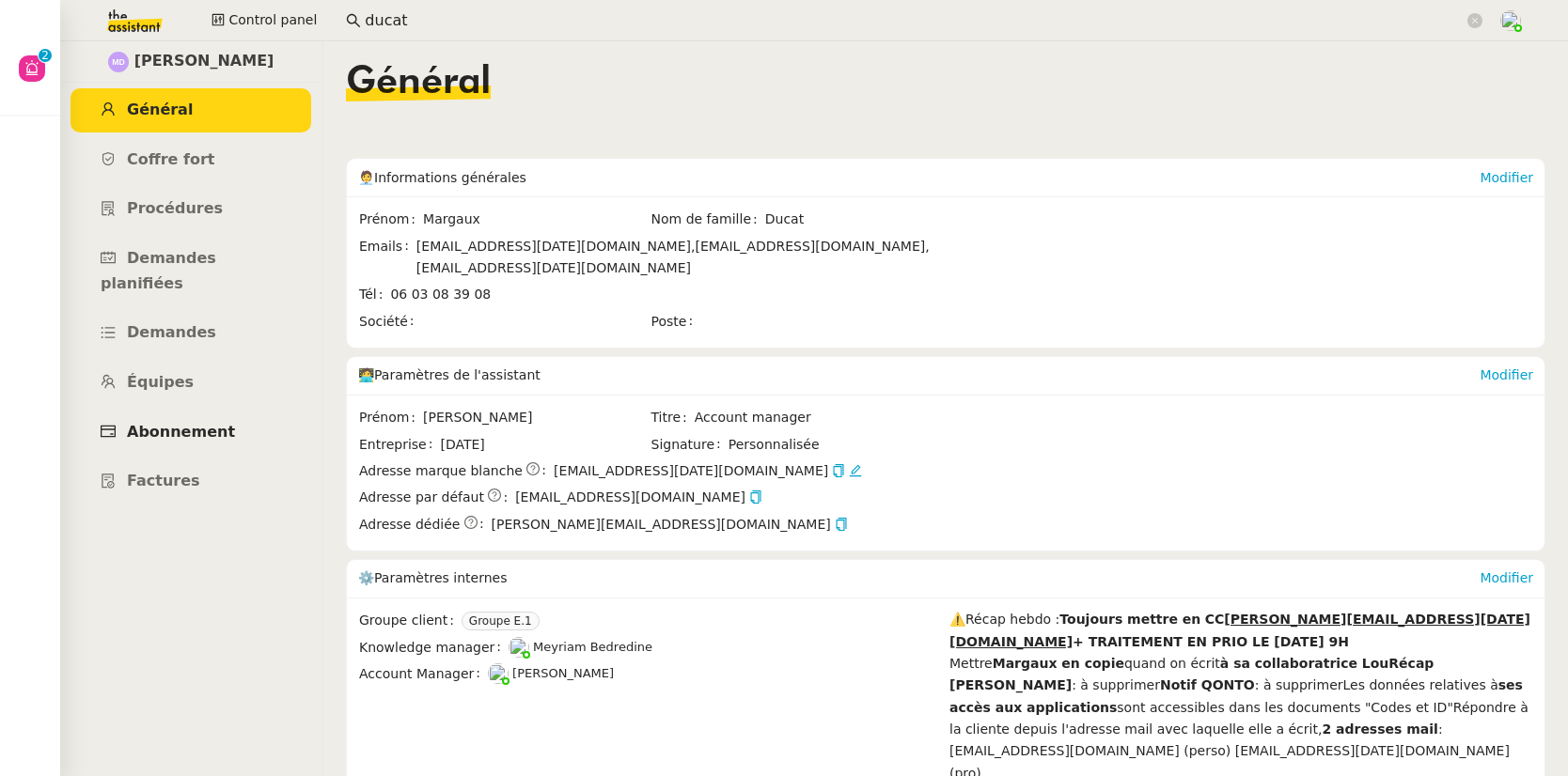
click at [204, 423] on span "Abonnement" at bounding box center [181, 432] width 108 height 18
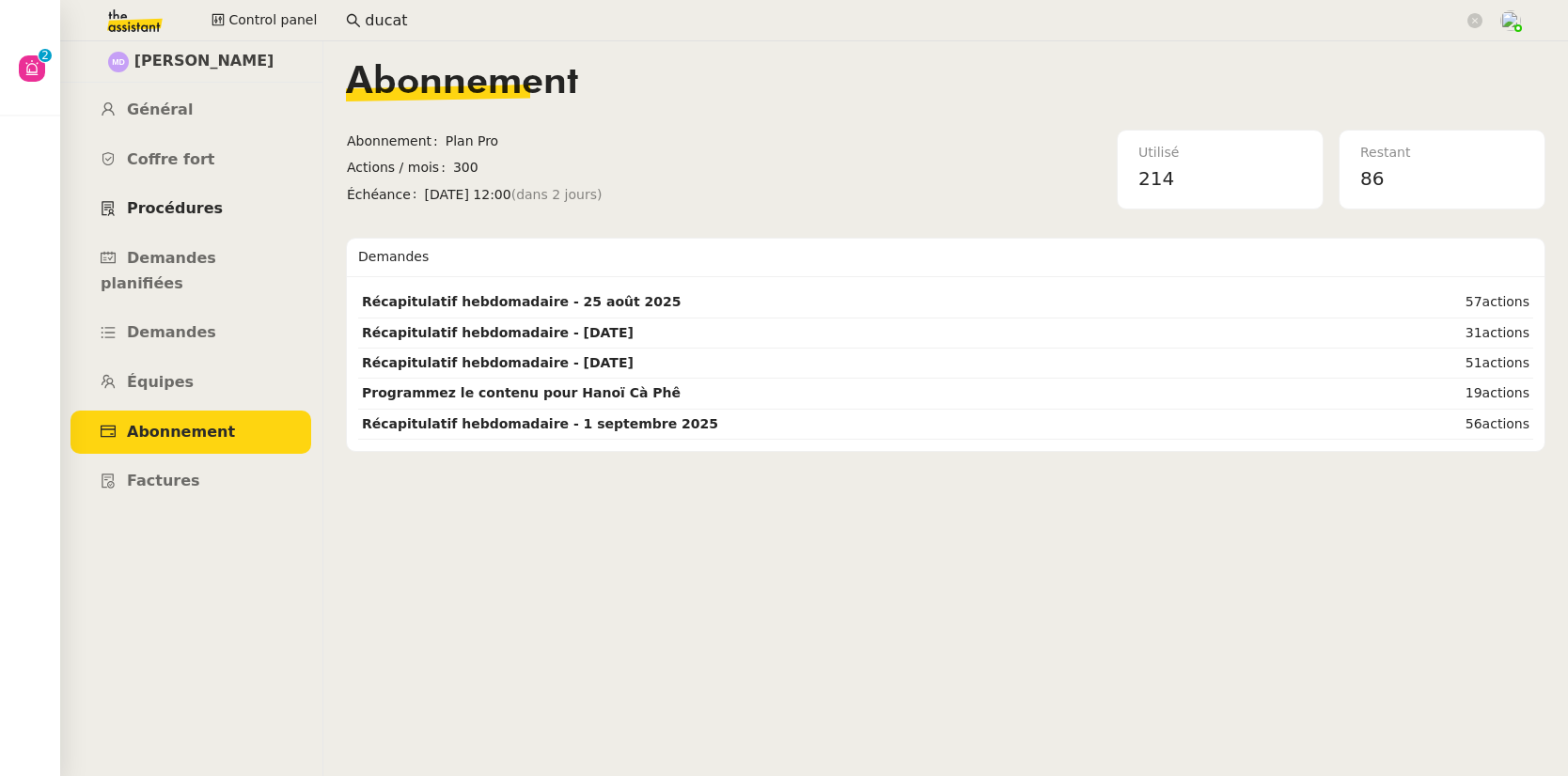
click at [163, 220] on link "Procédures" at bounding box center [191, 209] width 241 height 44
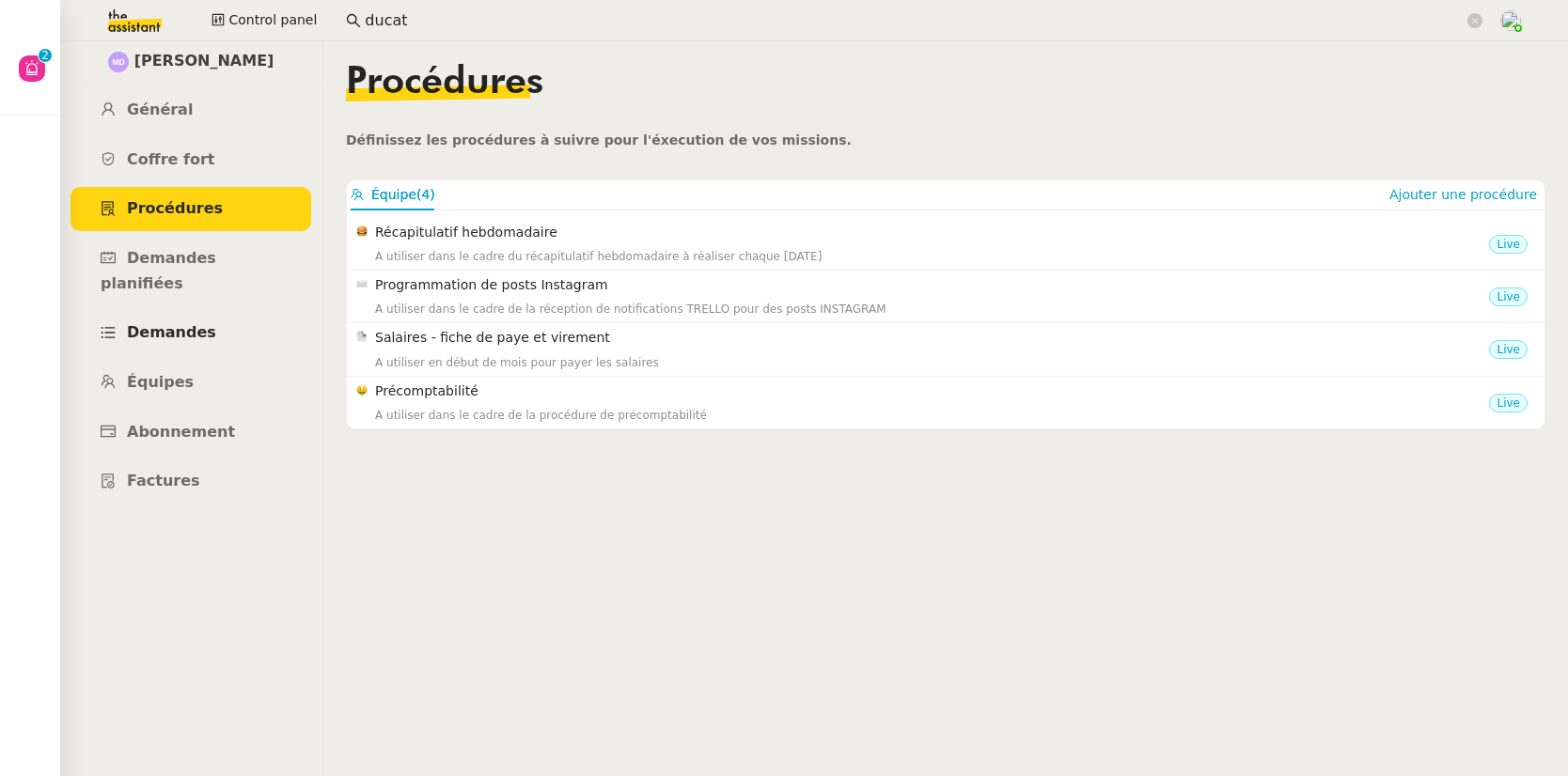
click at [187, 323] on span "Demandes" at bounding box center [172, 332] width 90 height 18
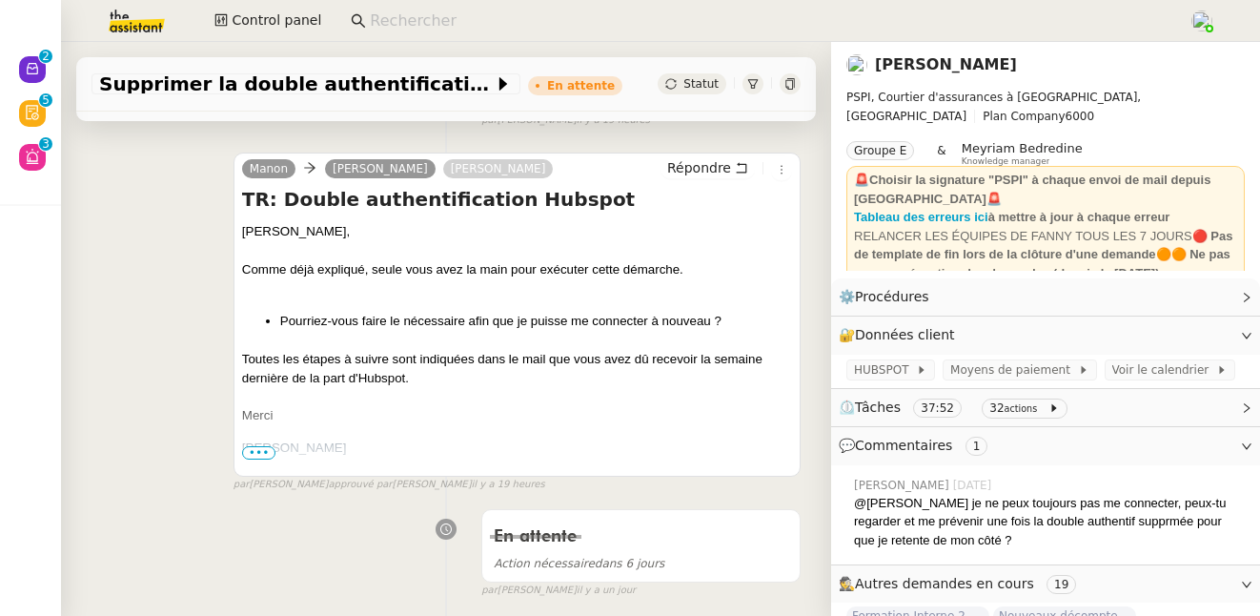
scroll to position [372, 0]
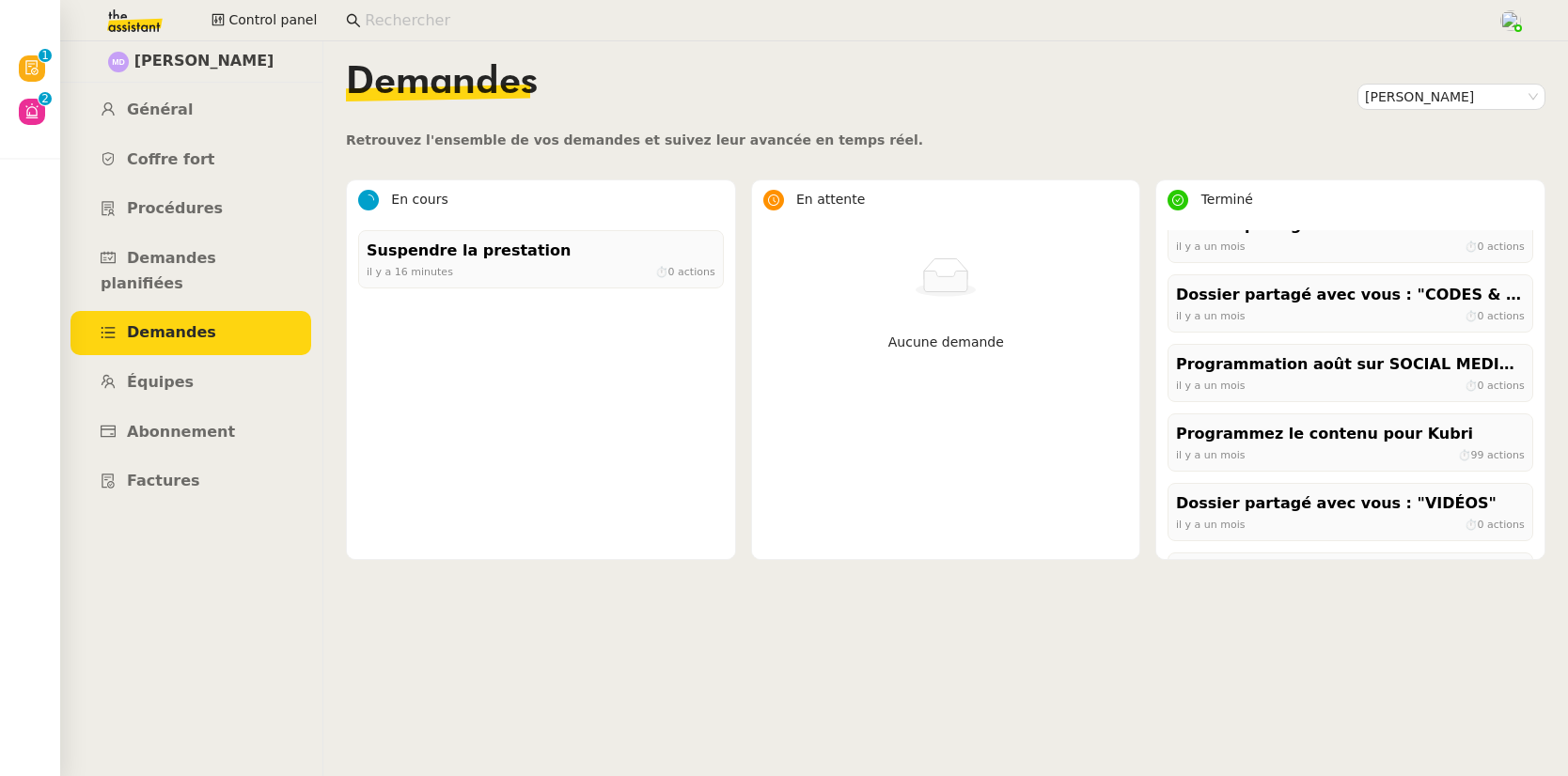
scroll to position [971, 0]
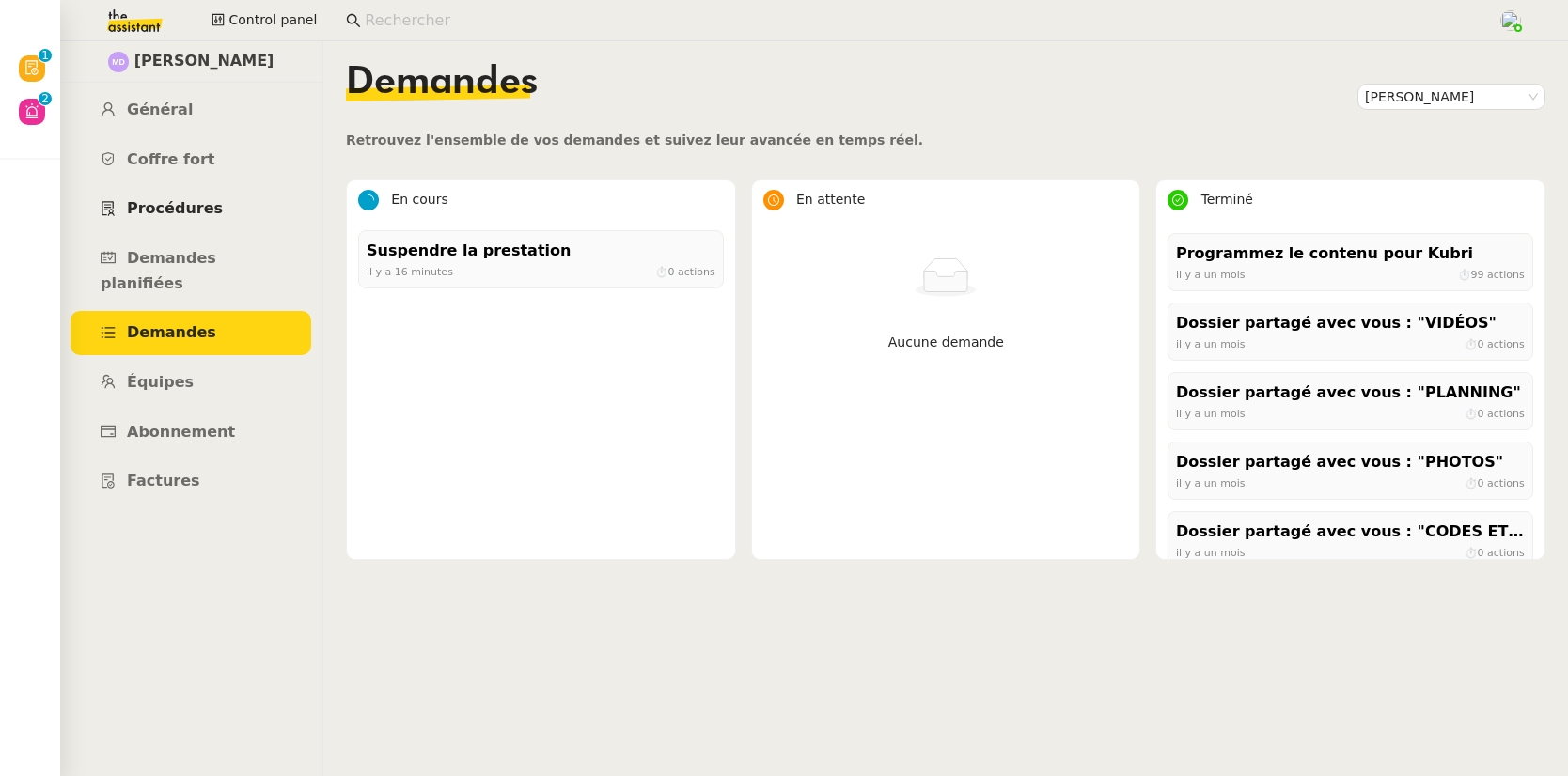
click at [209, 206] on span "Procédures" at bounding box center [175, 208] width 96 height 18
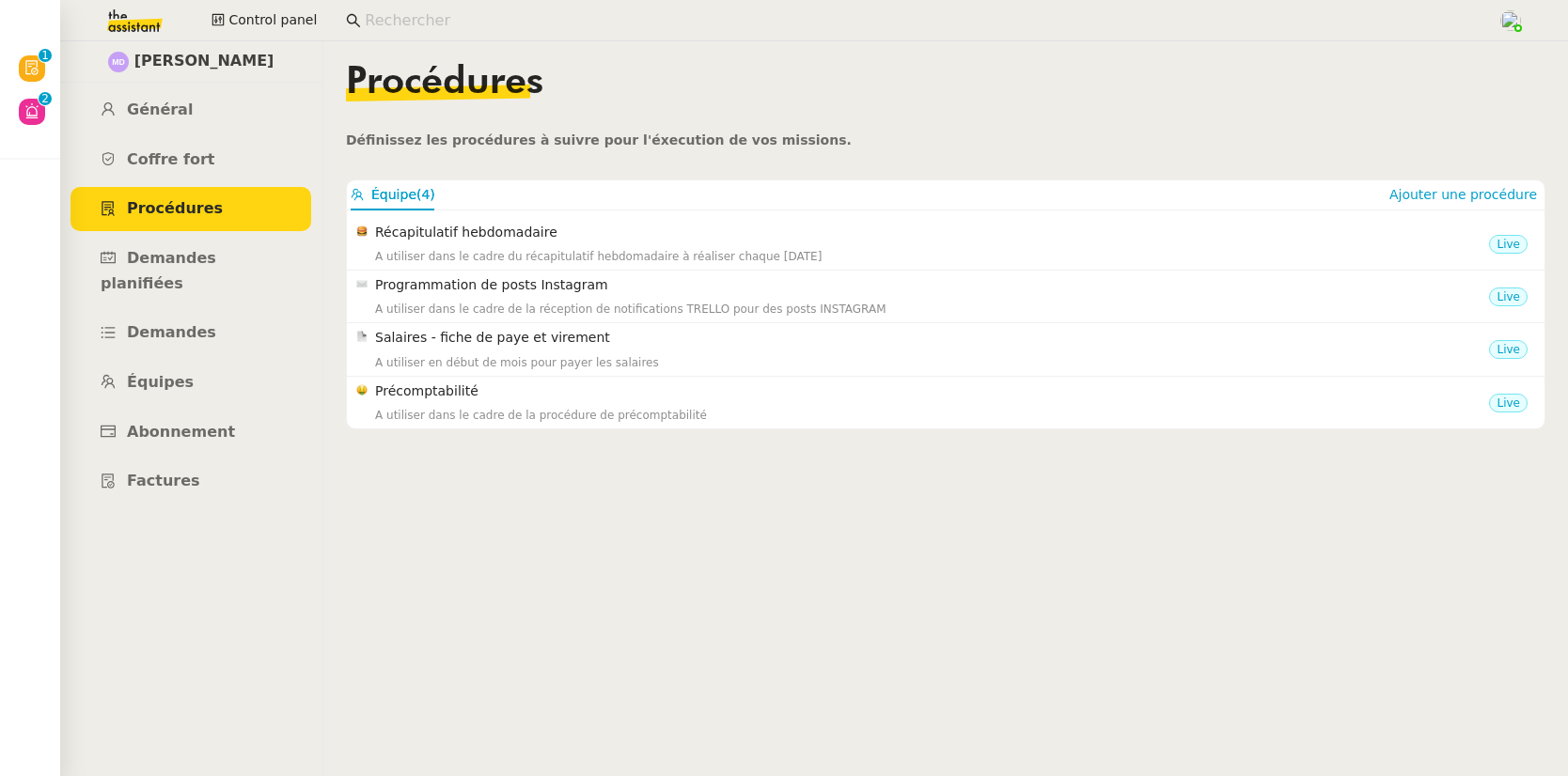
drag, startPoint x: 597, startPoint y: 232, endPoint x: 371, endPoint y: 214, distance: 226.7
click at [371, 214] on nz-tabset "Équipe (4) Ajouter une procédure Récapitulatif hebdomadaire A utiliser dans le …" at bounding box center [946, 305] width 1198 height 248
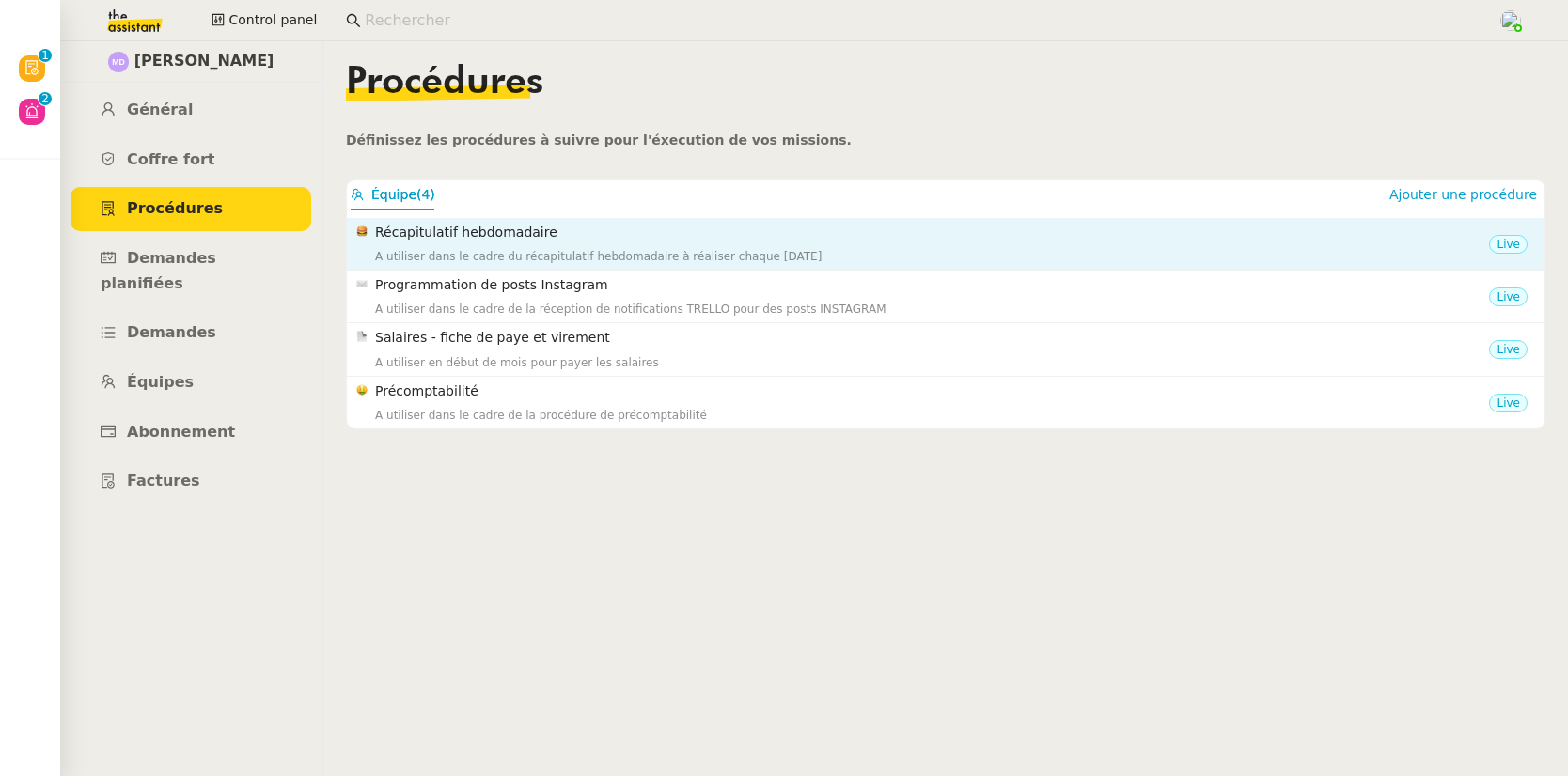
copy nz-list-item-meta "Récapitulatif hebdomadaire"
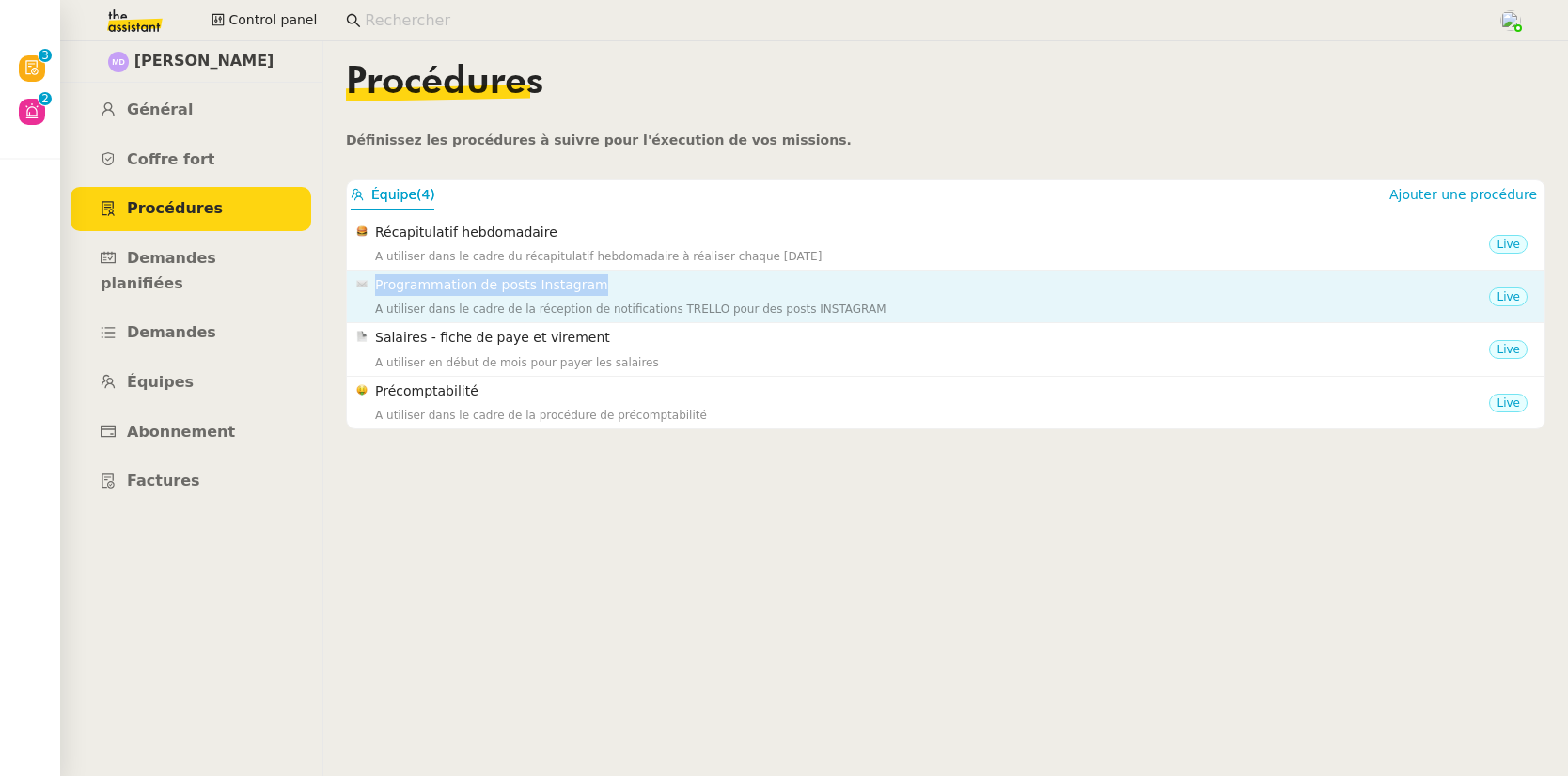
drag, startPoint x: 615, startPoint y: 285, endPoint x: 377, endPoint y: 290, distance: 238.1
click at [377, 291] on h4 "Programmation de posts Instagram" at bounding box center [932, 285] width 1114 height 22
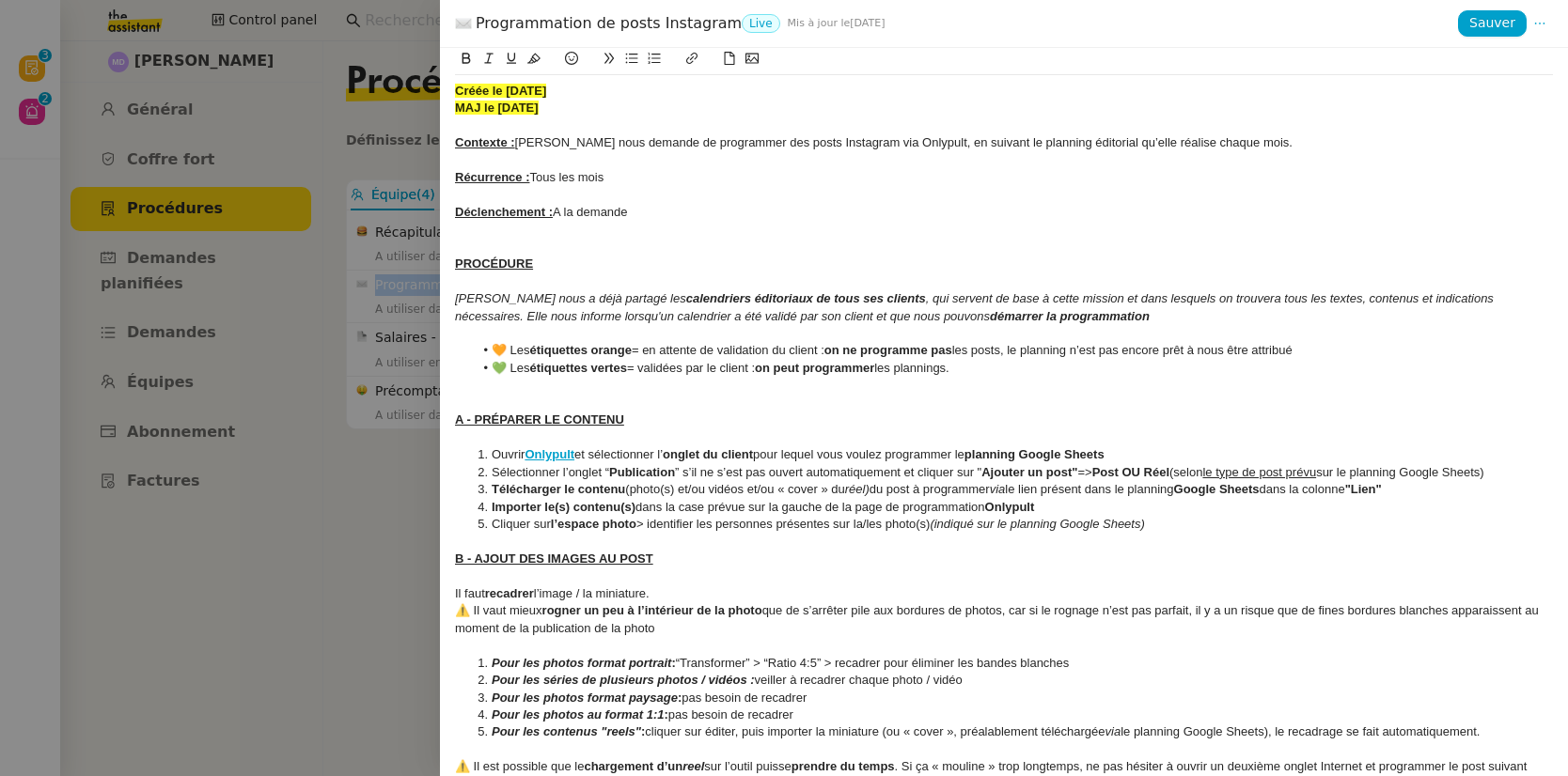
copy h4 "Programmation de posts Instagram"
click at [339, 590] on div at bounding box center [784, 388] width 1568 height 776
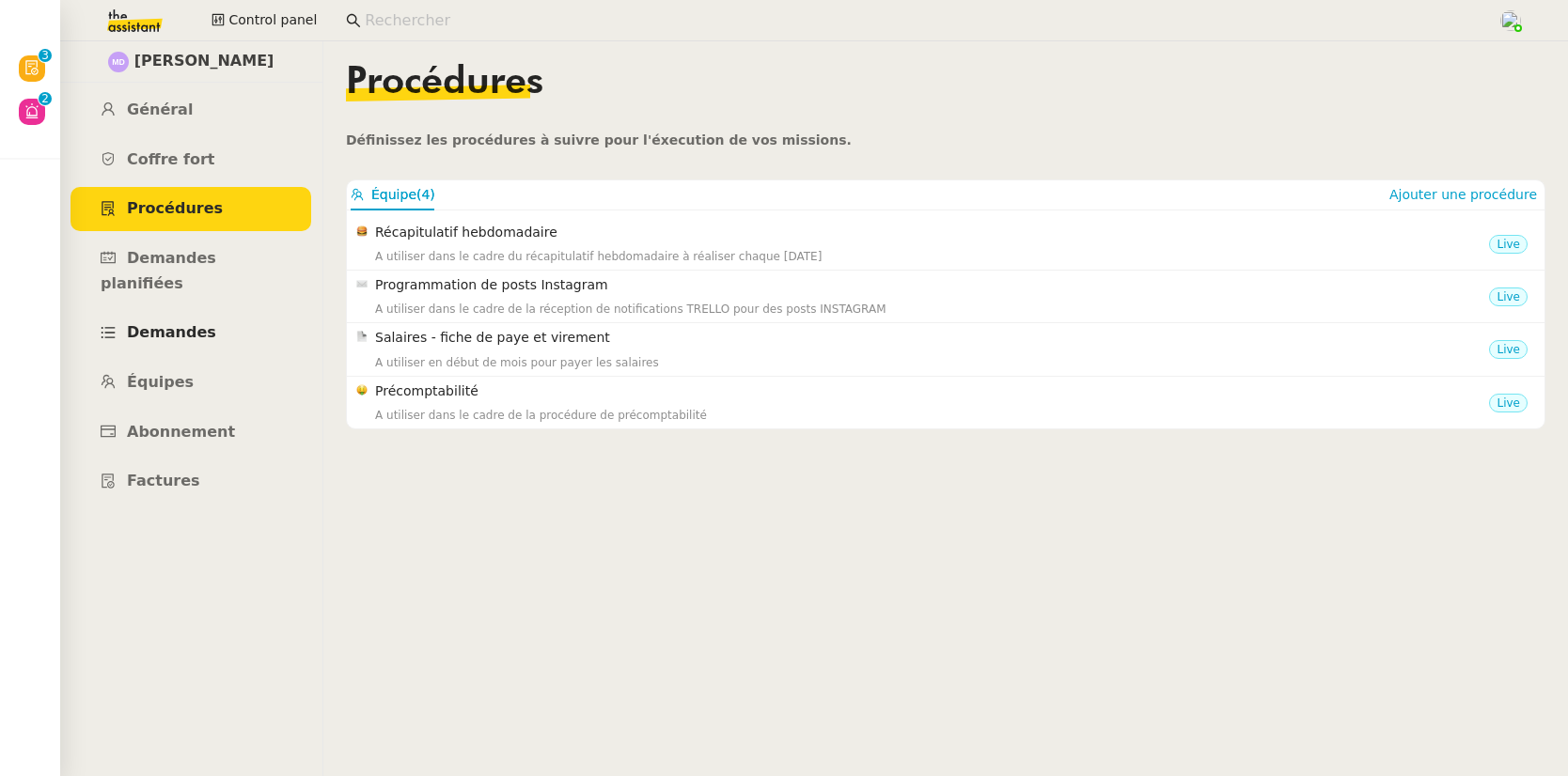
click at [184, 323] on span "Demandes" at bounding box center [172, 332] width 90 height 18
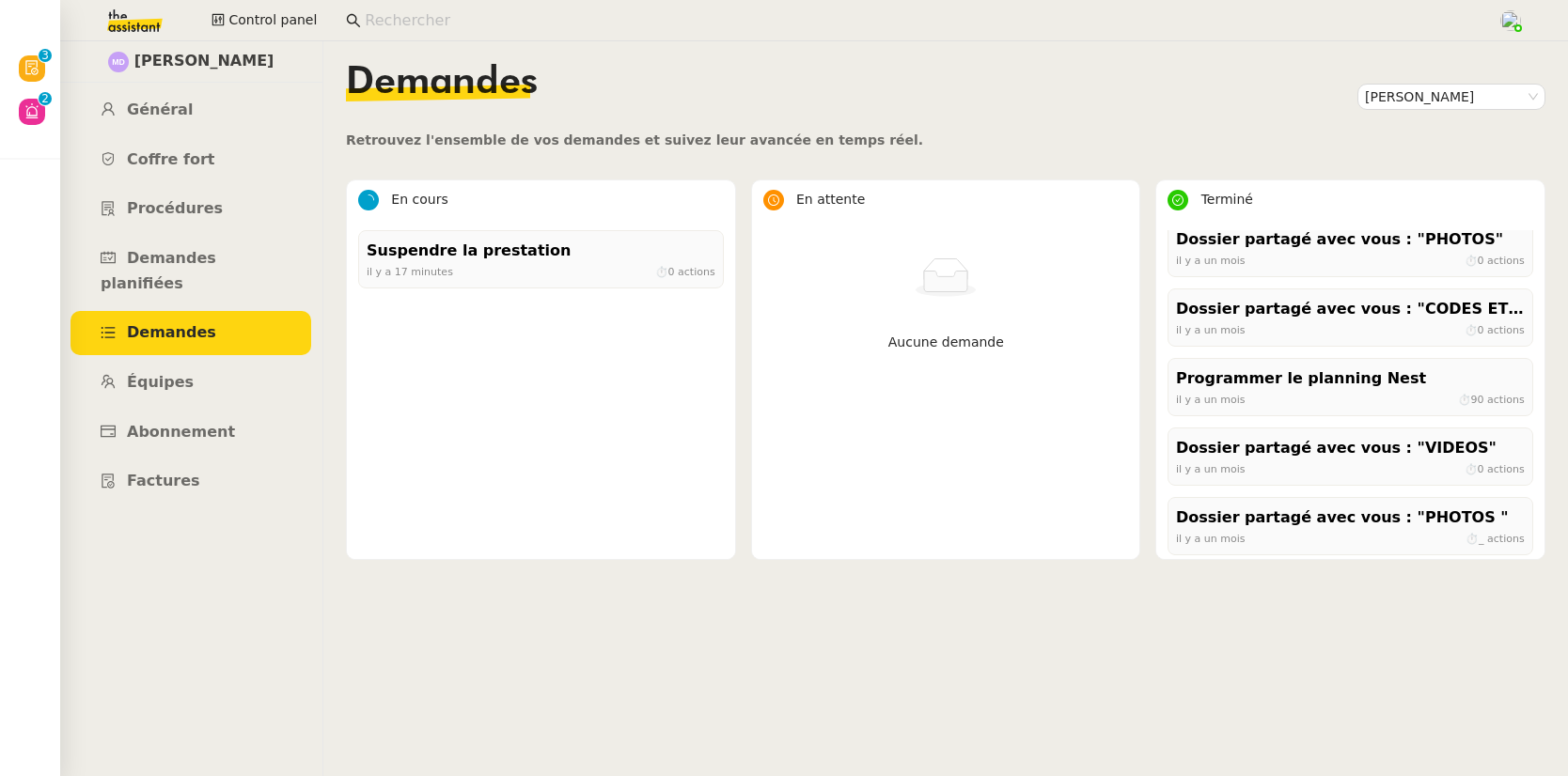
scroll to position [1201, 0]
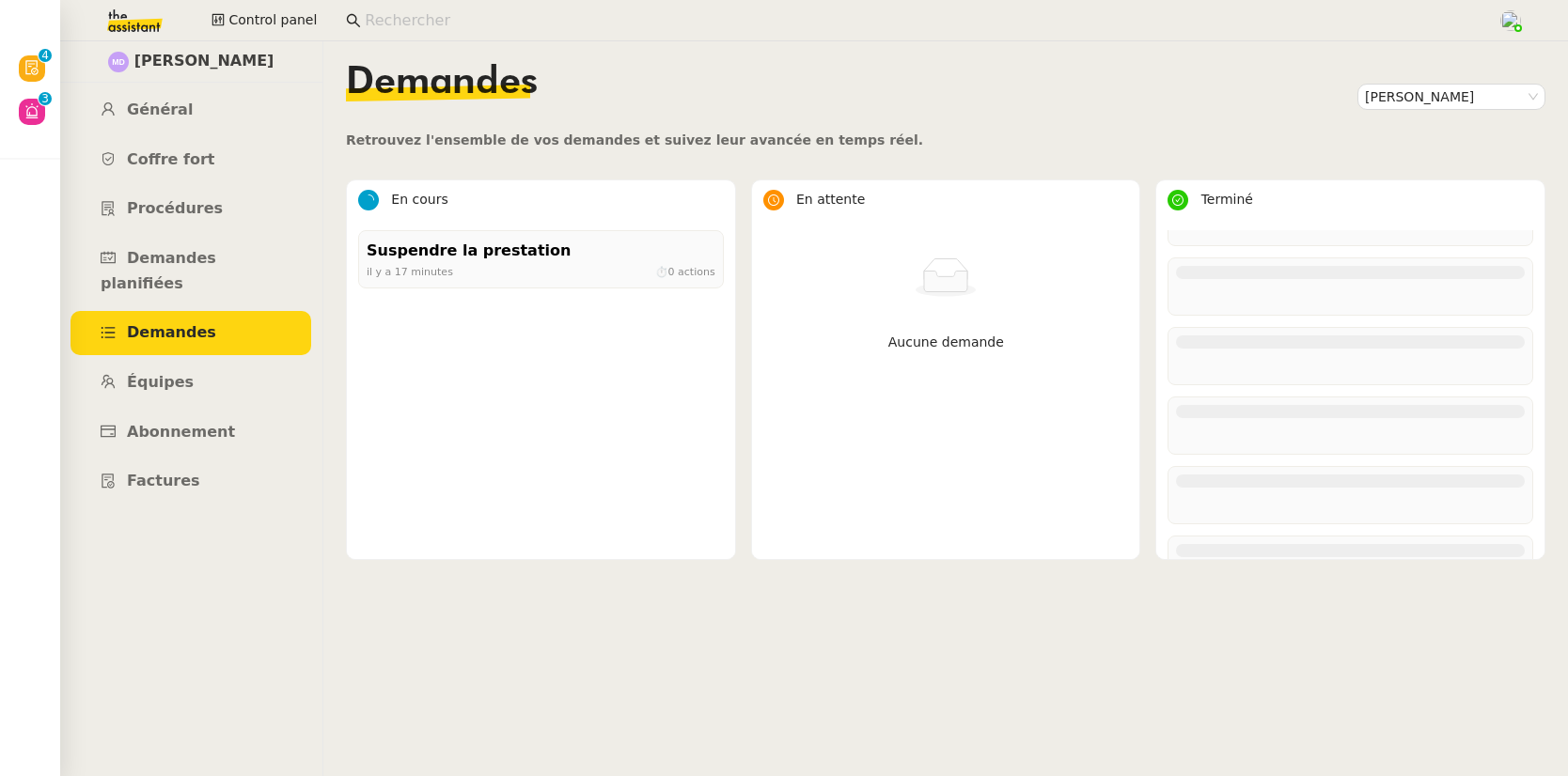
scroll to position [3999, 0]
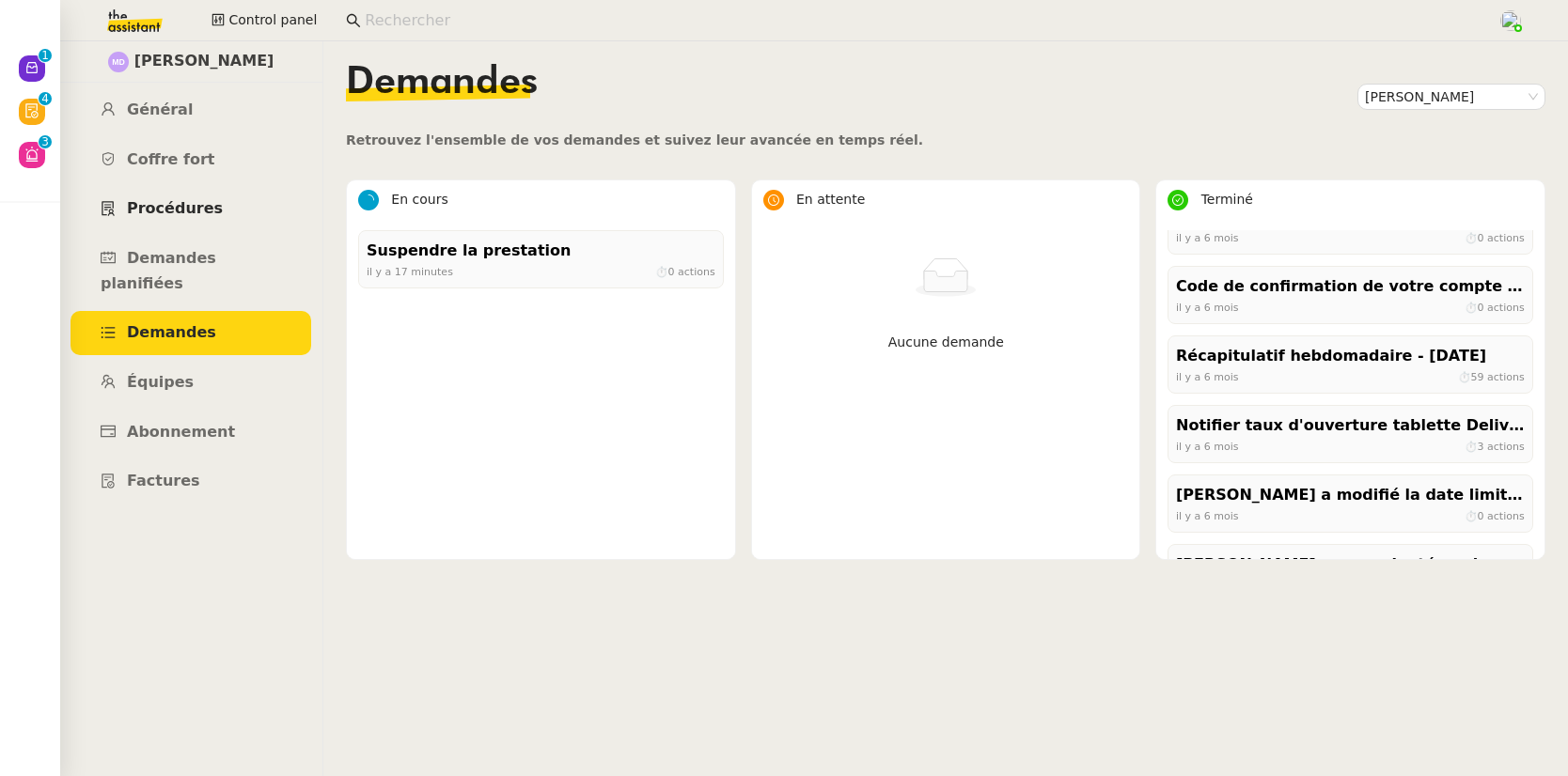
click at [180, 198] on link "Procédures" at bounding box center [191, 209] width 241 height 44
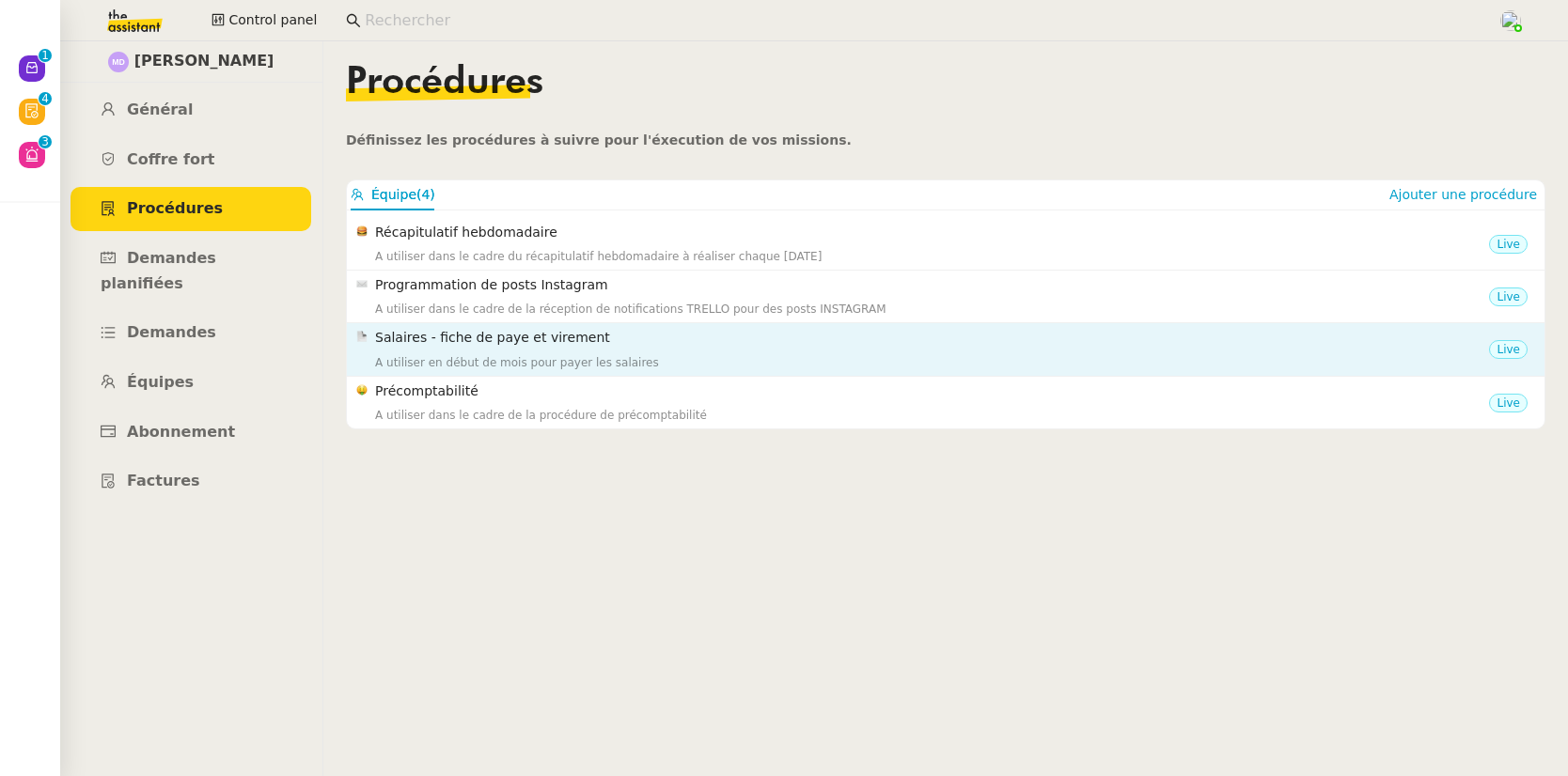
click at [539, 339] on h4 "Salaires - fiche de paye et virement" at bounding box center [932, 338] width 1114 height 22
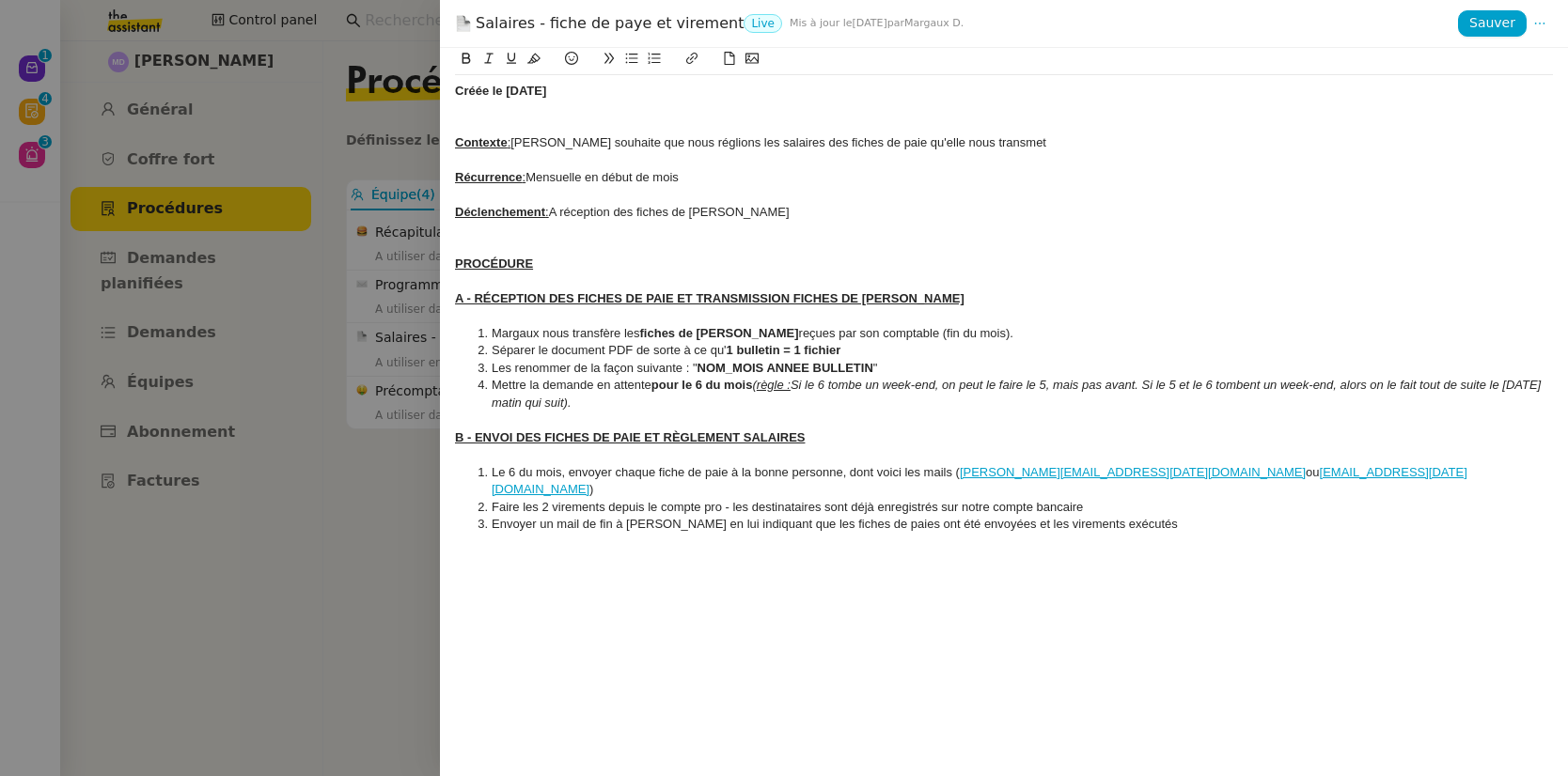
click at [388, 505] on div at bounding box center [784, 388] width 1568 height 776
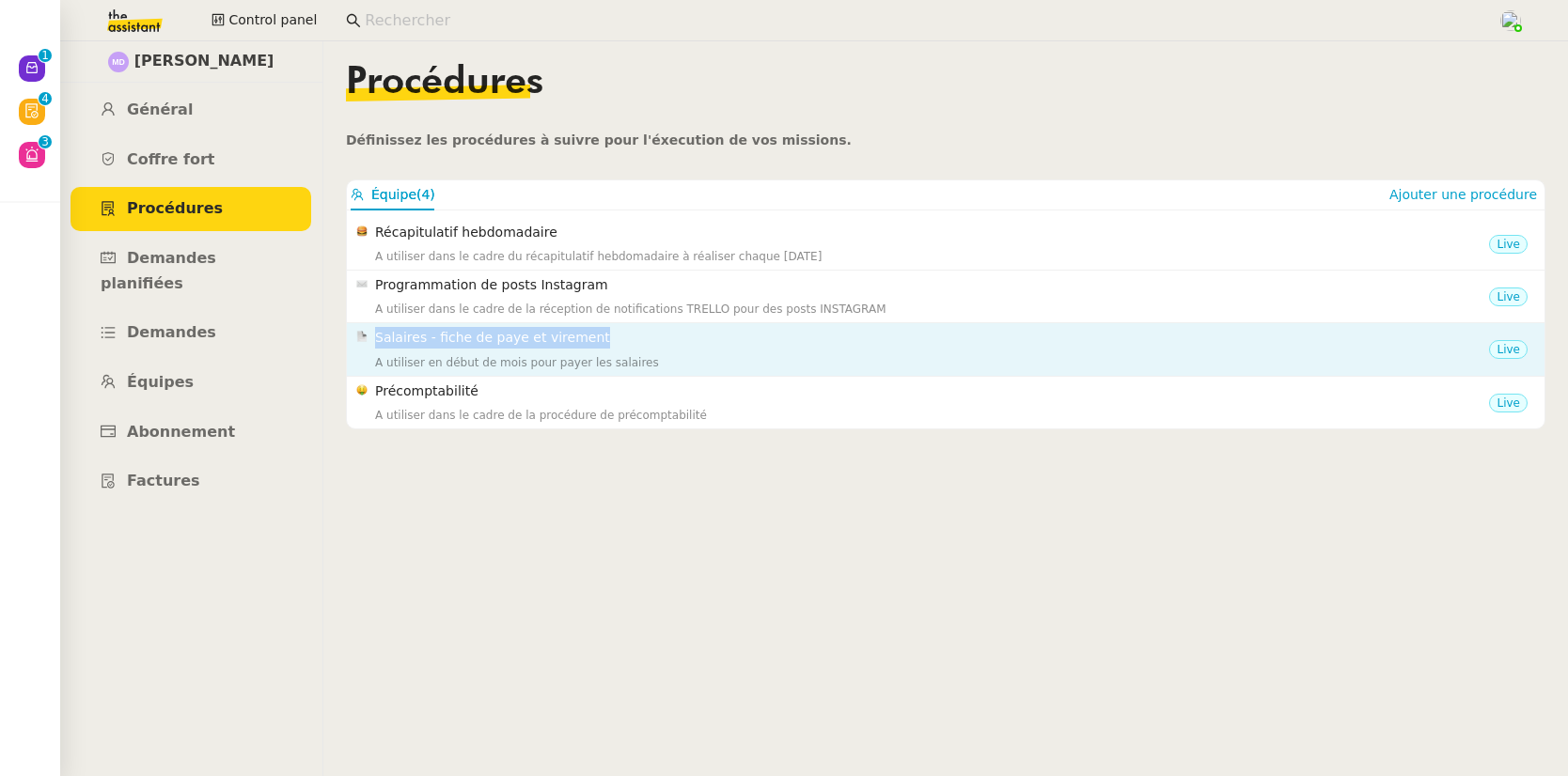
drag, startPoint x: 641, startPoint y: 332, endPoint x: 373, endPoint y: 336, distance: 268.0
click at [373, 336] on nz-list-item-meta "Salaires - fiche de paye et virement A utiliser en début de mois pour payer les…" at bounding box center [922, 349] width 1133 height 44
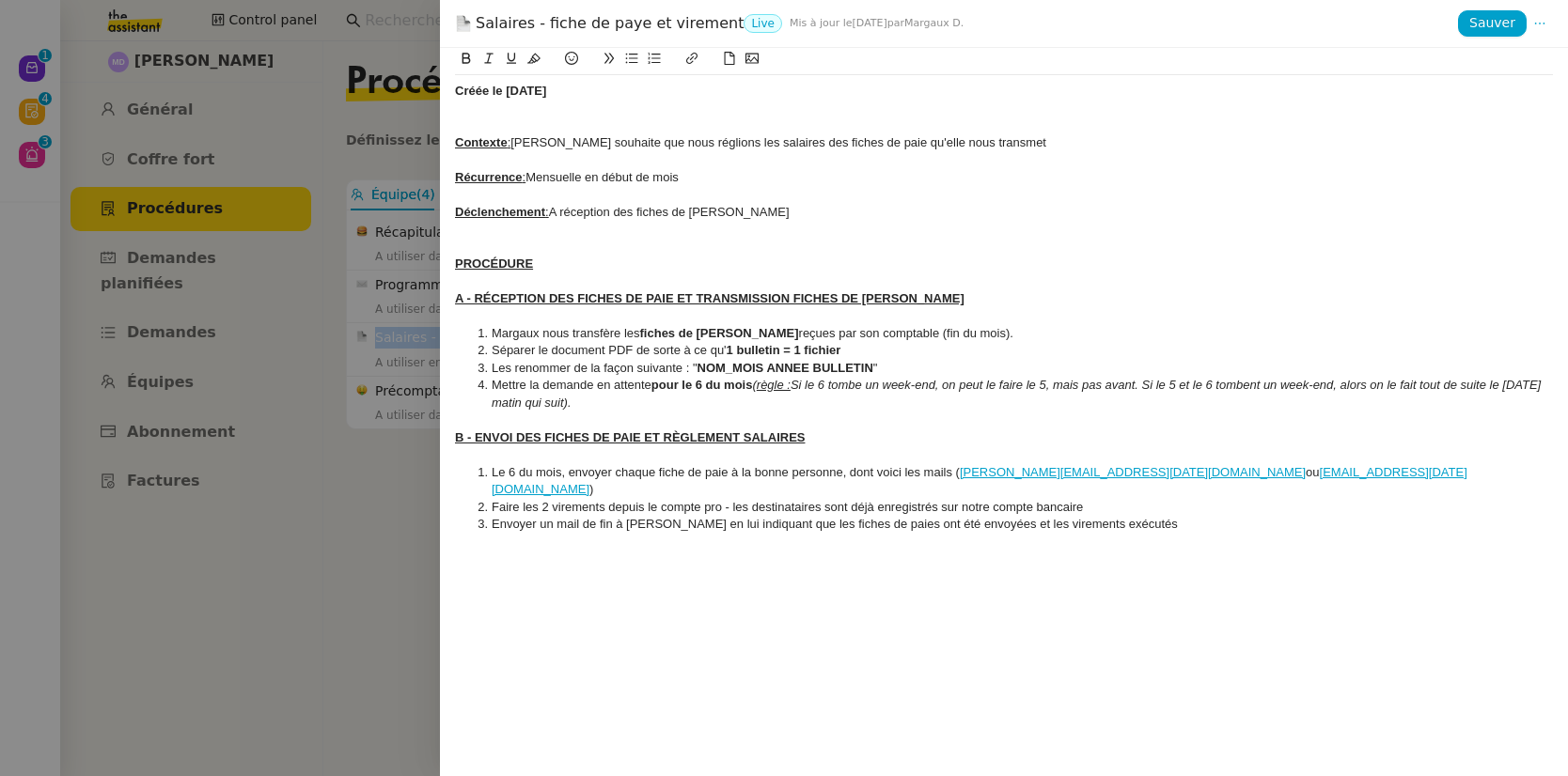
copy nz-list-item-meta "Salaires - fiche de paye et virement"
click at [400, 494] on div at bounding box center [784, 388] width 1568 height 776
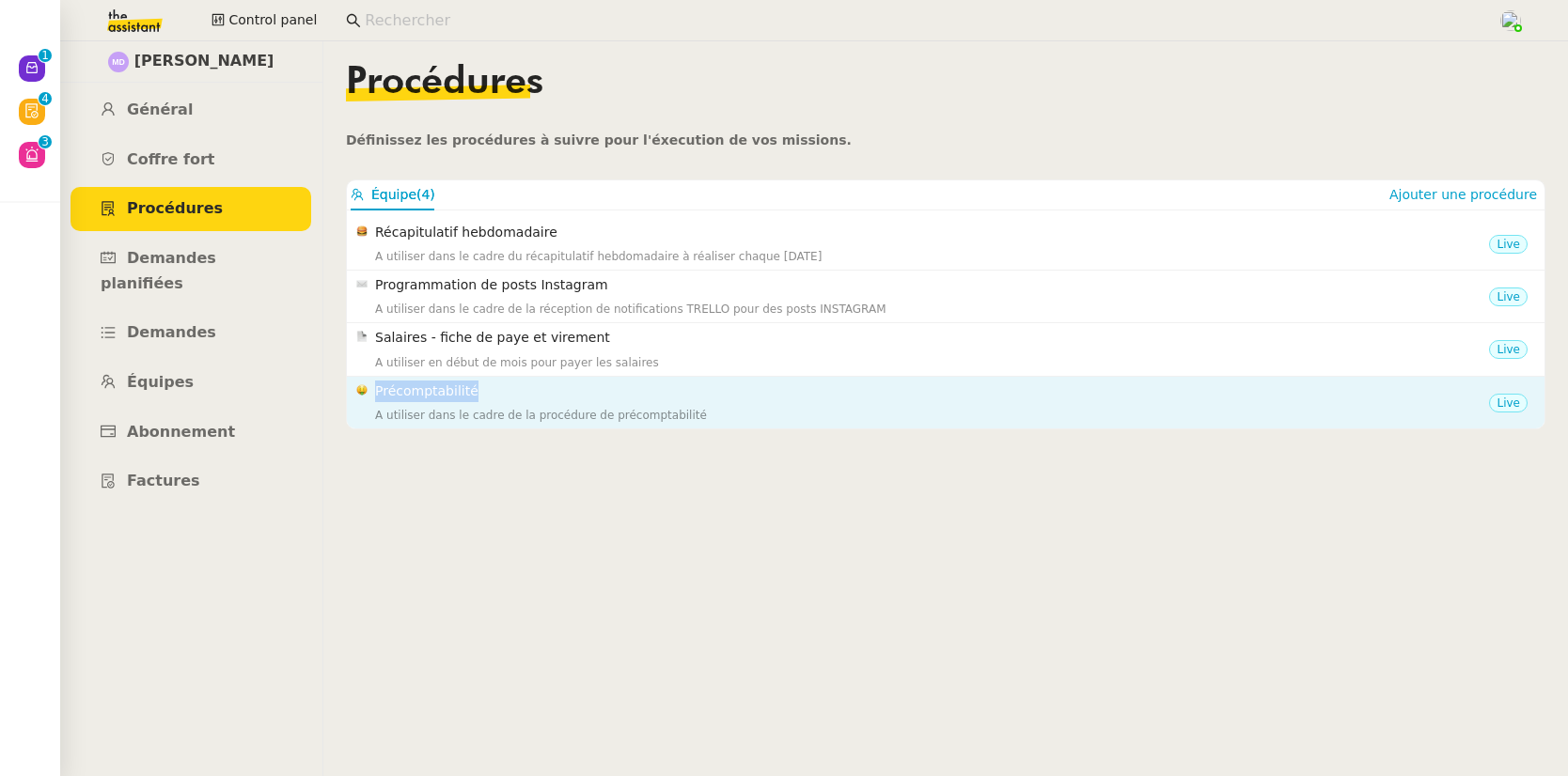
drag, startPoint x: 535, startPoint y: 388, endPoint x: 377, endPoint y: 388, distance: 158.0
click at [377, 389] on h4 "Précomptabilité" at bounding box center [932, 391] width 1114 height 22
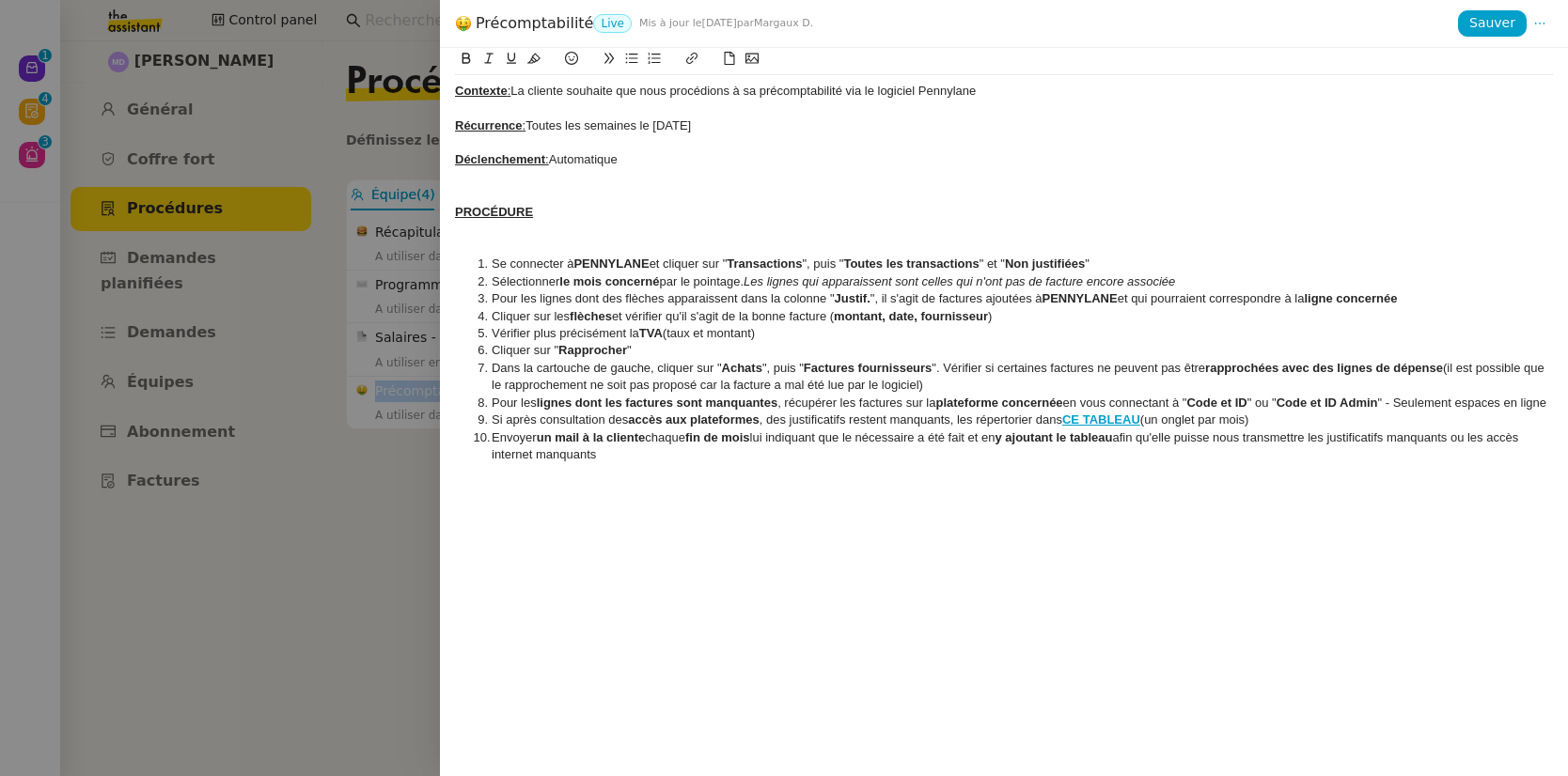
copy h4 "Précomptabilité"
click at [356, 25] on div at bounding box center [784, 388] width 1568 height 776
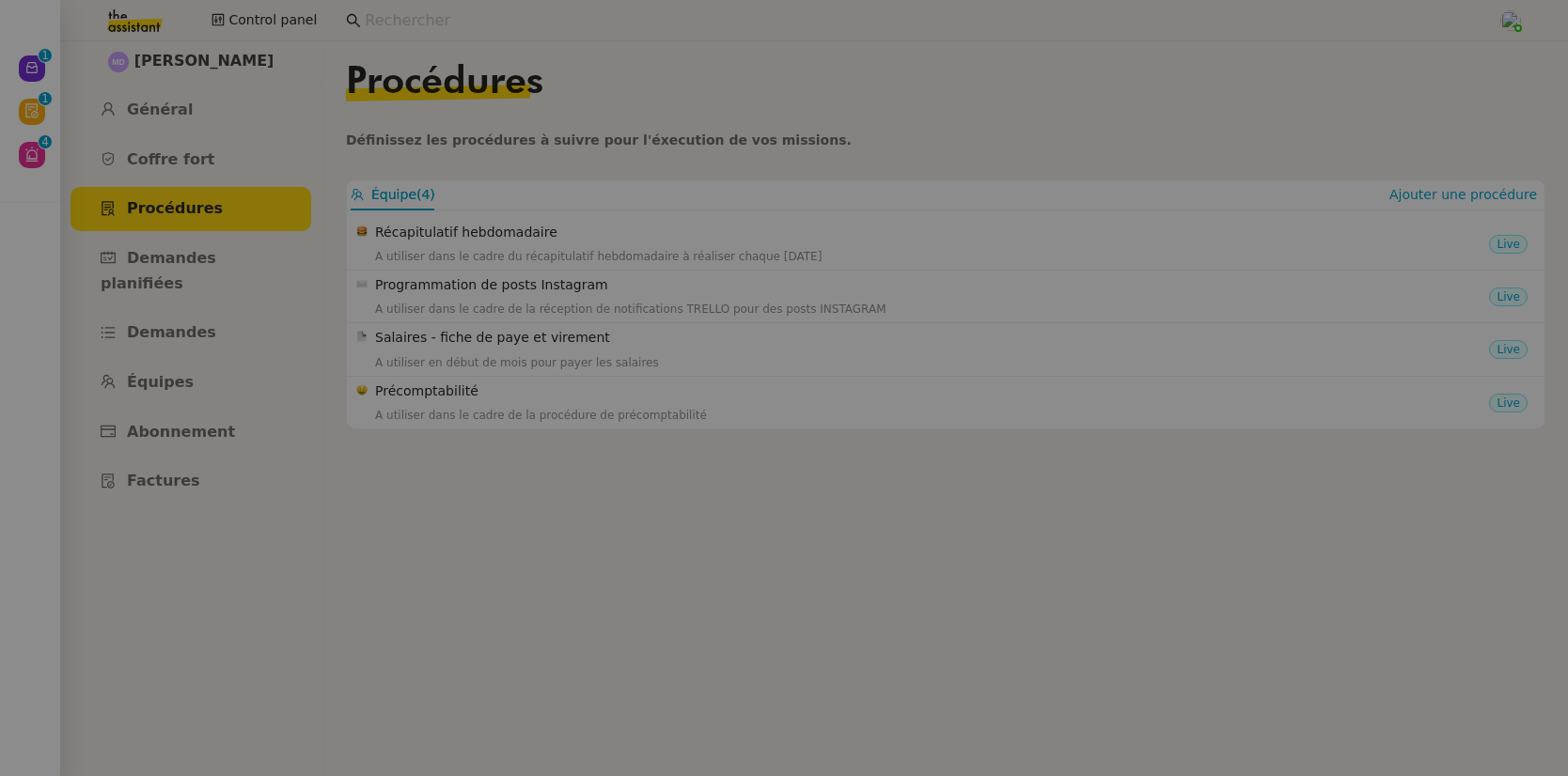
click at [398, 24] on input at bounding box center [922, 22] width 1114 height 26
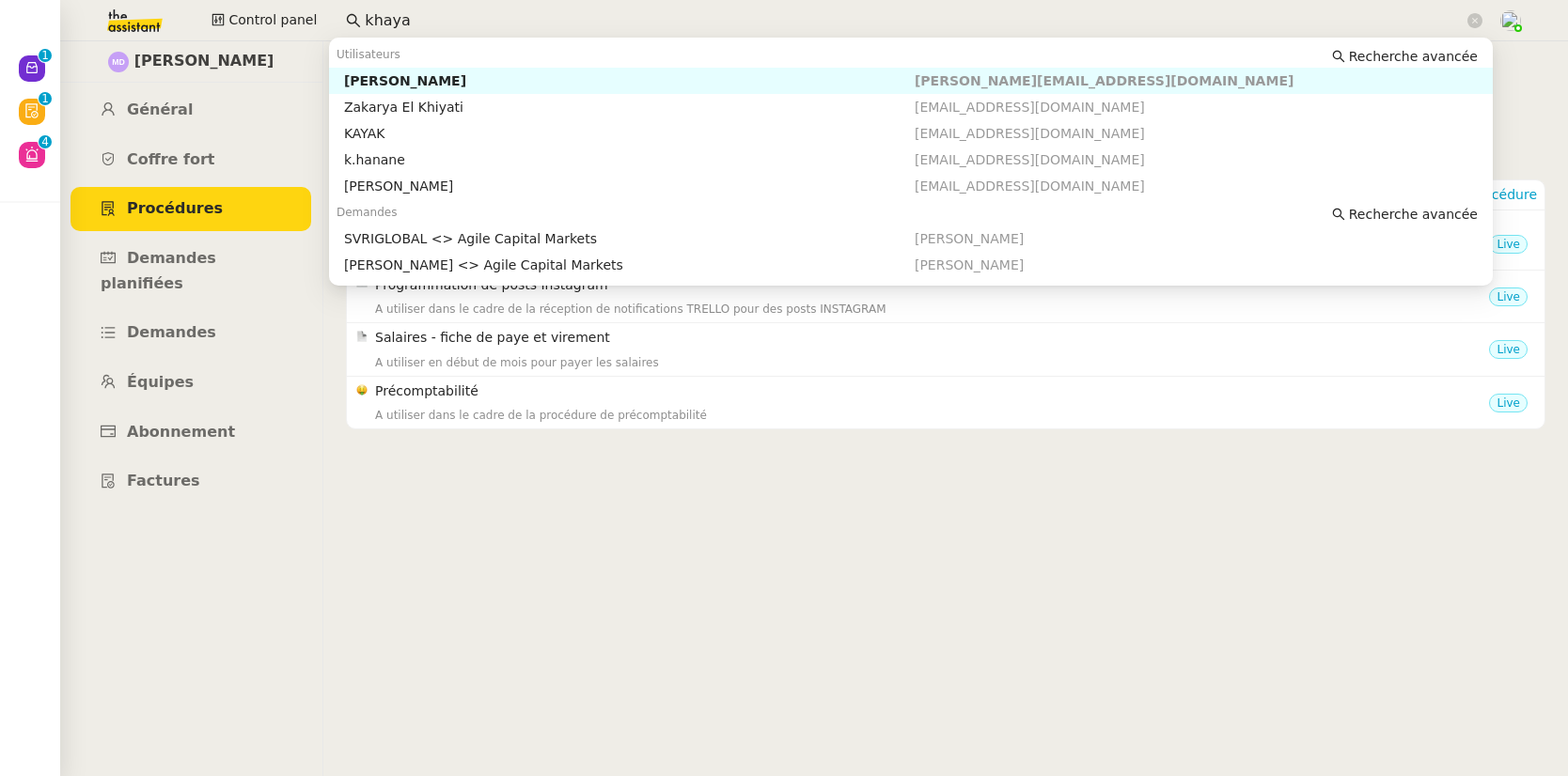
click at [425, 81] on div "Michael Khayat" at bounding box center [629, 80] width 571 height 17
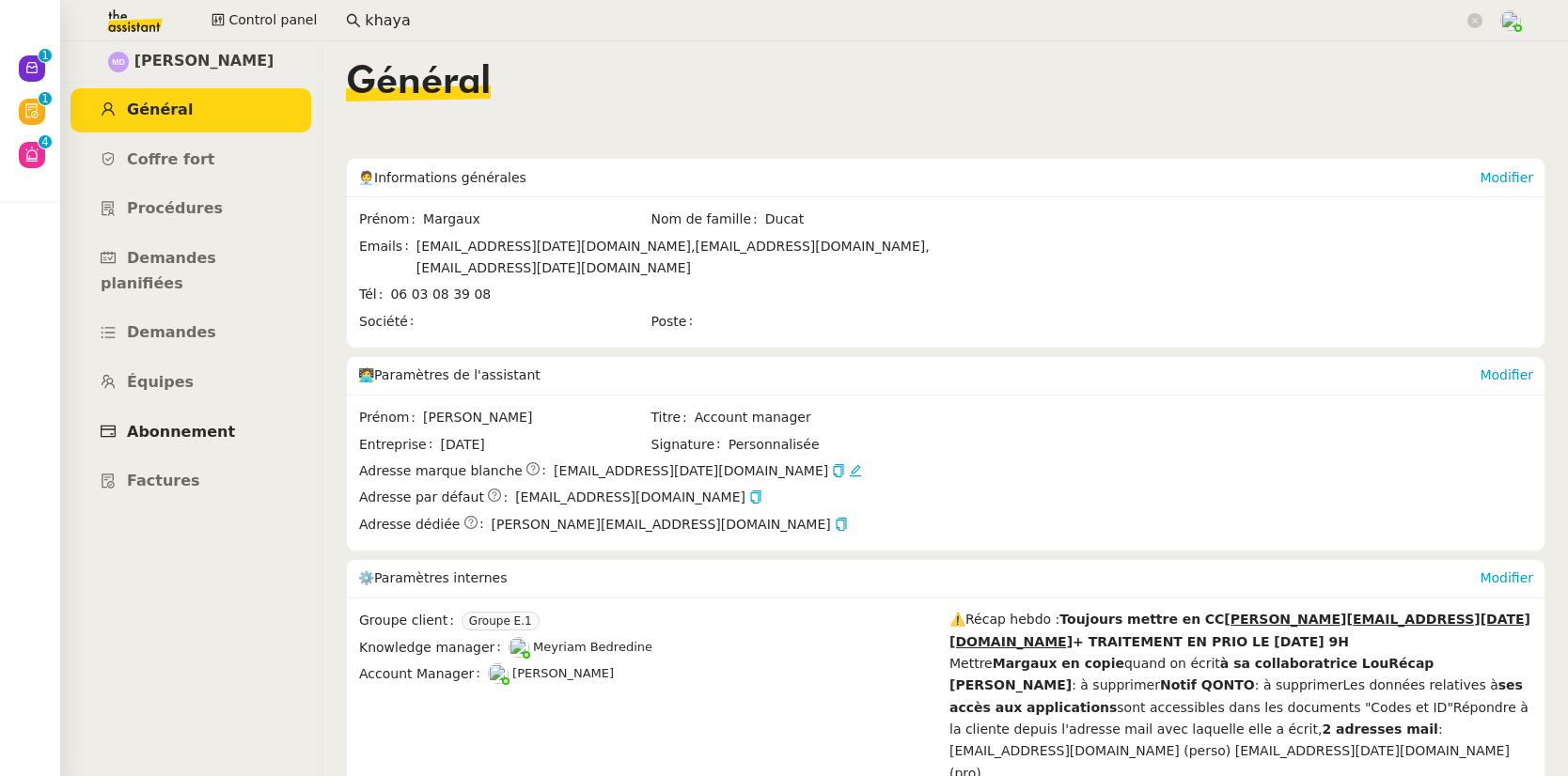
click at [200, 415] on link "Abonnement" at bounding box center [191, 433] width 241 height 44
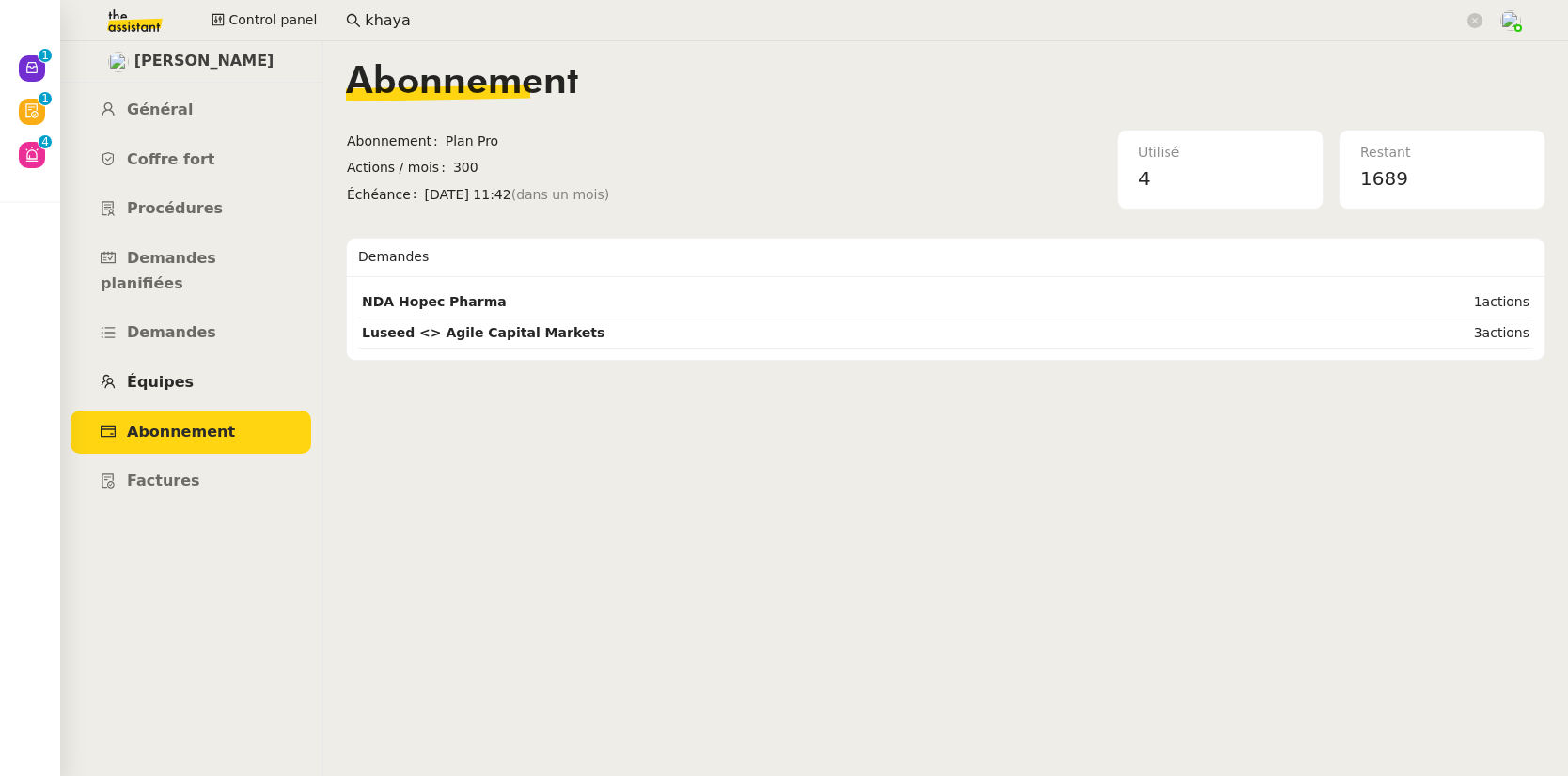
click at [173, 373] on span "Équipes" at bounding box center [161, 382] width 67 height 18
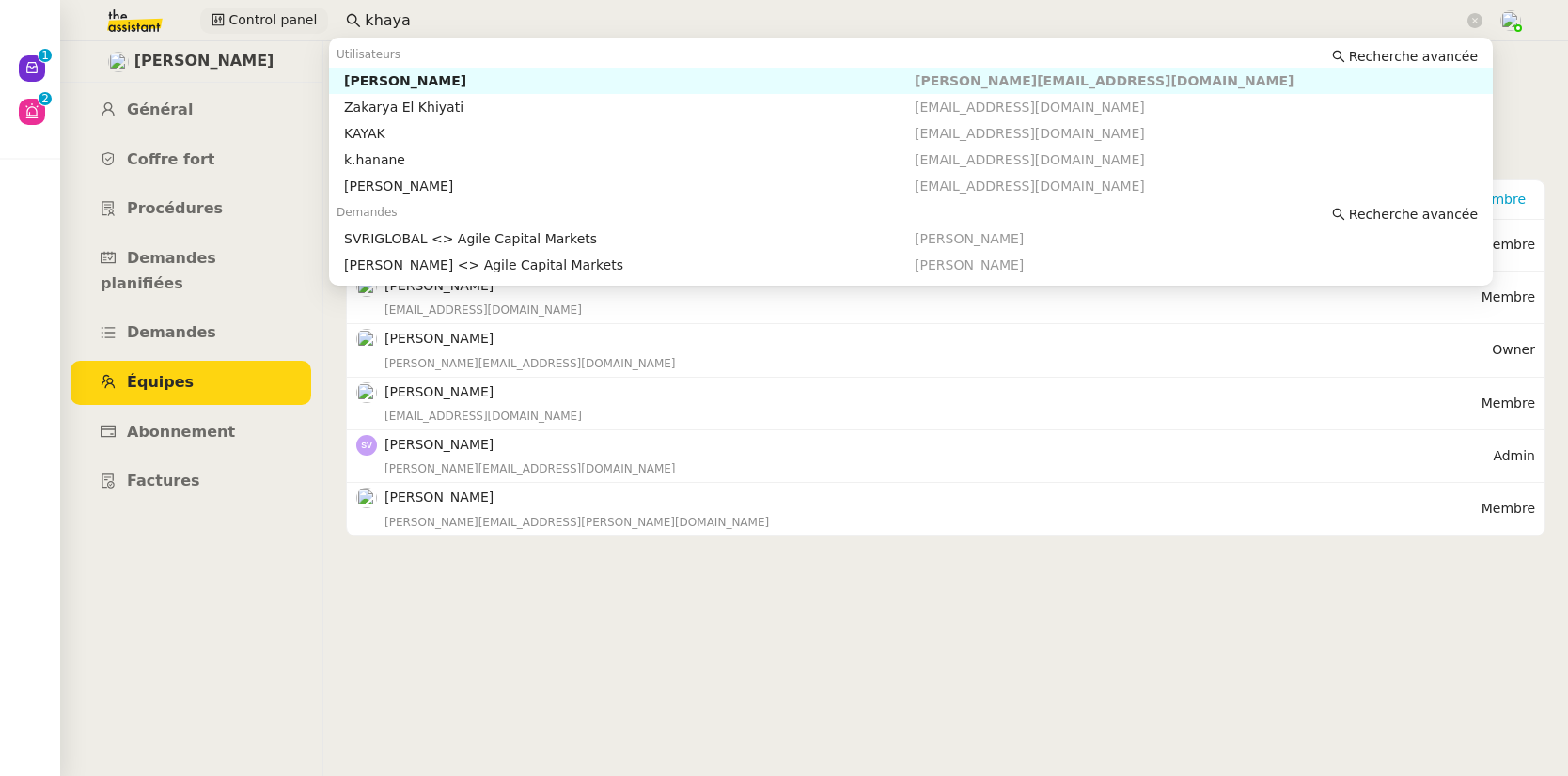
drag, startPoint x: 411, startPoint y: 26, endPoint x: 256, endPoint y: 23, distance: 155.0
click at [256, 23] on div "Control panel khaya" at bounding box center [784, 21] width 1474 height 41
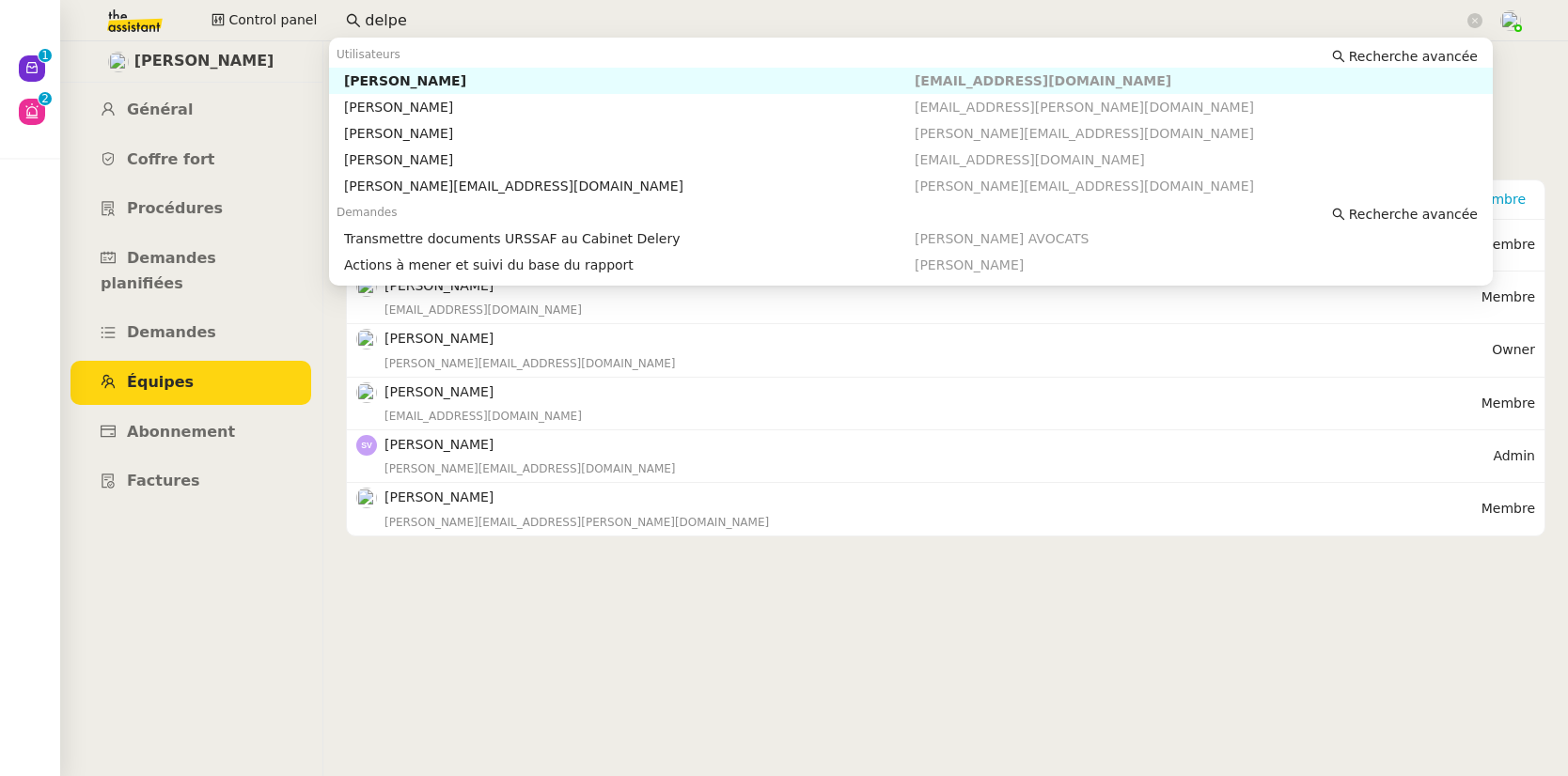
click at [376, 81] on div "Claire Delpech" at bounding box center [629, 80] width 571 height 17
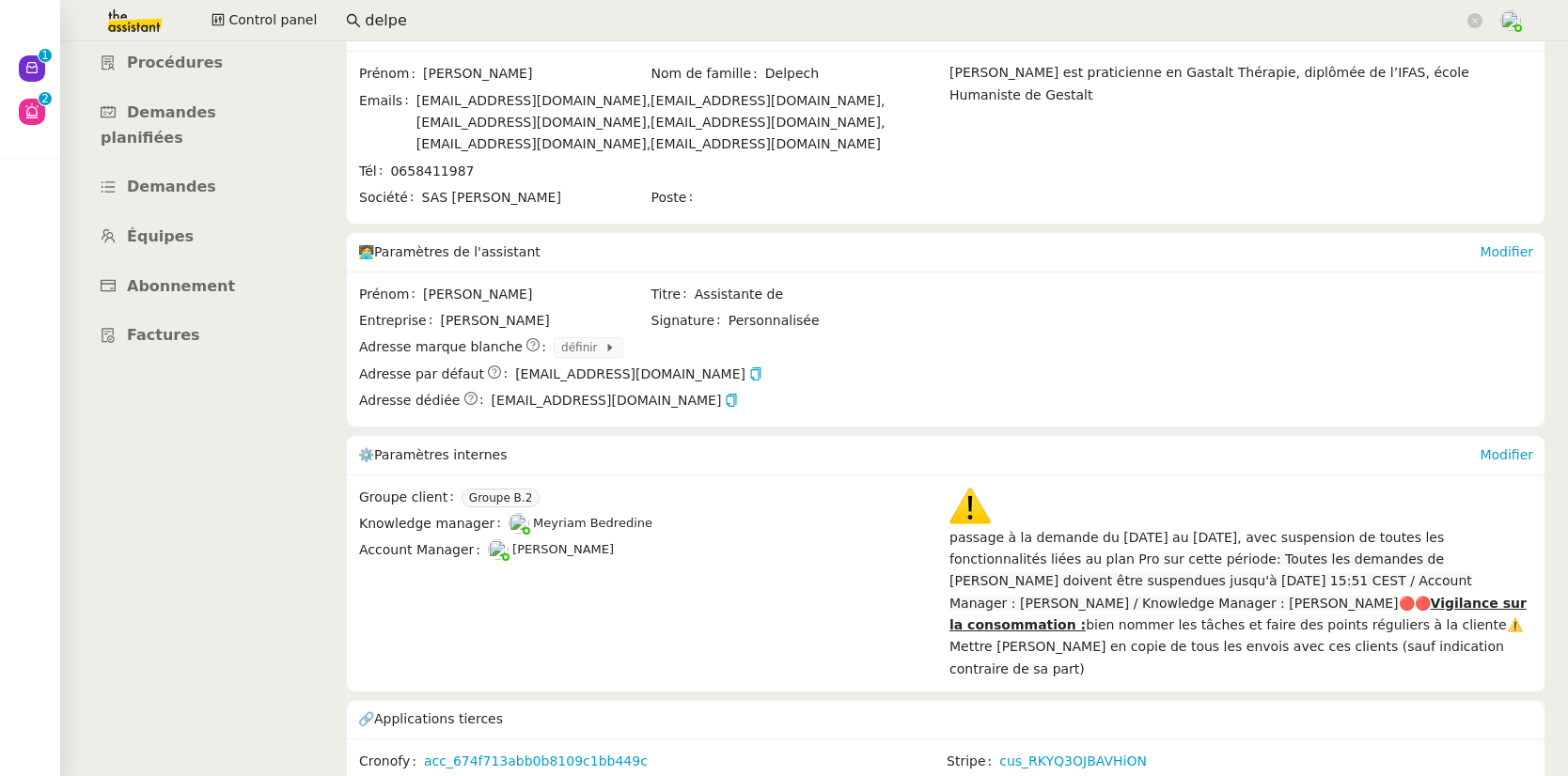
scroll to position [148, 0]
click at [1002, 749] on link "cus_RKYQ3OJBAVHiON" at bounding box center [1073, 760] width 148 height 22
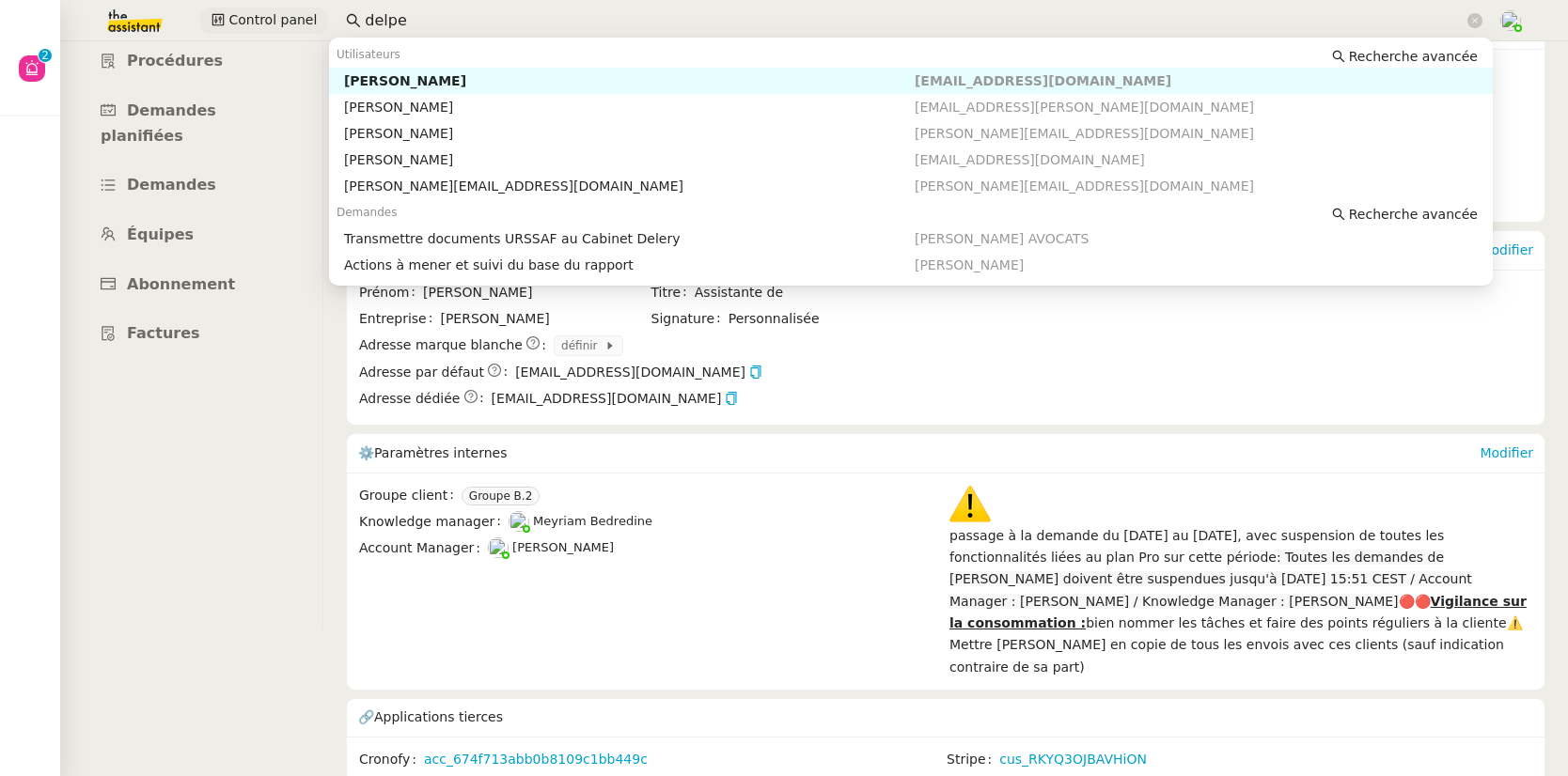
drag, startPoint x: 483, startPoint y: 29, endPoint x: 302, endPoint y: 22, distance: 181.1
click at [302, 22] on div "Control panel delpe" at bounding box center [784, 21] width 1474 height 41
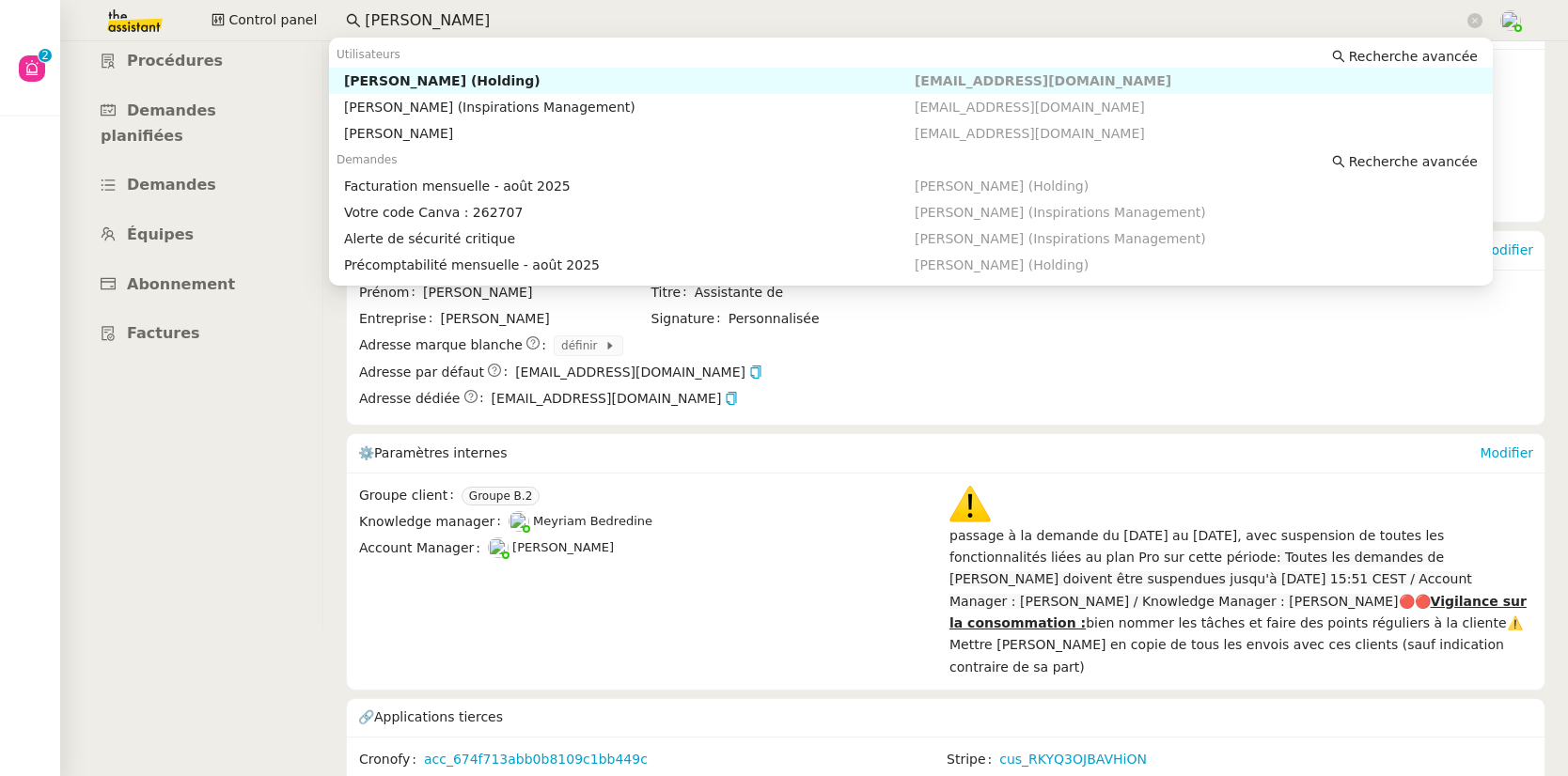
click at [440, 82] on div "Julien TIGREAT (Holding)" at bounding box center [629, 80] width 571 height 17
type input "julien tigre"
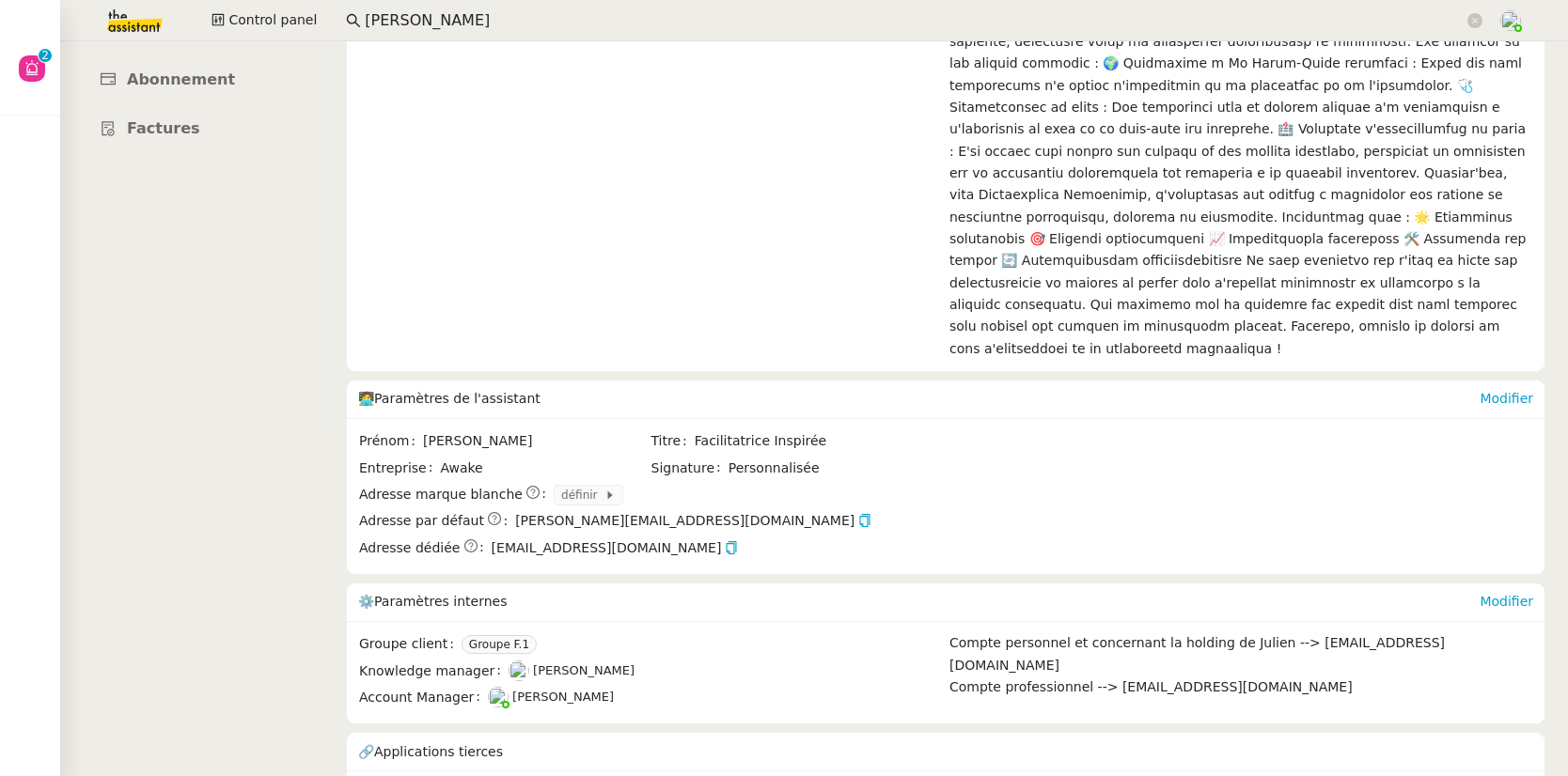
scroll to position [387, 0]
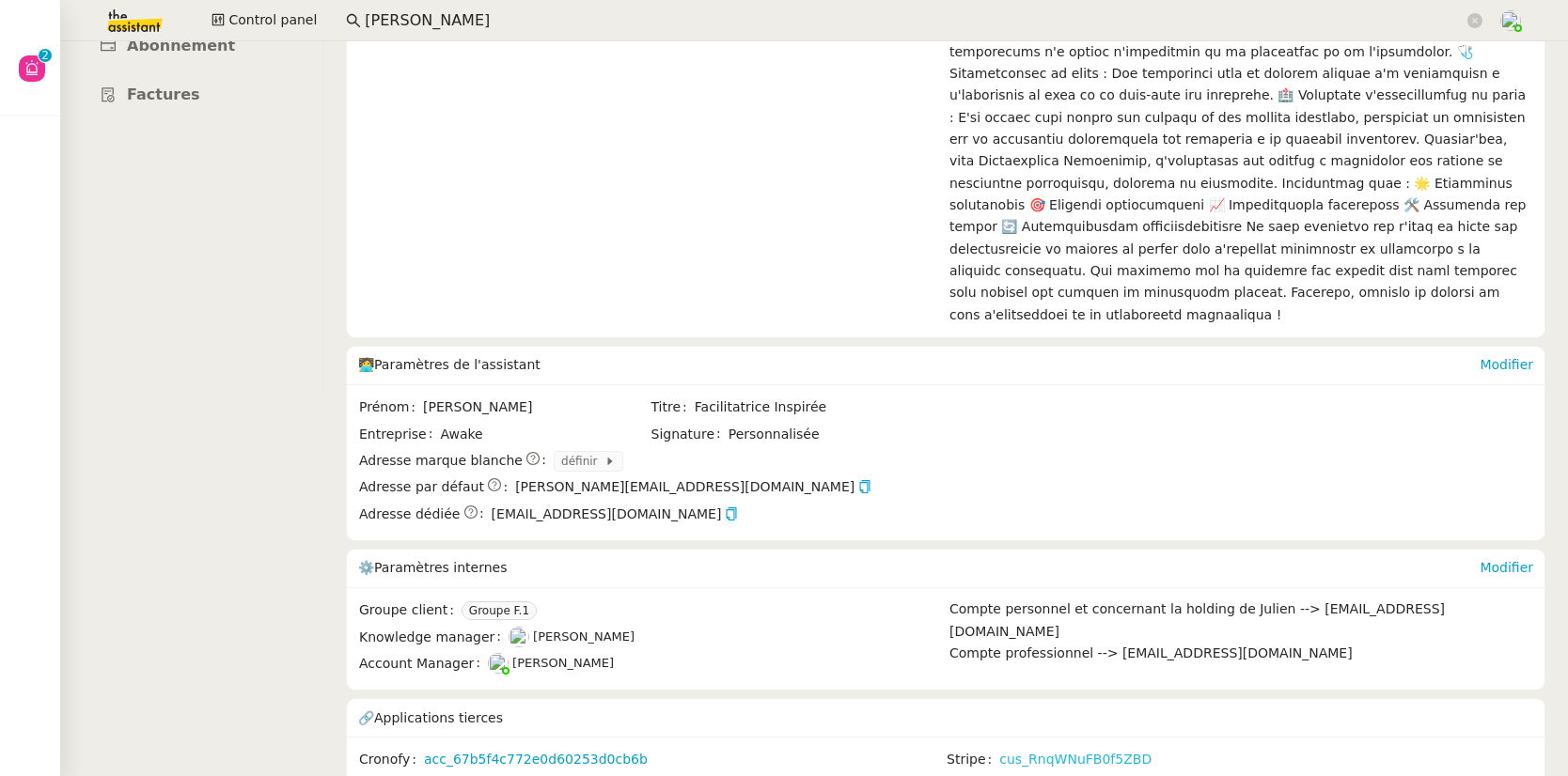
click at [1035, 749] on link "cus_RnqWNuFB0f5ZBD" at bounding box center [1075, 760] width 152 height 22
